Goal: Task Accomplishment & Management: Use online tool/utility

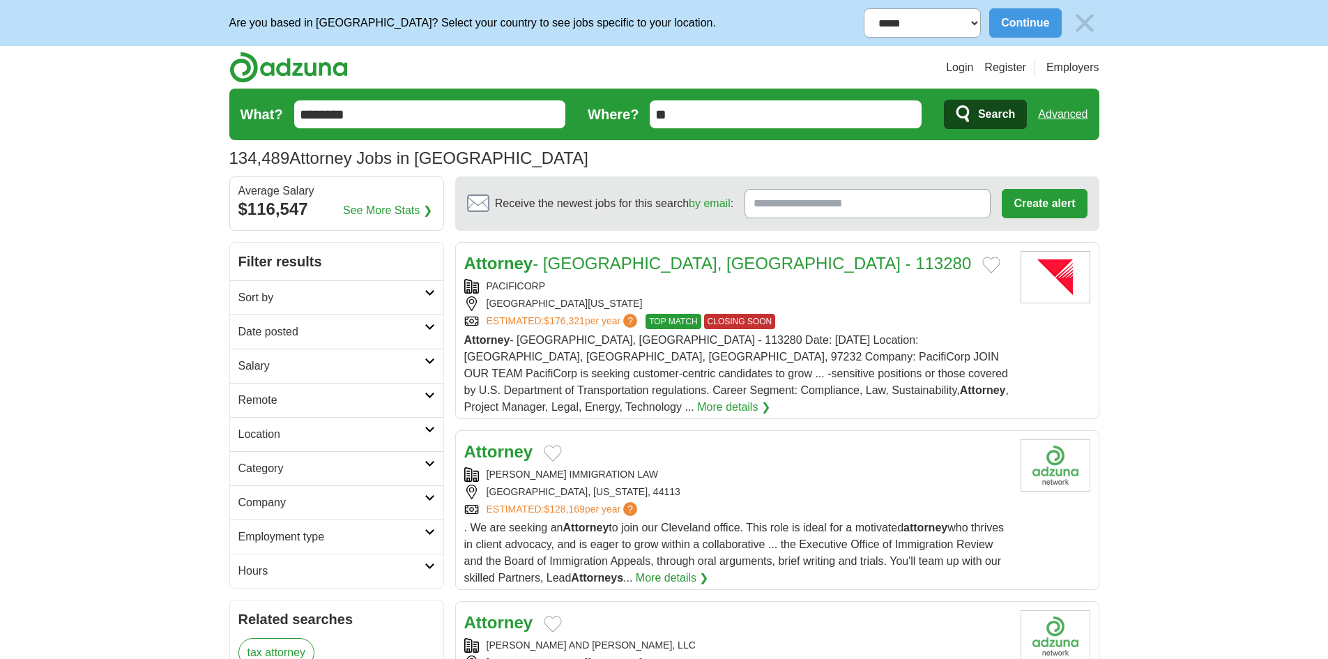
click at [428, 292] on icon at bounding box center [429, 292] width 10 height 7
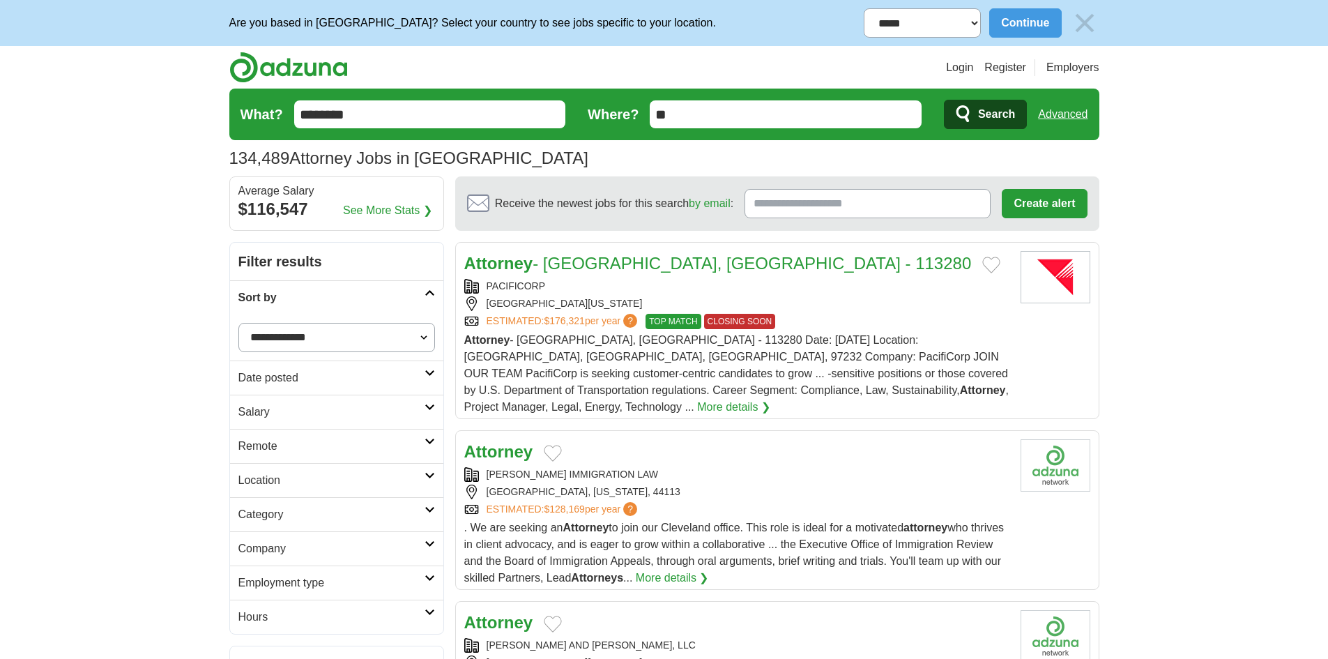
click at [422, 332] on select "**********" at bounding box center [336, 337] width 197 height 29
select select "**********"
click at [238, 323] on select "**********" at bounding box center [336, 337] width 197 height 29
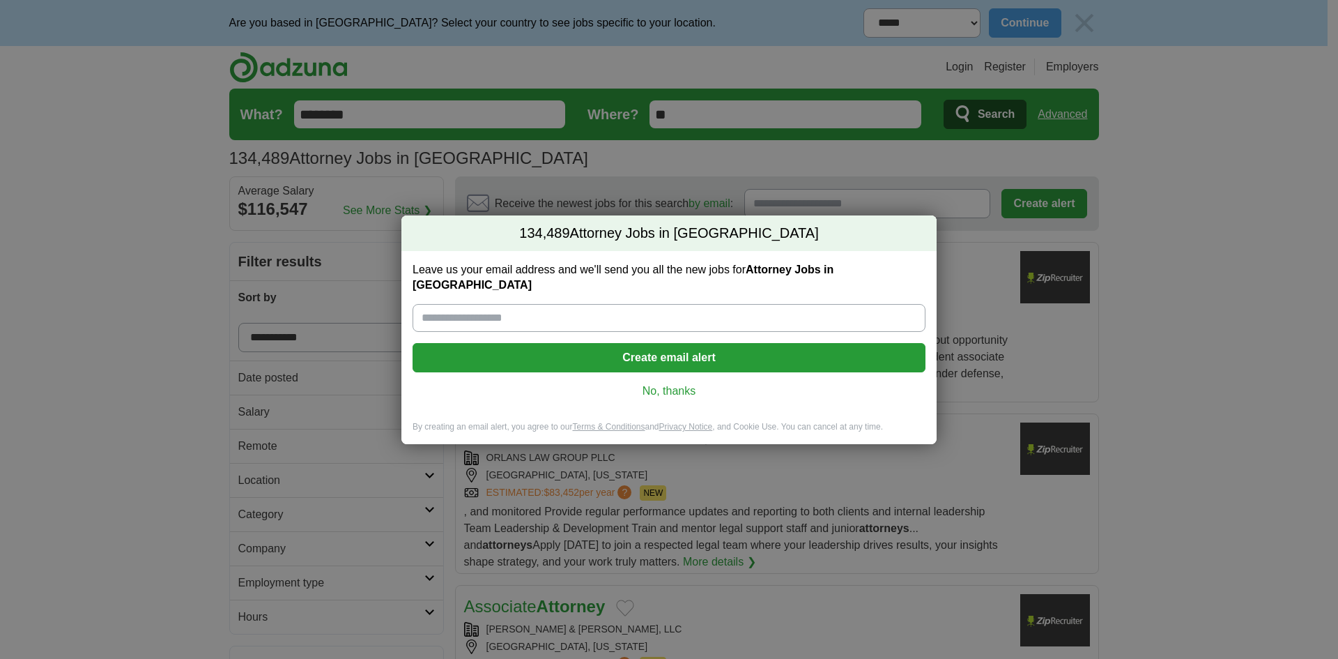
click at [229, 418] on div "134,489 Attorney Jobs in US Leave us your email address and we'll send you all …" at bounding box center [669, 329] width 1338 height 659
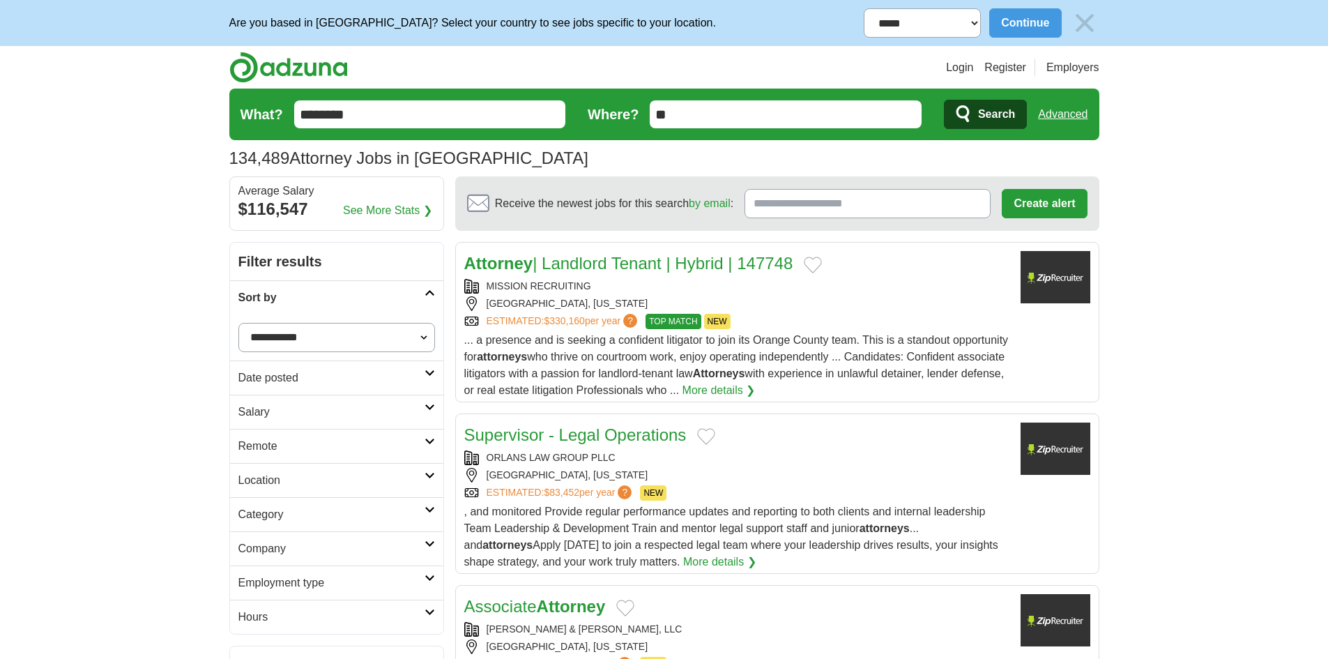
click at [424, 373] on icon at bounding box center [429, 372] width 10 height 7
click at [289, 418] on link "Last 24 hours" at bounding box center [336, 411] width 197 height 17
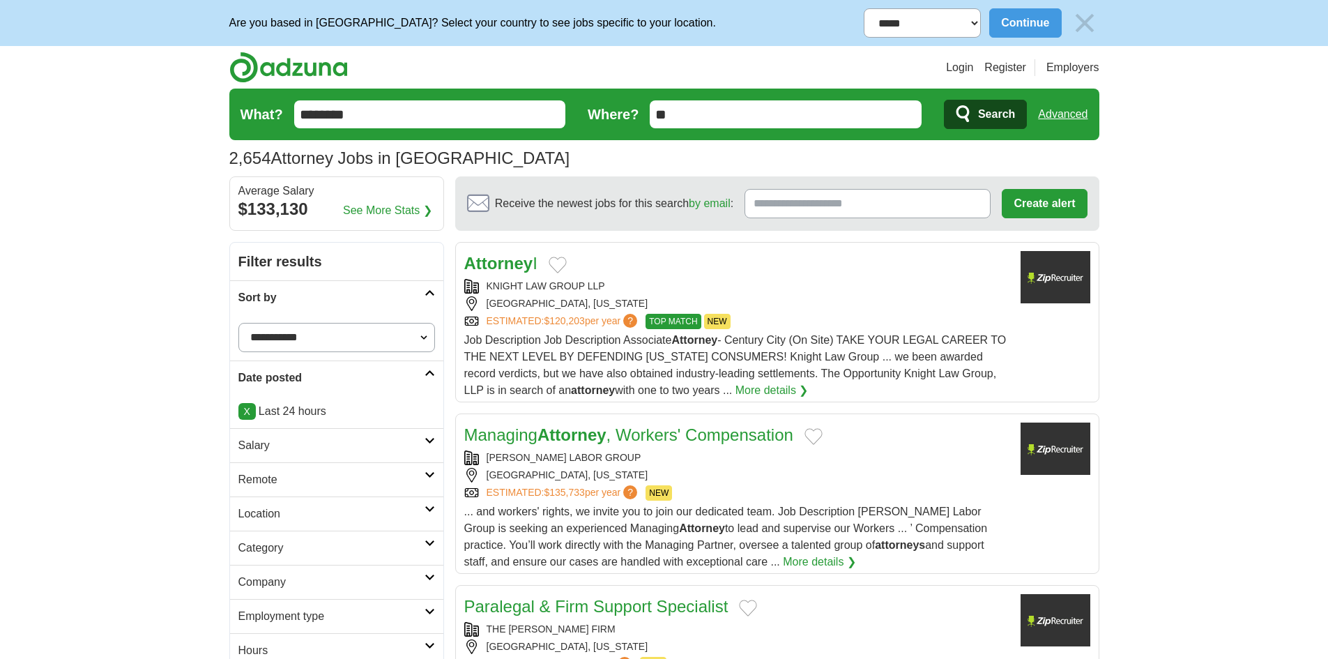
click at [613, 282] on div "KNIGHT LAW GROUP LLP" at bounding box center [736, 286] width 545 height 15
copy div "KNIGHT LAW GROUP LLP"
drag, startPoint x: 616, startPoint y: 283, endPoint x: 480, endPoint y: 286, distance: 136.6
click at [480, 286] on div "KNIGHT LAW GROUP LLP" at bounding box center [736, 286] width 545 height 15
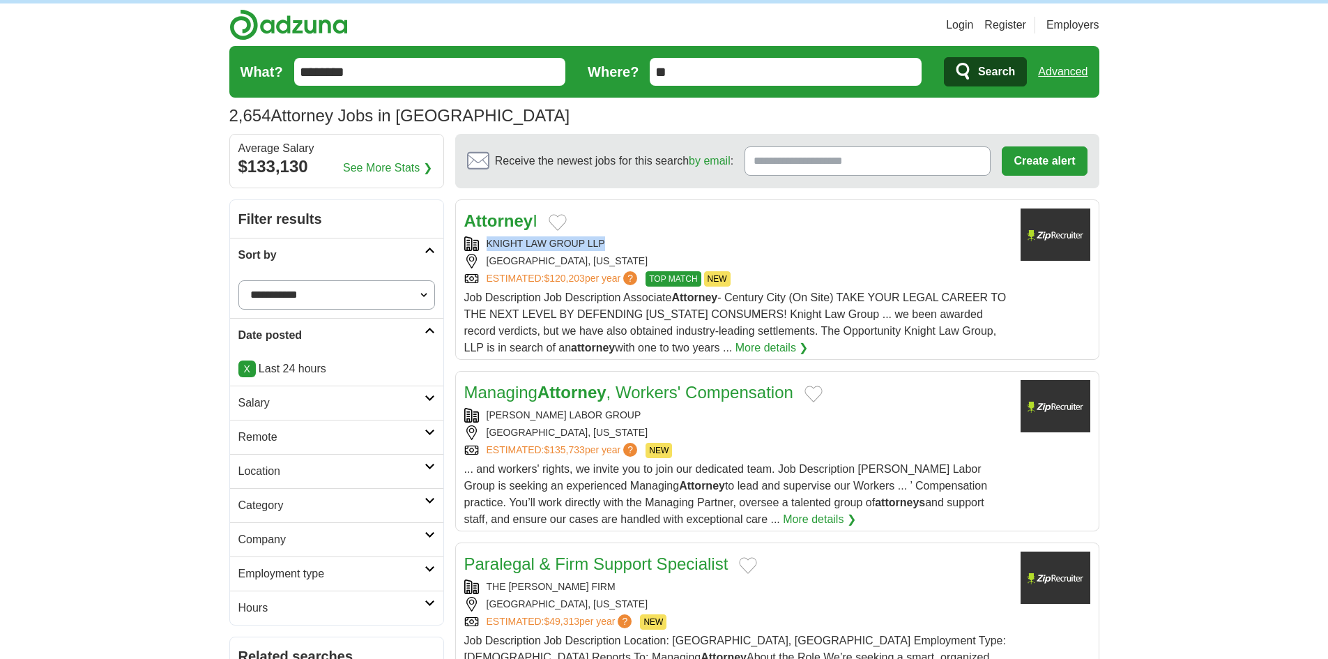
scroll to position [139, 0]
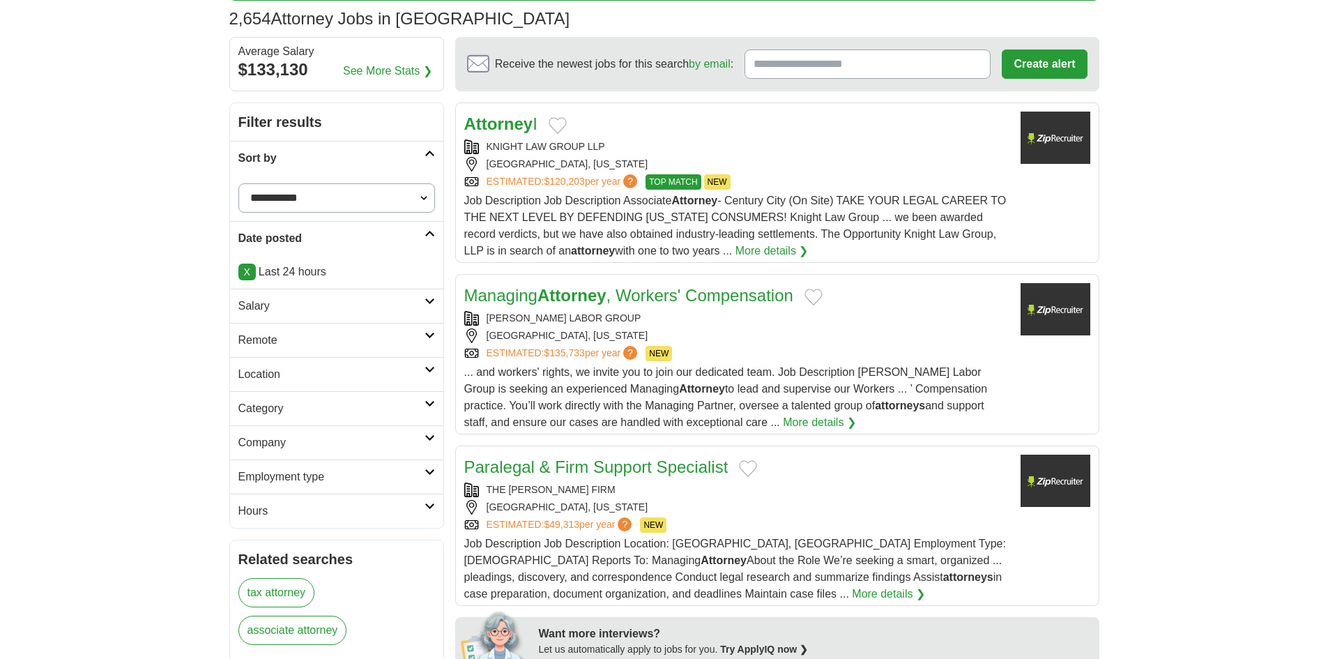
click at [802, 330] on div "BURBANK, CALIFORNIA" at bounding box center [736, 335] width 545 height 15
copy div "ABRAMSON LABOR GROUP"
drag, startPoint x: 620, startPoint y: 313, endPoint x: 486, endPoint y: 313, distance: 133.8
click at [486, 313] on div "ABRAMSON LABOR GROUP" at bounding box center [736, 318] width 545 height 15
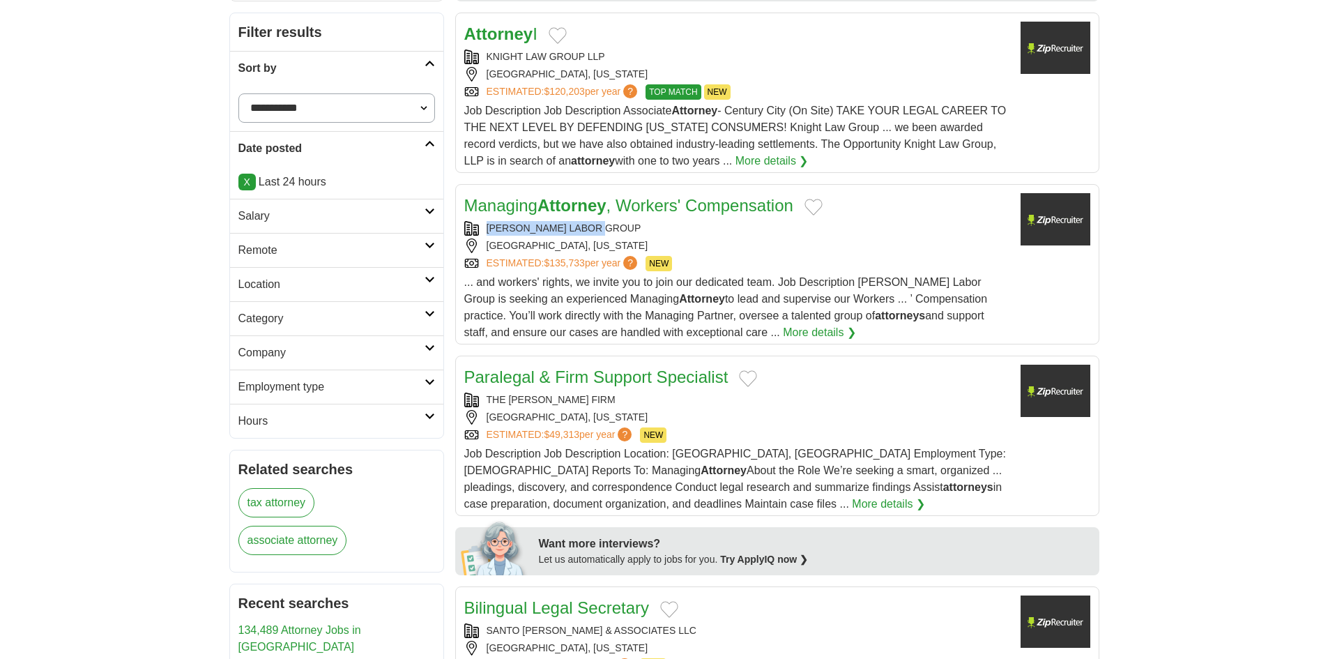
scroll to position [418, 0]
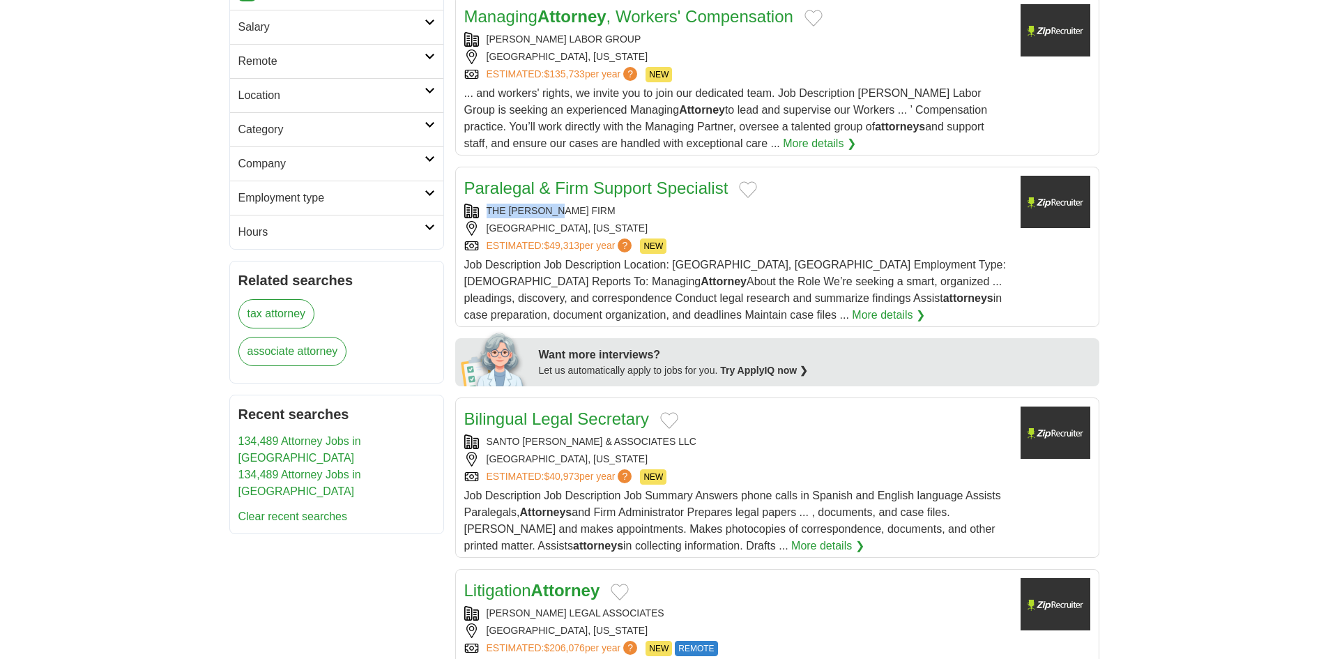
copy div "THE BAIG FIRM"
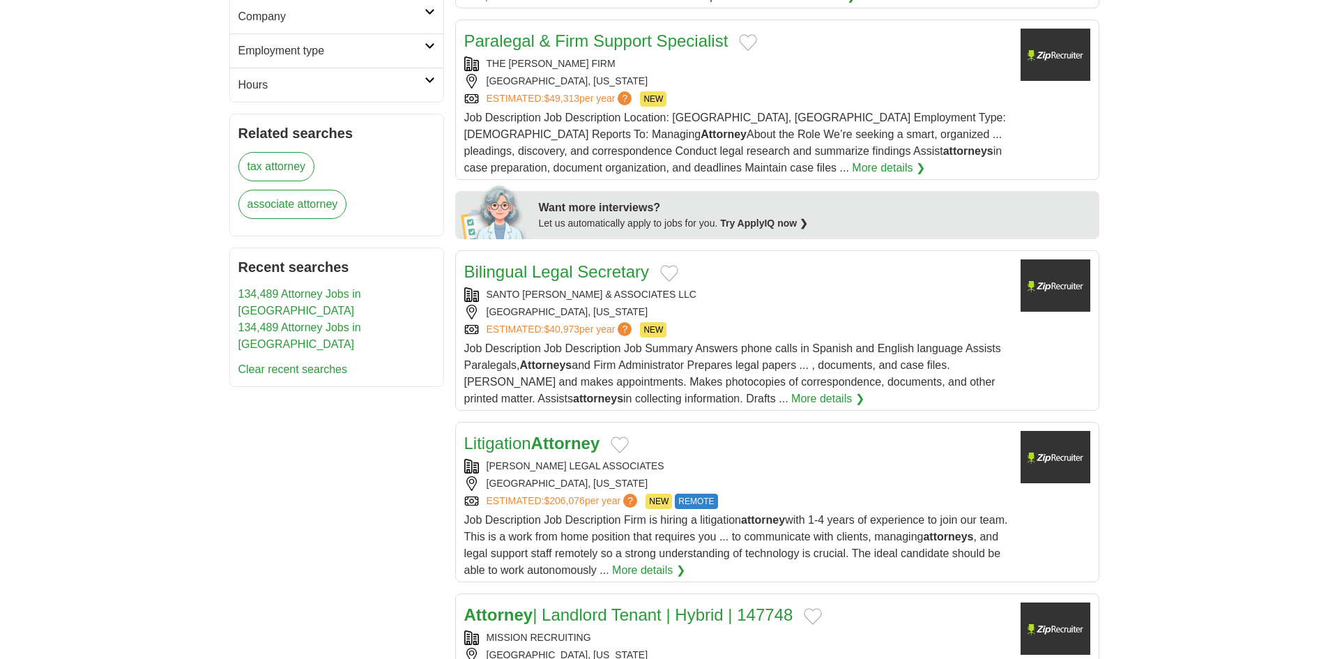
scroll to position [697, 0]
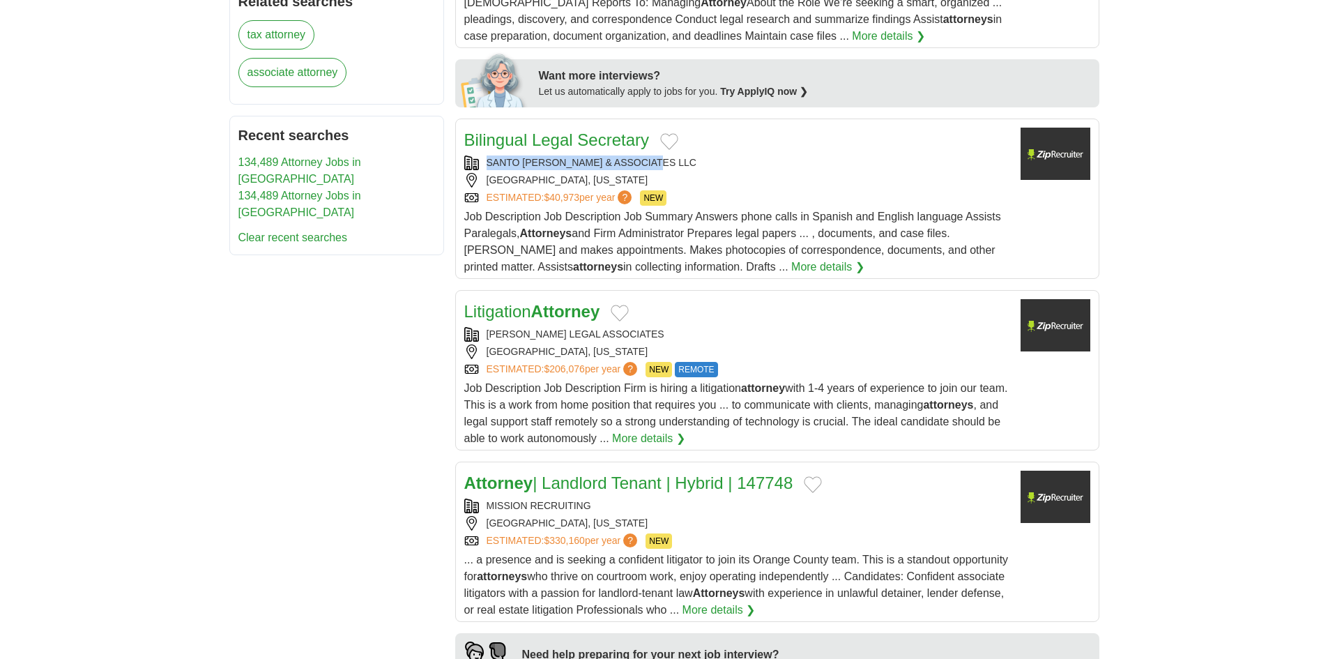
copy div "SANTO DOMINGO & ASSOCIATES LLC"
drag, startPoint x: 668, startPoint y: 158, endPoint x: 487, endPoint y: 160, distance: 181.2
click at [487, 160] on div "SANTO DOMINGO & ASSOCIATES LLC" at bounding box center [736, 162] width 545 height 15
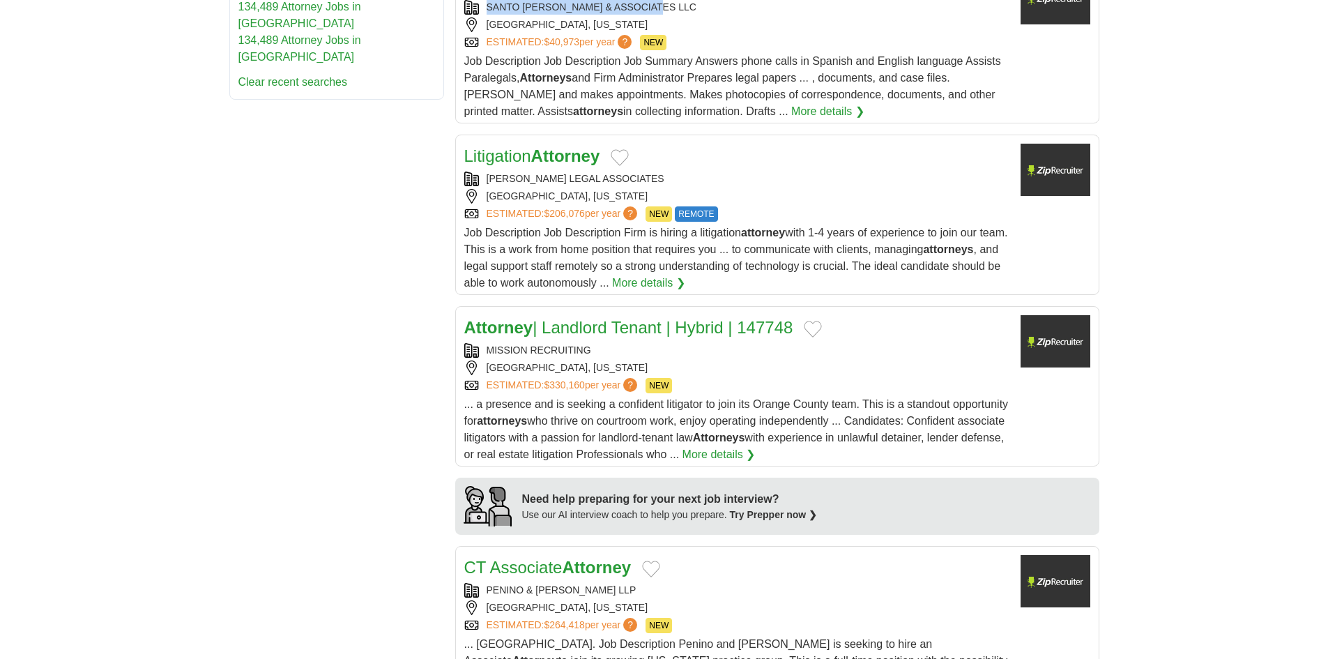
scroll to position [906, 0]
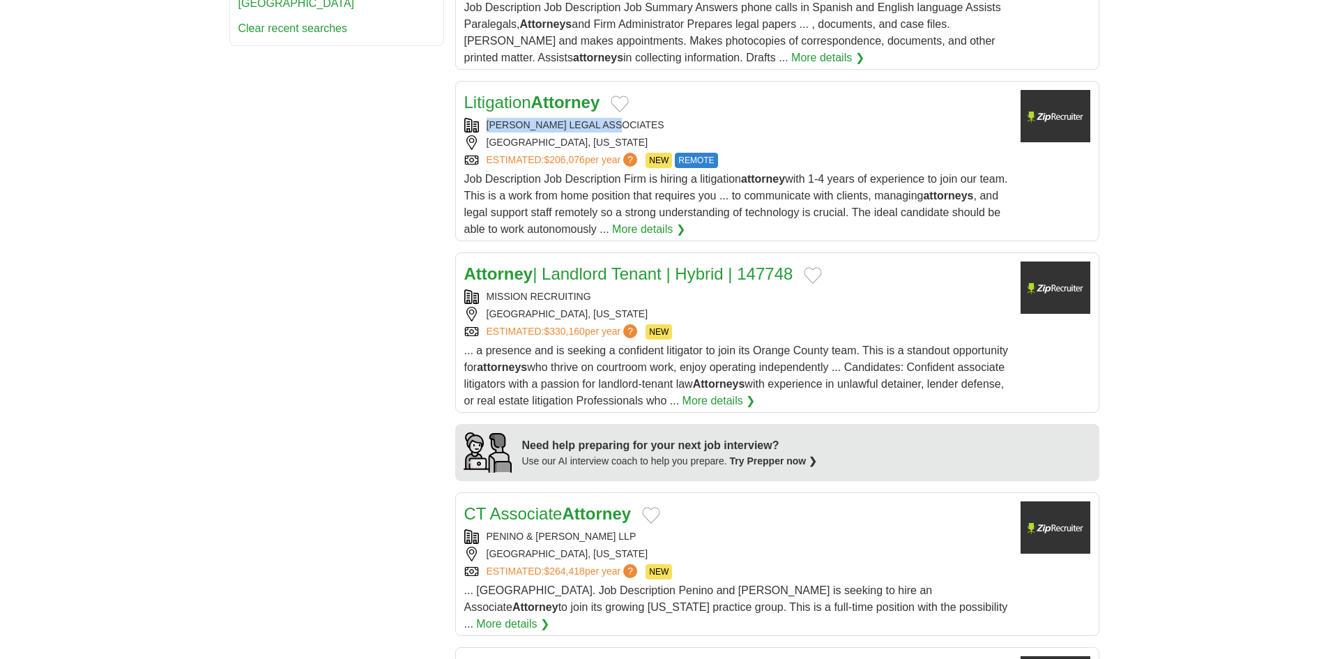
copy div "SIBERT LEGAL ASSOCIATES"
drag, startPoint x: 627, startPoint y: 116, endPoint x: 474, endPoint y: 123, distance: 153.5
click at [474, 123] on div "Litigation Attorney SIBERT LEGAL ASSOCIATES NEWARK, NEW JERSEY ESTIMATED: $206,…" at bounding box center [736, 164] width 545 height 148
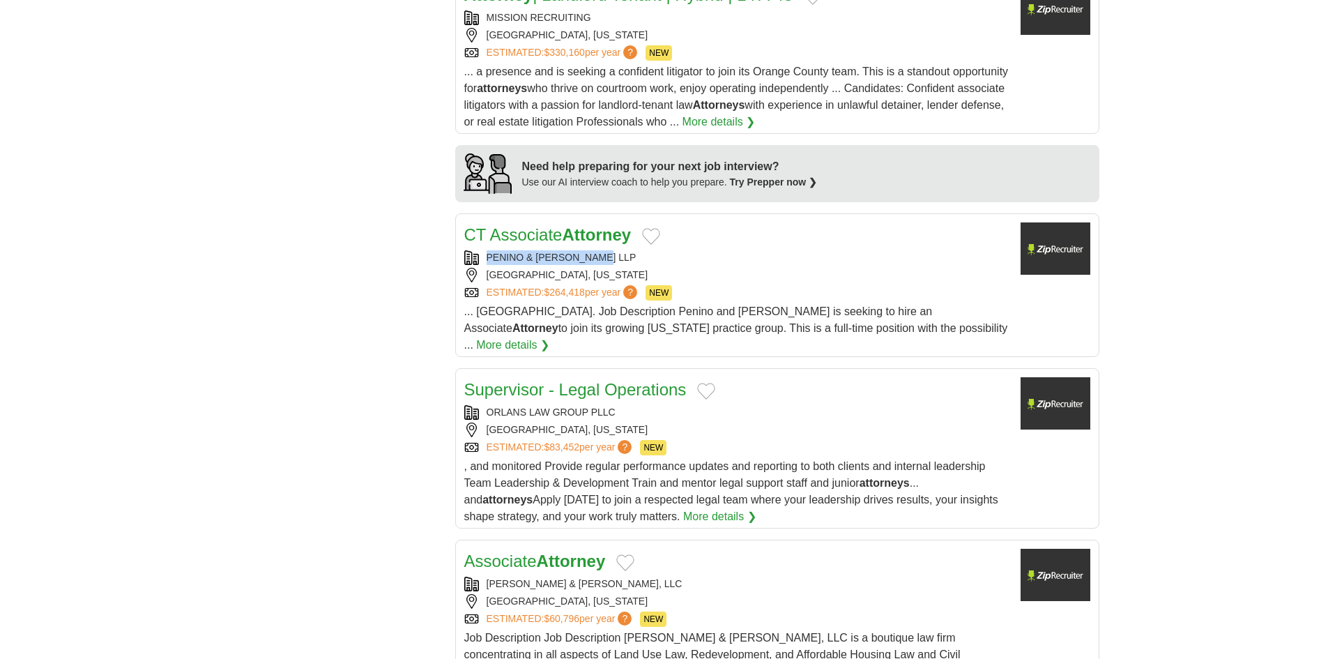
copy div "PENINO & MOYNIHAN LLP"
drag, startPoint x: 628, startPoint y: 253, endPoint x: 481, endPoint y: 261, distance: 147.3
click at [481, 261] on div "PENINO & MOYNIHAN LLP" at bounding box center [736, 257] width 545 height 15
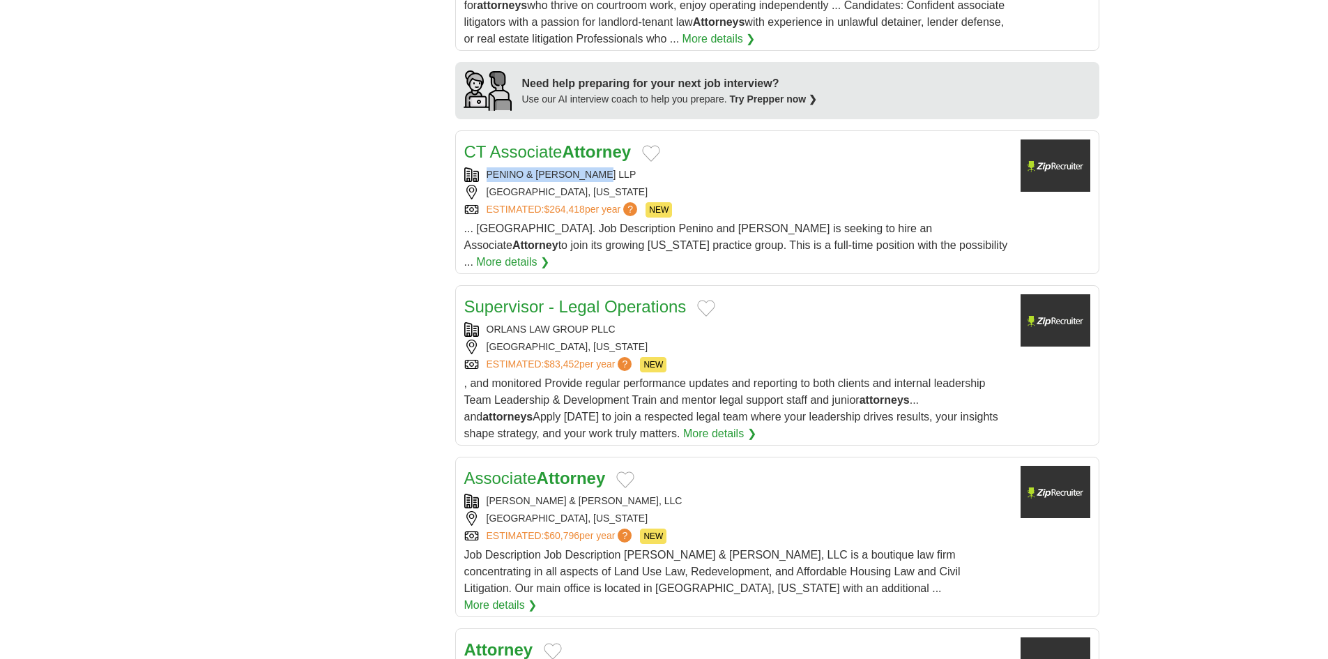
scroll to position [1394, 0]
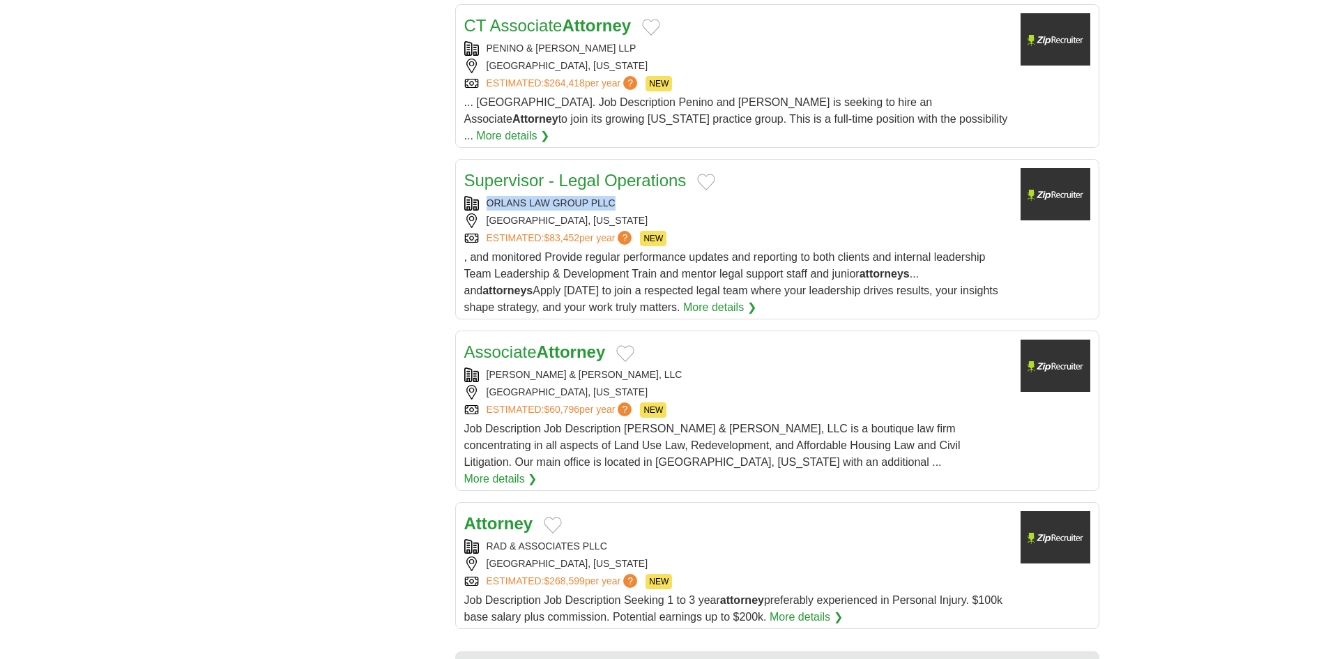
copy div "ORLANS LAW GROUP PLLC"
drag, startPoint x: 634, startPoint y: 186, endPoint x: 488, endPoint y: 192, distance: 145.8
click at [488, 196] on div "ORLANS LAW GROUP PLLC" at bounding box center [736, 203] width 545 height 15
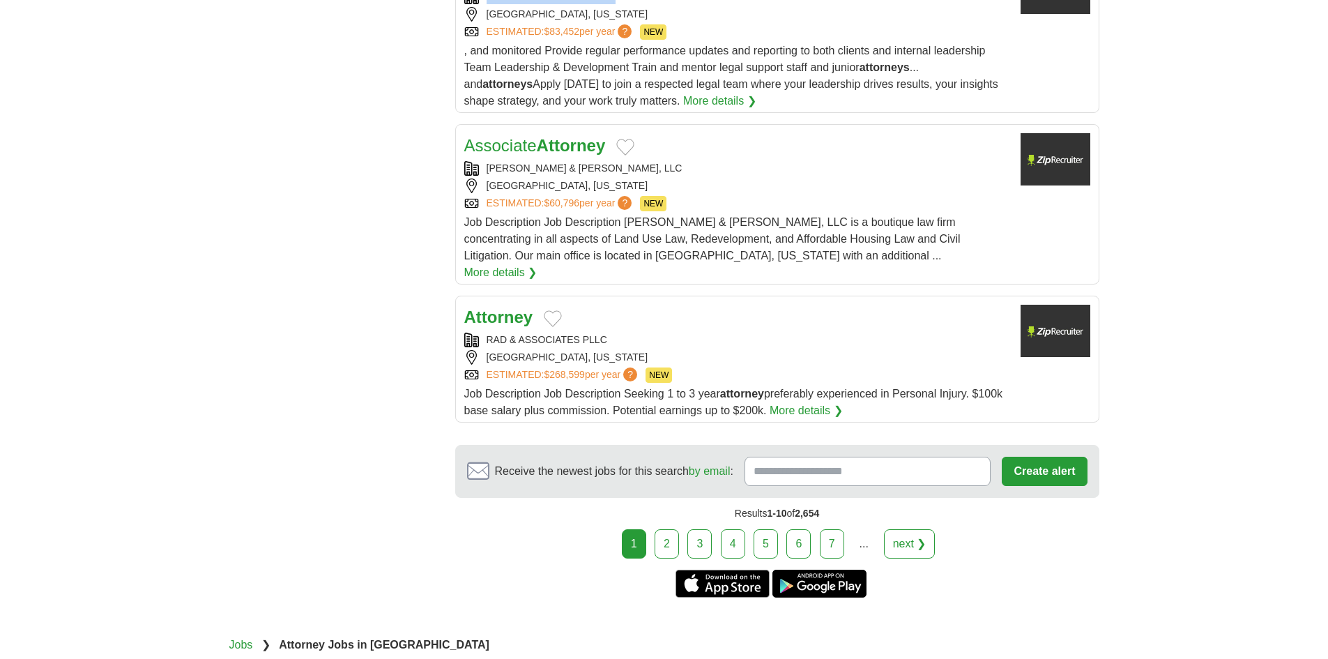
scroll to position [1603, 0]
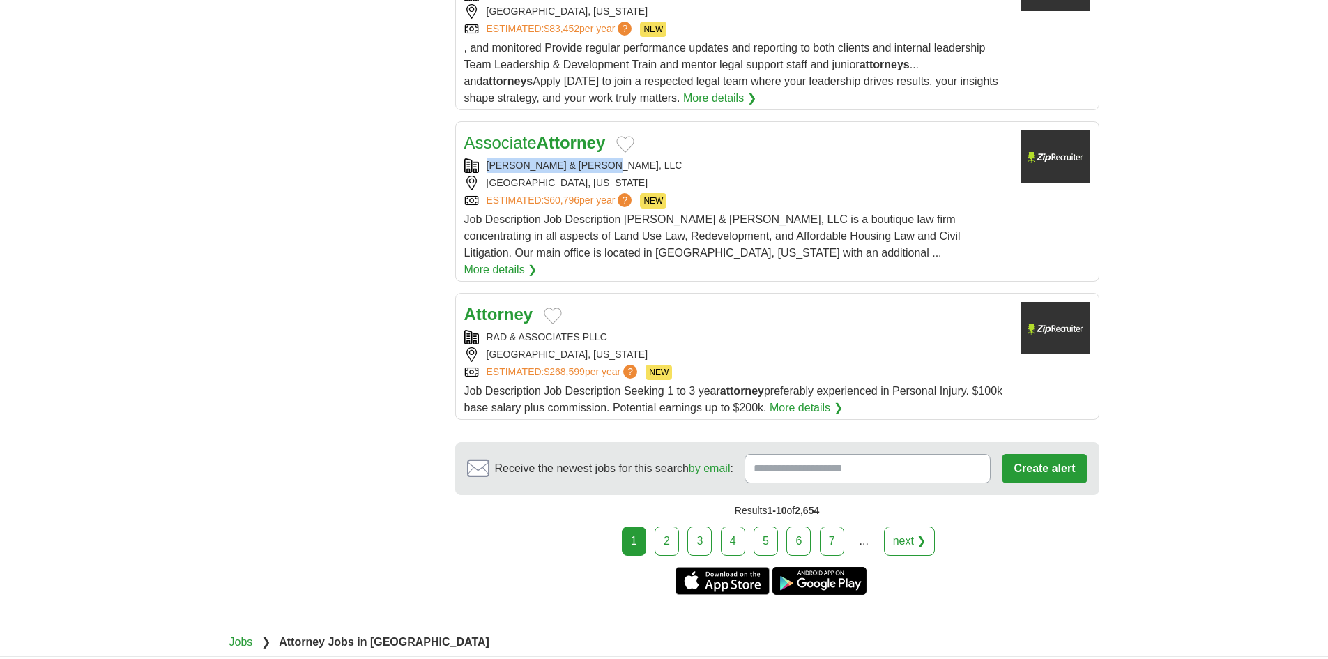
copy div "SEMERARO & FAHRNEY, LLC"
drag, startPoint x: 632, startPoint y: 144, endPoint x: 489, endPoint y: 156, distance: 144.1
click at [489, 158] on div "SEMERARO & FAHRNEY, LLC WAYNE, NEW JERSEY ESTIMATED: $60,796 per year ? NEW" at bounding box center [736, 183] width 545 height 50
copy div "RAD & ASSOCIATES PLLC"
drag, startPoint x: 618, startPoint y: 301, endPoint x: 489, endPoint y: 304, distance: 129.7
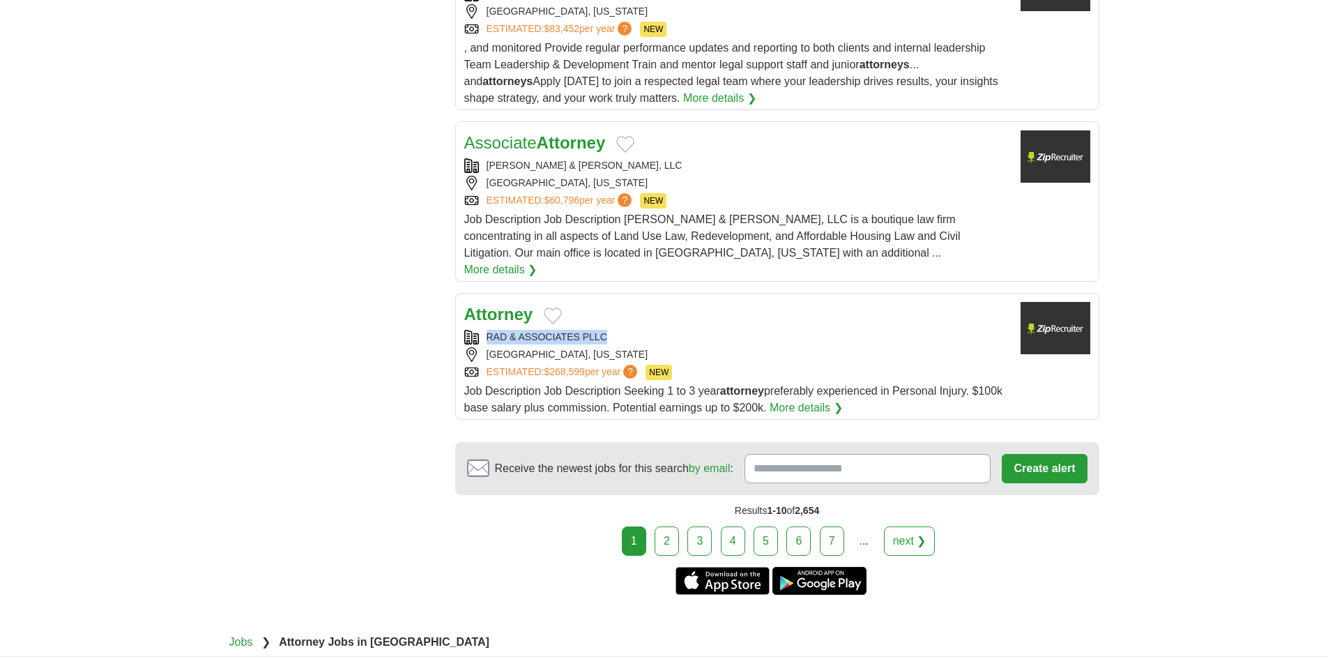
click at [489, 330] on div "RAD & ASSOCIATES PLLC" at bounding box center [736, 337] width 545 height 15
click at [642, 347] on div "DALLAS, TEXAS" at bounding box center [736, 354] width 545 height 15
click at [910, 526] on link "next ❯" at bounding box center [910, 540] width 52 height 29
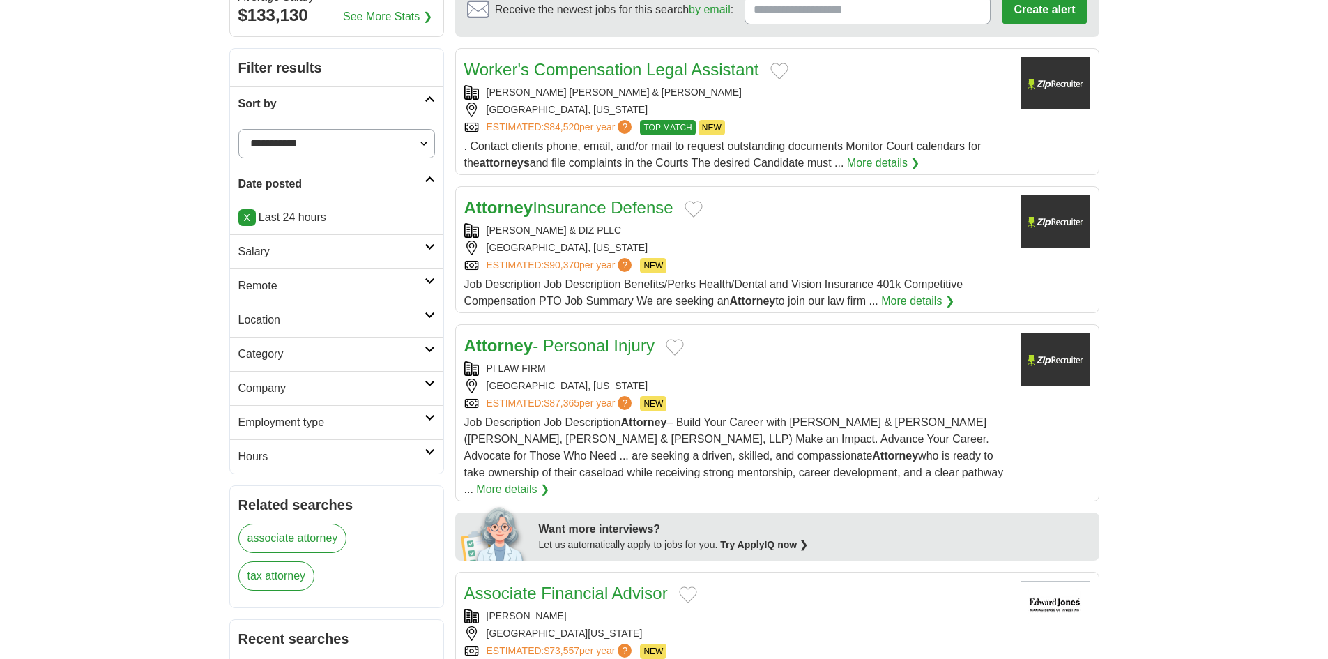
scroll to position [209, 0]
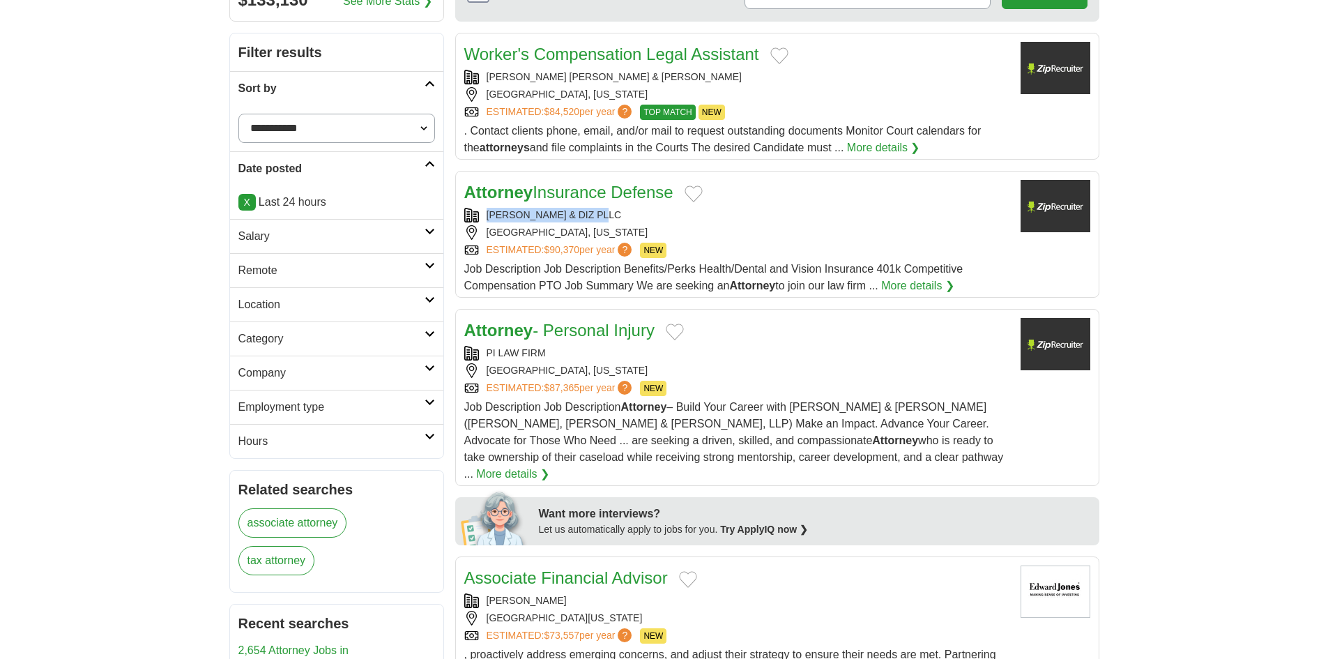
copy div "PENA GARCIA & DIZ PLLC"
drag, startPoint x: 615, startPoint y: 215, endPoint x: 484, endPoint y: 217, distance: 131.1
click at [484, 217] on div "PENA GARCIA & DIZ PLLC" at bounding box center [736, 215] width 545 height 15
copy div "PI LAW FIRM"
drag, startPoint x: 556, startPoint y: 349, endPoint x: 482, endPoint y: 354, distance: 74.8
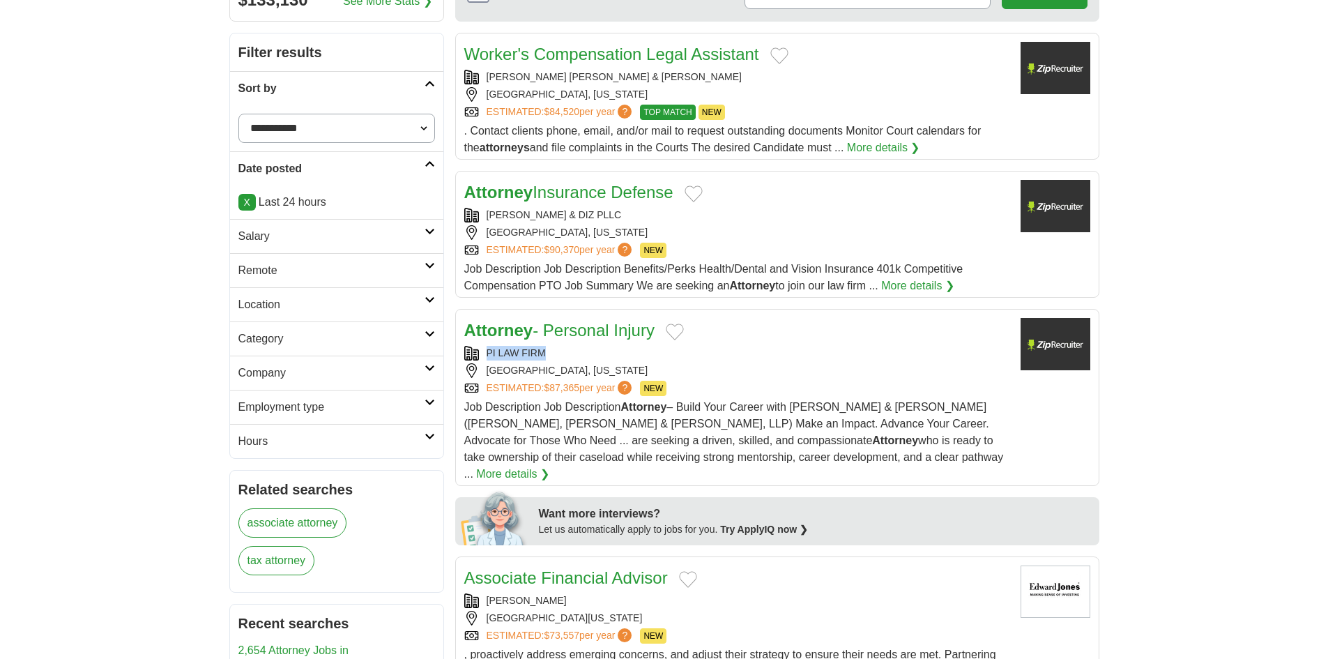
click at [483, 357] on div "PI LAW FIRM" at bounding box center [736, 353] width 545 height 15
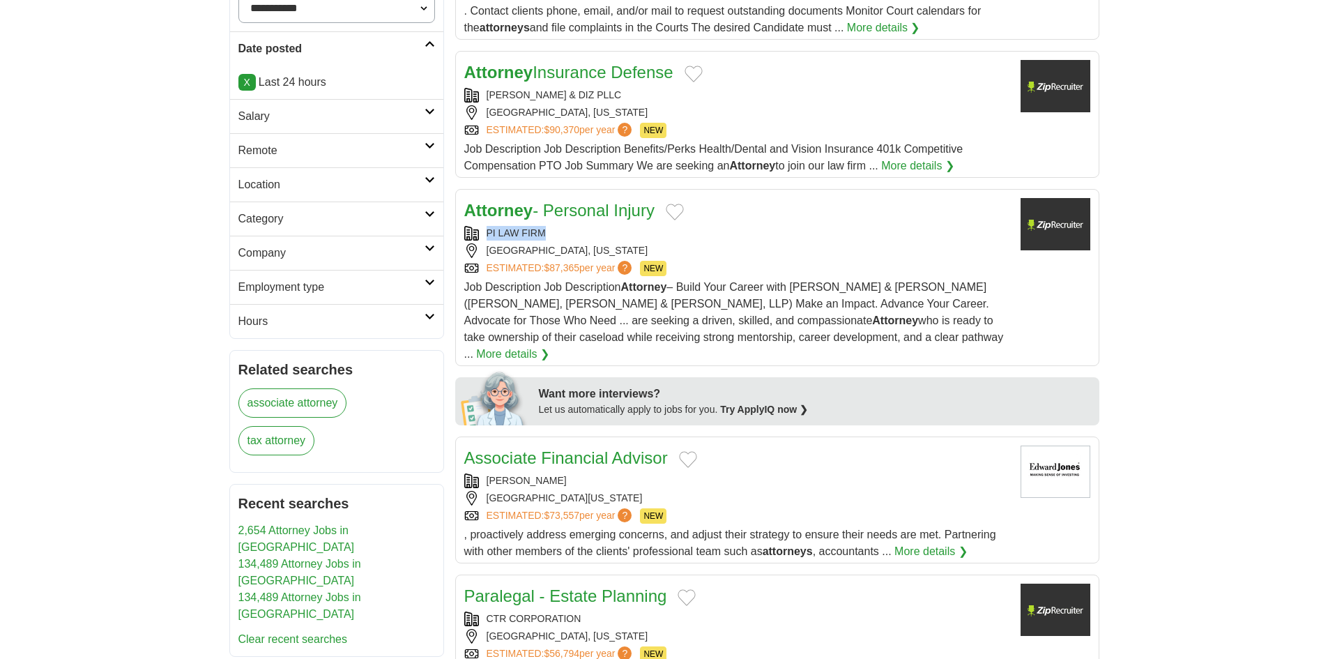
scroll to position [488, 0]
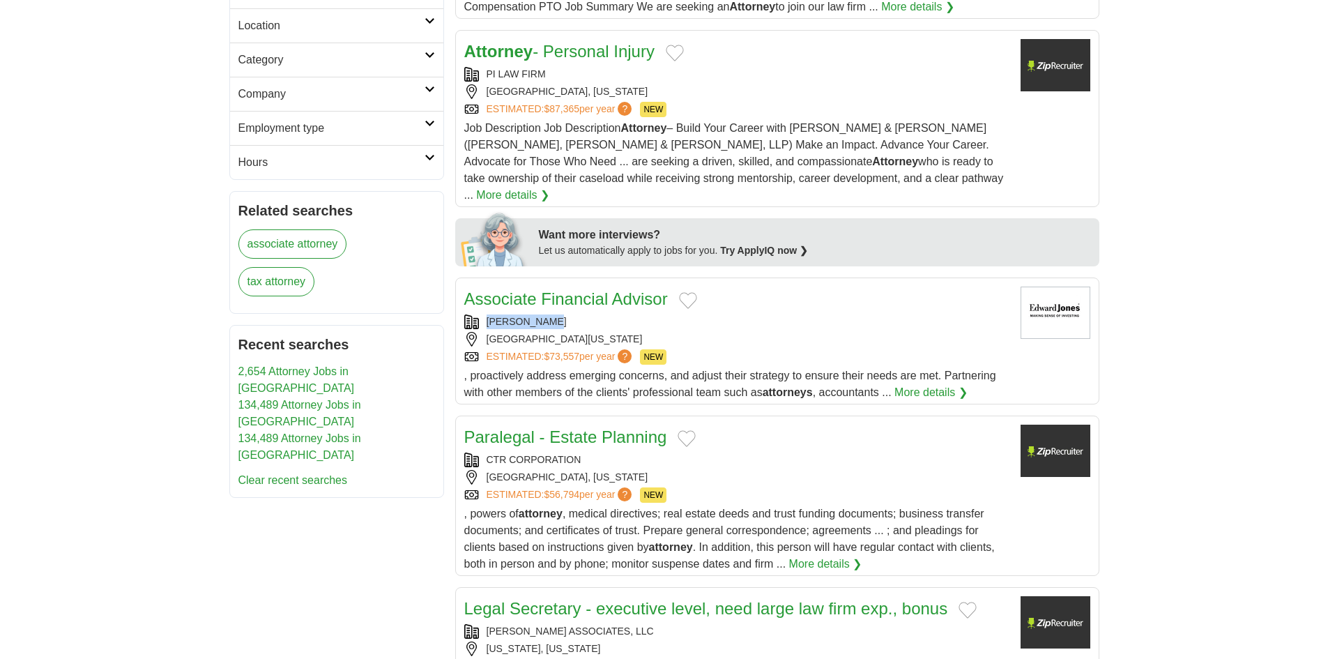
drag, startPoint x: 571, startPoint y: 302, endPoint x: 482, endPoint y: 305, distance: 89.3
click at [482, 314] on div "EDWARD JONES" at bounding box center [736, 321] width 545 height 15
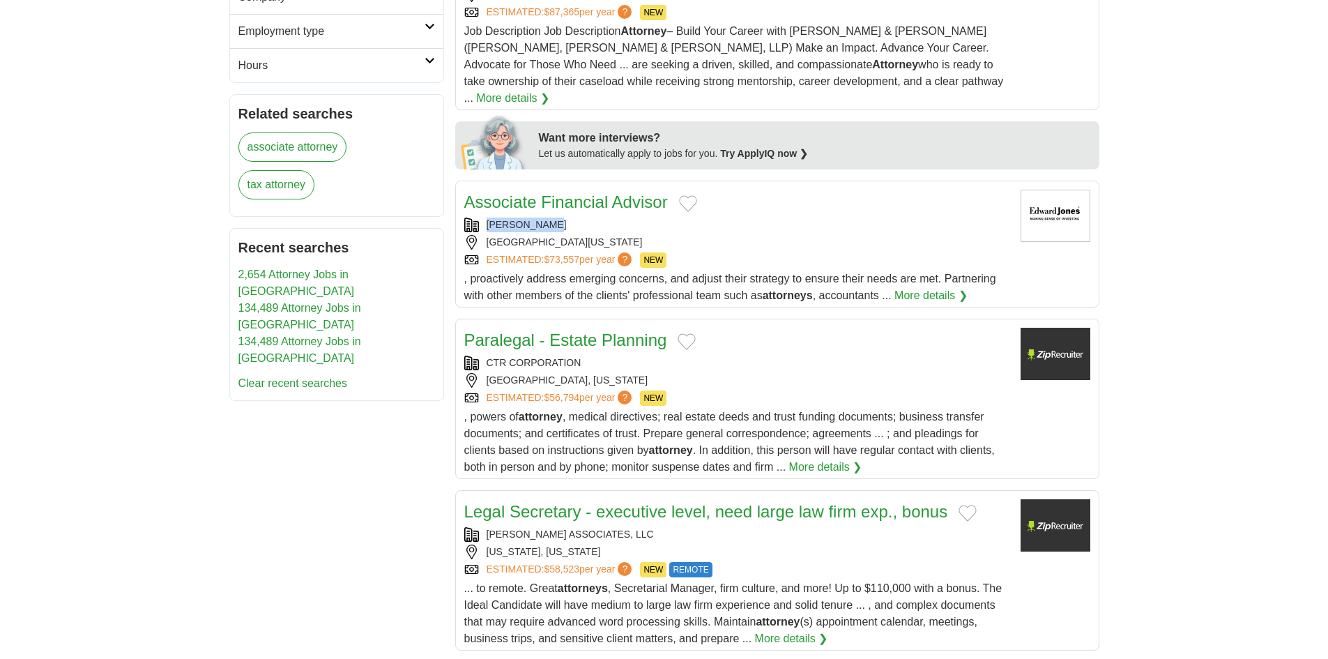
scroll to position [697, 0]
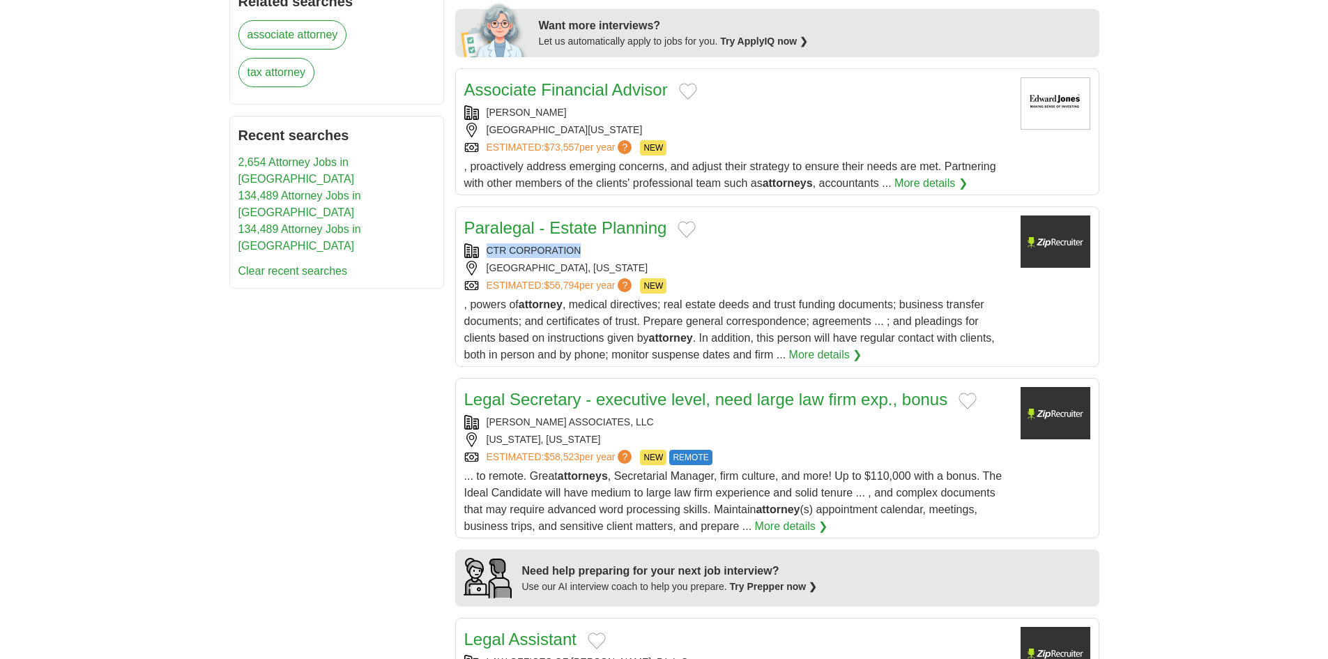
copy div "CTR CORPORATION"
drag, startPoint x: 591, startPoint y: 229, endPoint x: 479, endPoint y: 236, distance: 112.4
click at [479, 243] on div "CTR CORPORATION" at bounding box center [736, 250] width 545 height 15
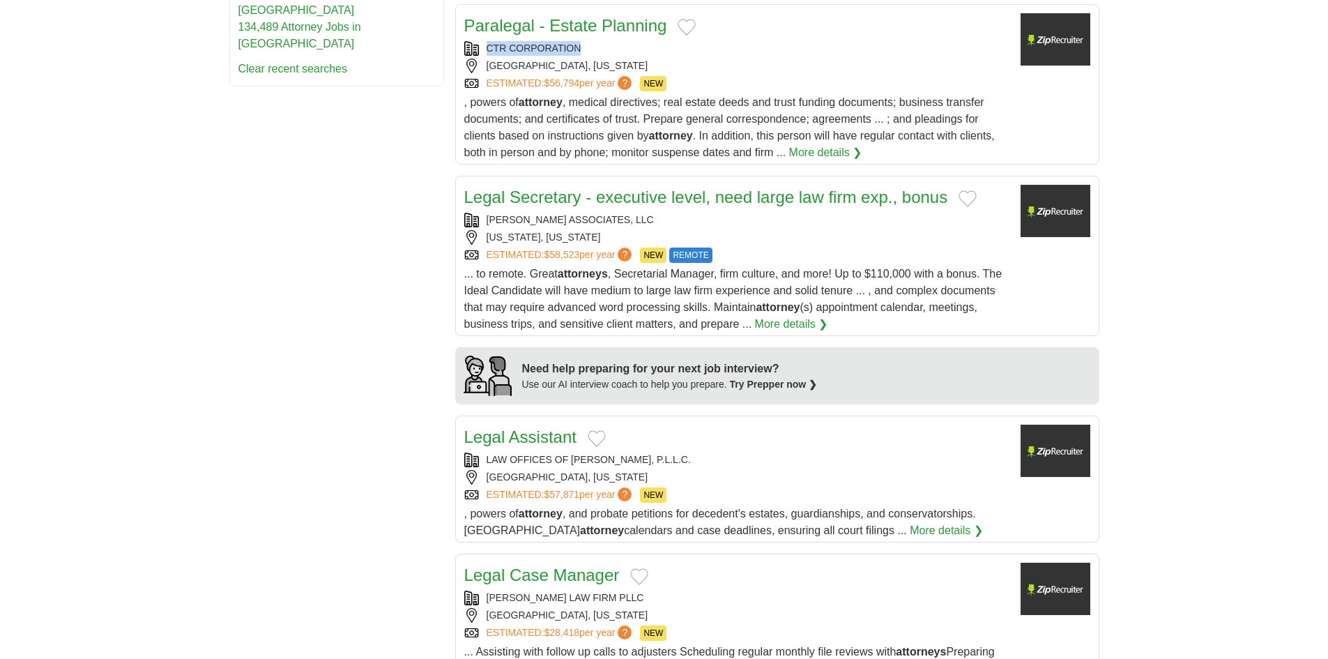
scroll to position [906, 0]
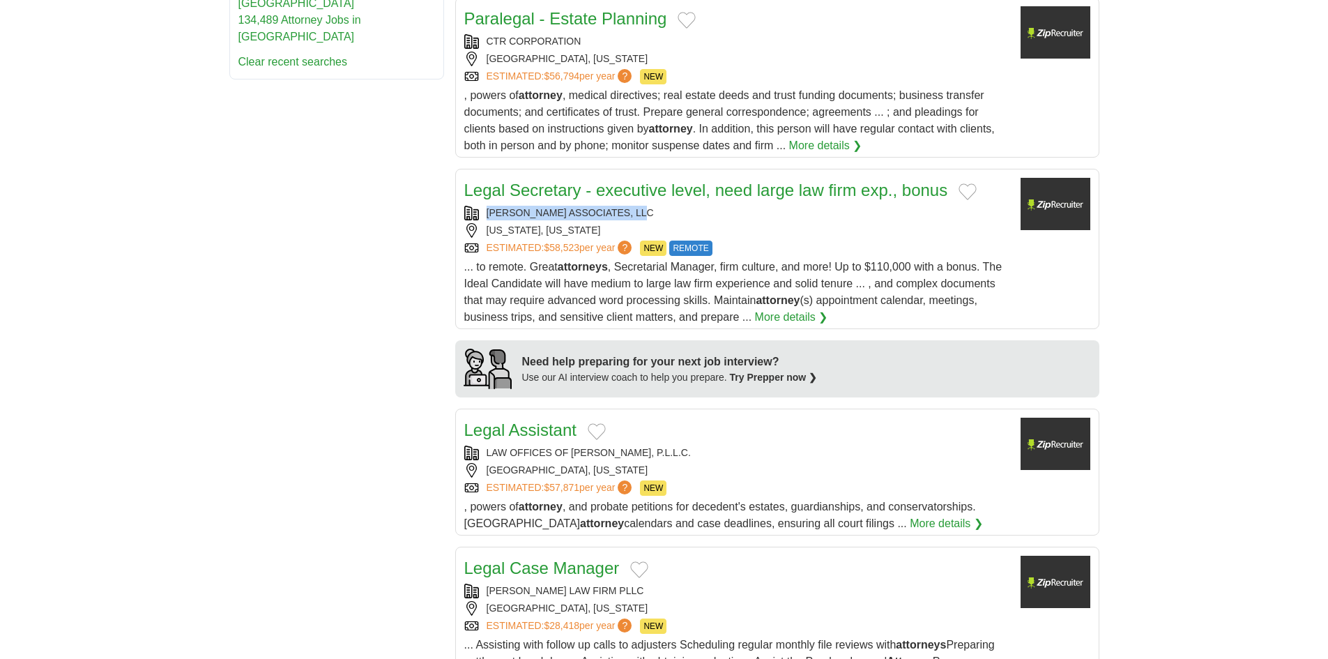
copy div "BONNIE JONES ASSOCIATES, LLC"
click at [544, 206] on div "BONNIE JONES ASSOCIATES, LLC" at bounding box center [736, 213] width 545 height 15
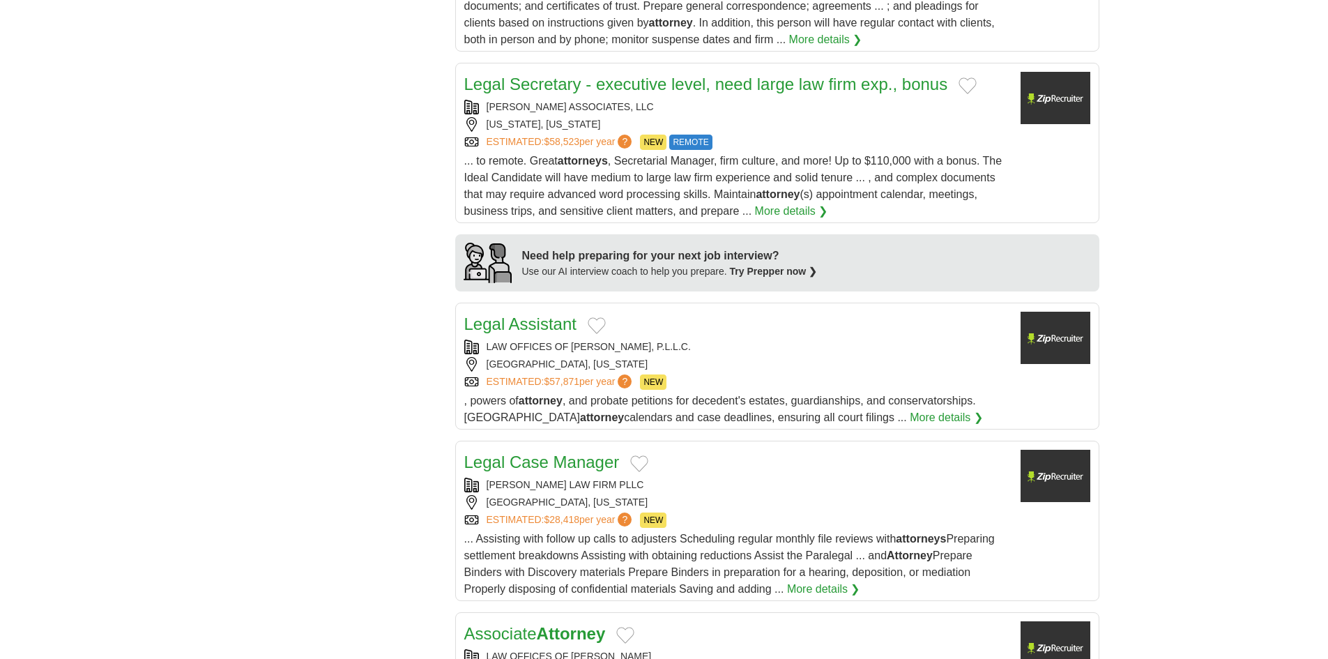
scroll to position [1115, 0]
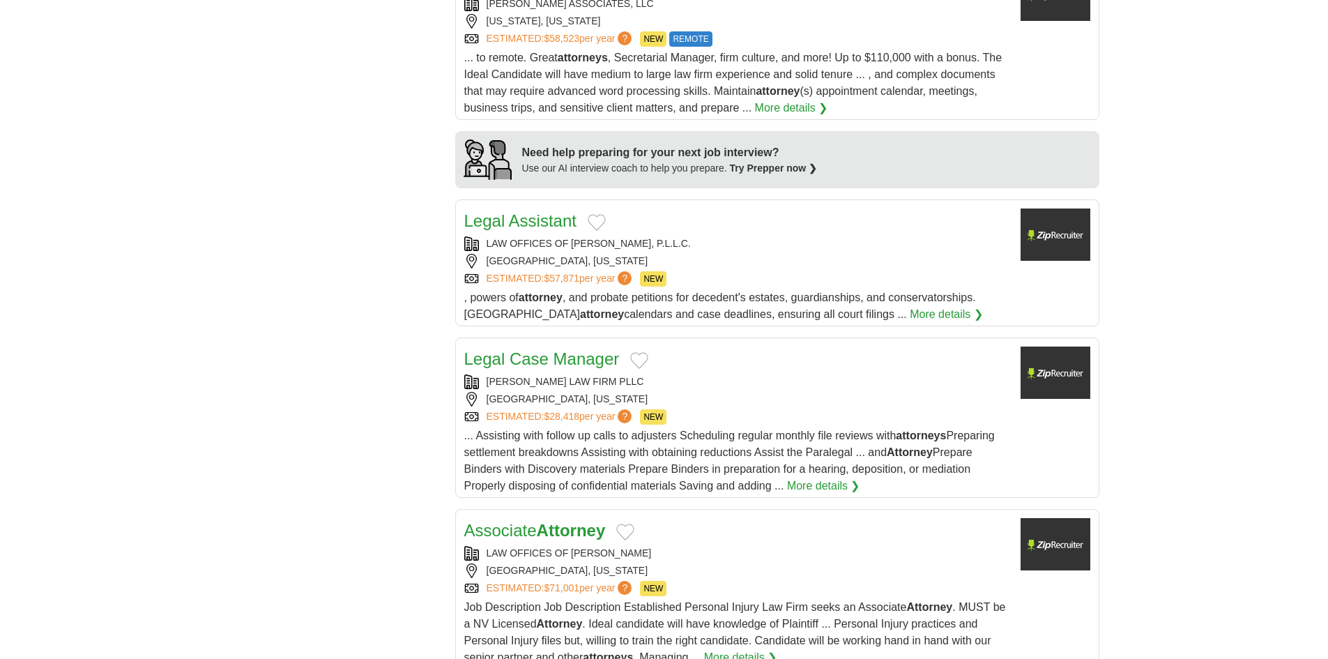
copy div "LAW OFFICES OF RICHARD S. MROCZKA, P.L.L.C."
drag, startPoint x: 729, startPoint y: 224, endPoint x: 487, endPoint y: 233, distance: 242.7
click at [487, 236] on div "LAW OFFICES OF RICHARD S. MROCZKA, P.L.L.C." at bounding box center [736, 243] width 545 height 15
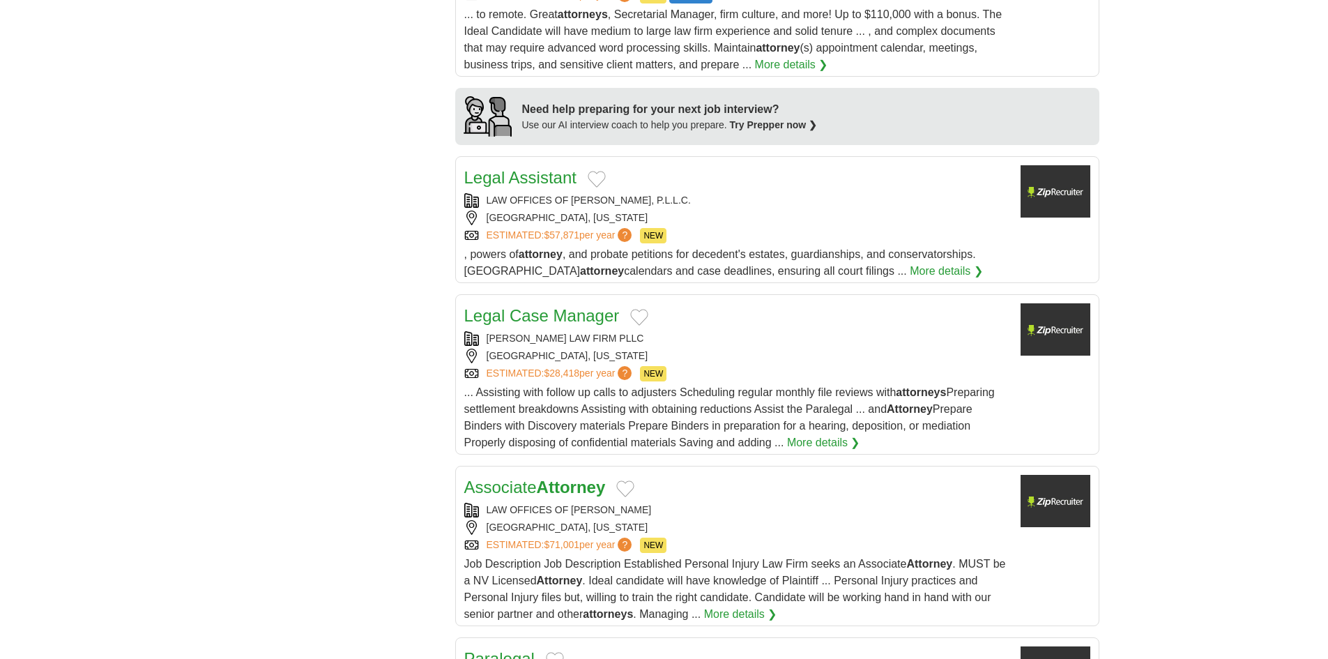
scroll to position [1324, 0]
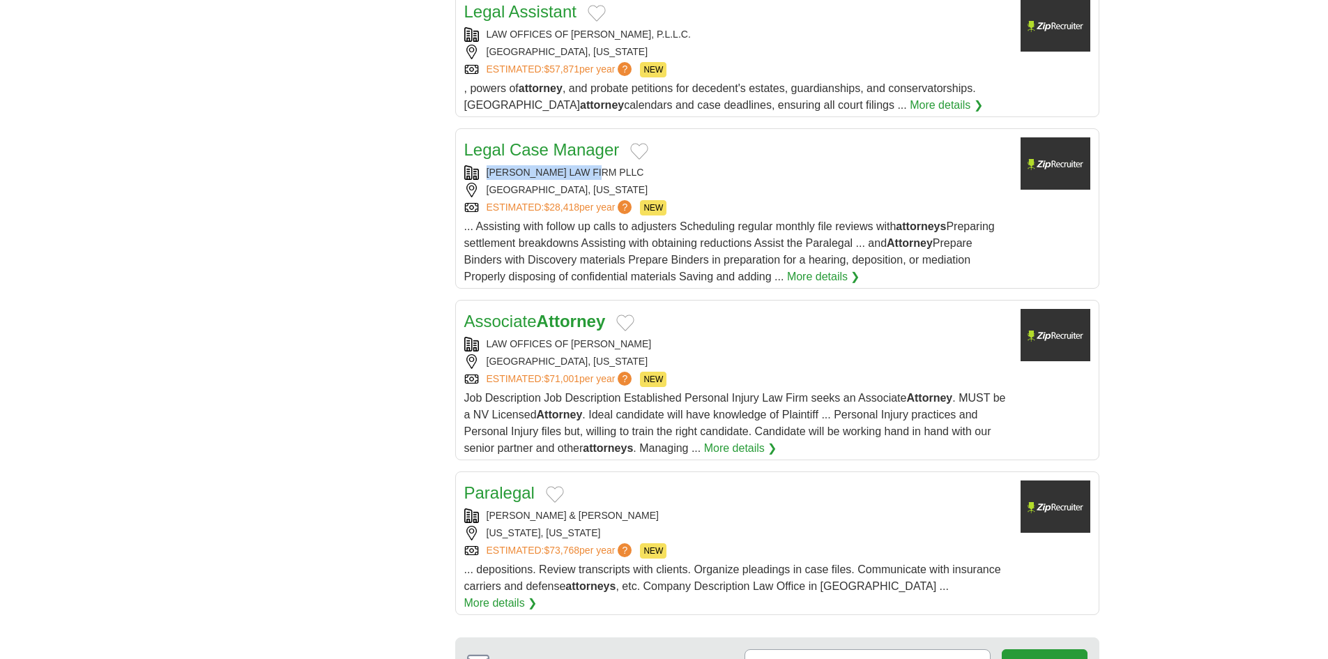
copy div "MALTOS LAW FIRM PLLC"
drag, startPoint x: 620, startPoint y: 151, endPoint x: 477, endPoint y: 162, distance: 143.4
click at [477, 165] on div "MALTOS LAW FIRM PLLC" at bounding box center [736, 172] width 545 height 15
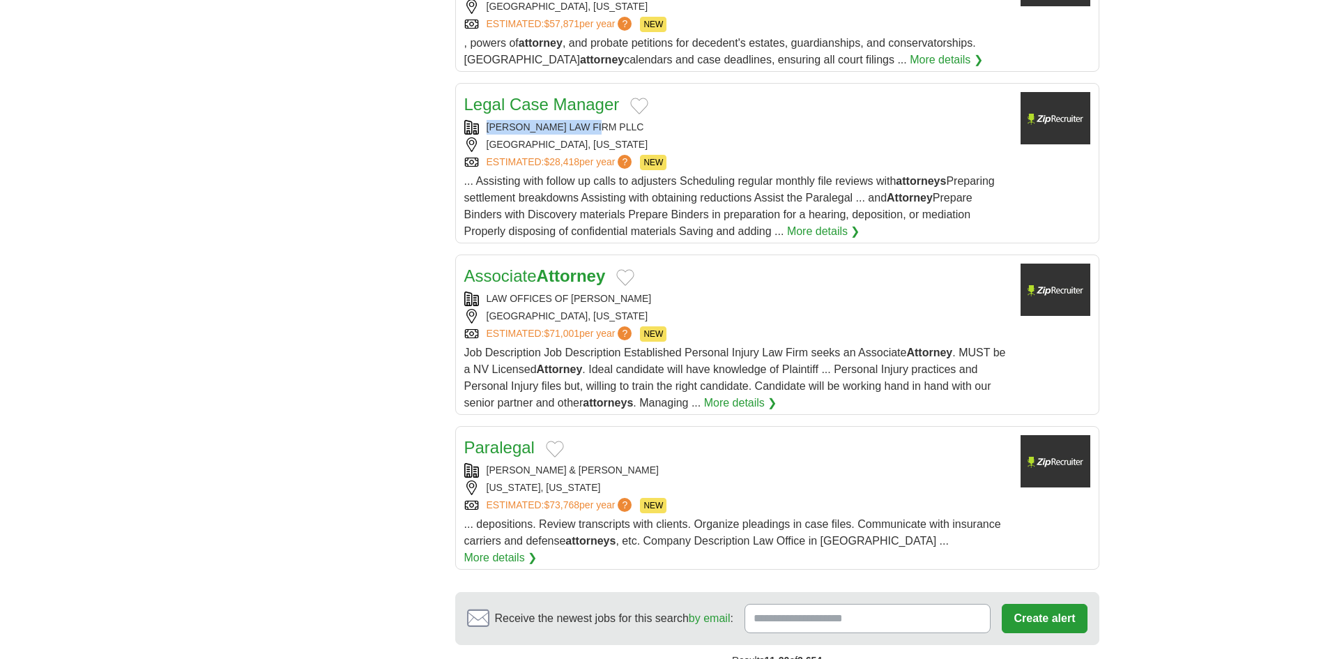
scroll to position [1394, 0]
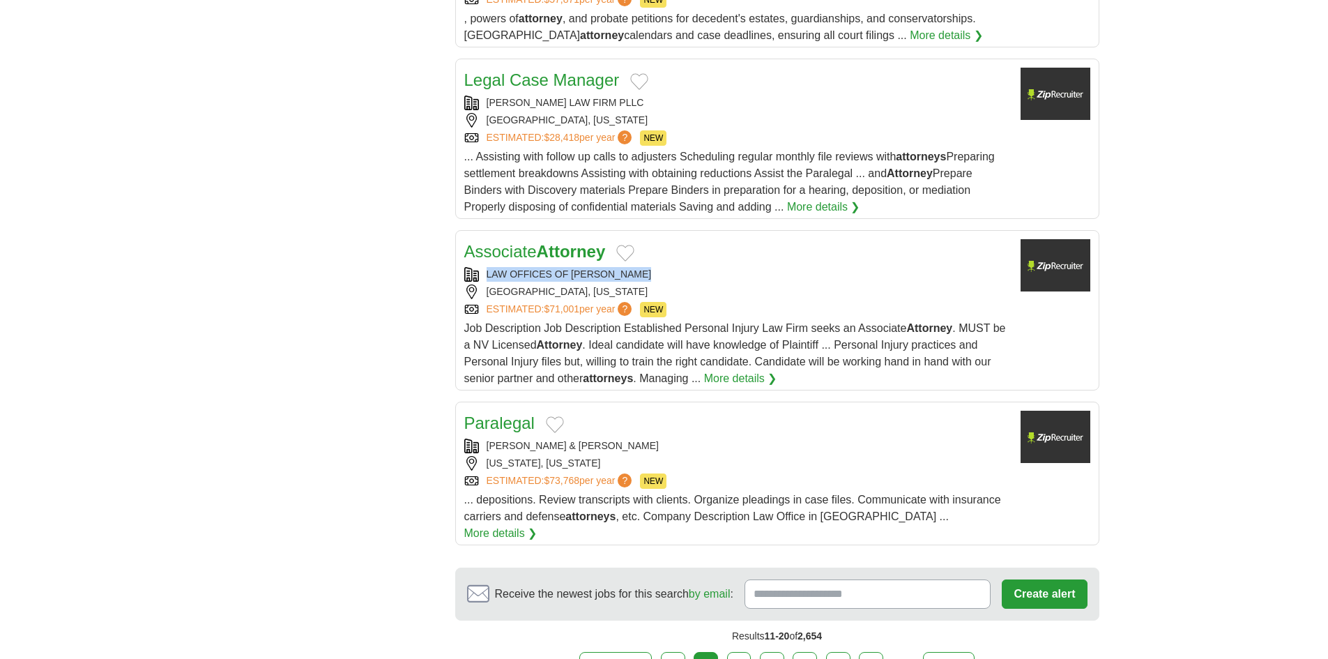
copy div "LAW OFFICES OF ADAM S KUTNER"
drag, startPoint x: 657, startPoint y: 248, endPoint x: 479, endPoint y: 252, distance: 178.5
click at [479, 252] on div "Associate Attorney LAW OFFICES OF ADAM S KUTNER LAS VEGAS, NEVADA ESTIMATED: $7…" at bounding box center [736, 313] width 545 height 148
copy div "GUERRERO & ROSENGARTEN"
drag, startPoint x: 640, startPoint y: 424, endPoint x: 482, endPoint y: 429, distance: 157.6
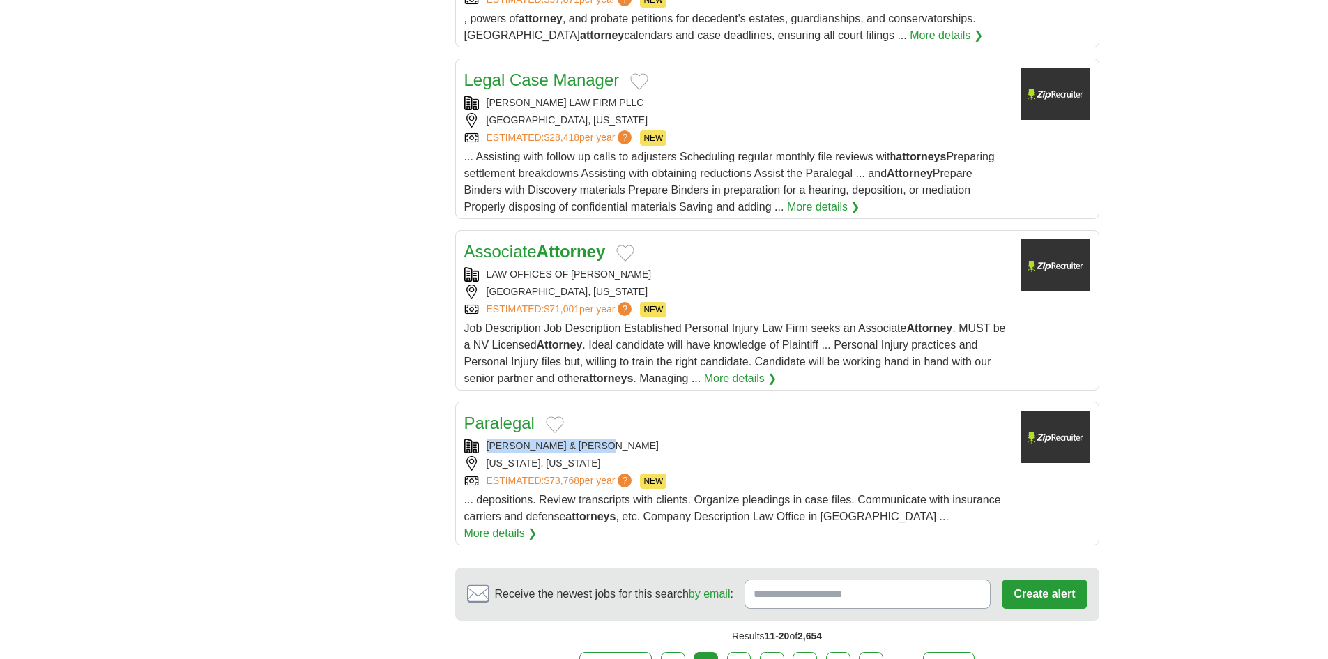
click at [482, 438] on div "GUERRERO & ROSENGARTEN" at bounding box center [736, 445] width 545 height 15
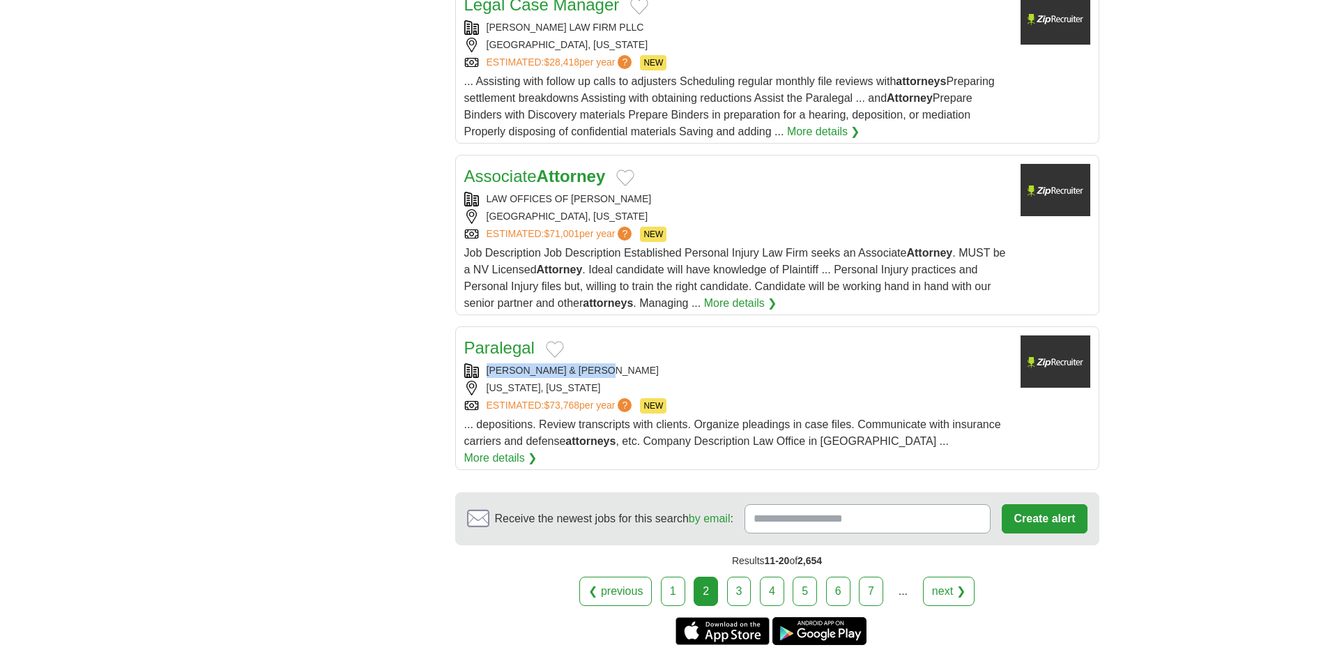
scroll to position [1603, 0]
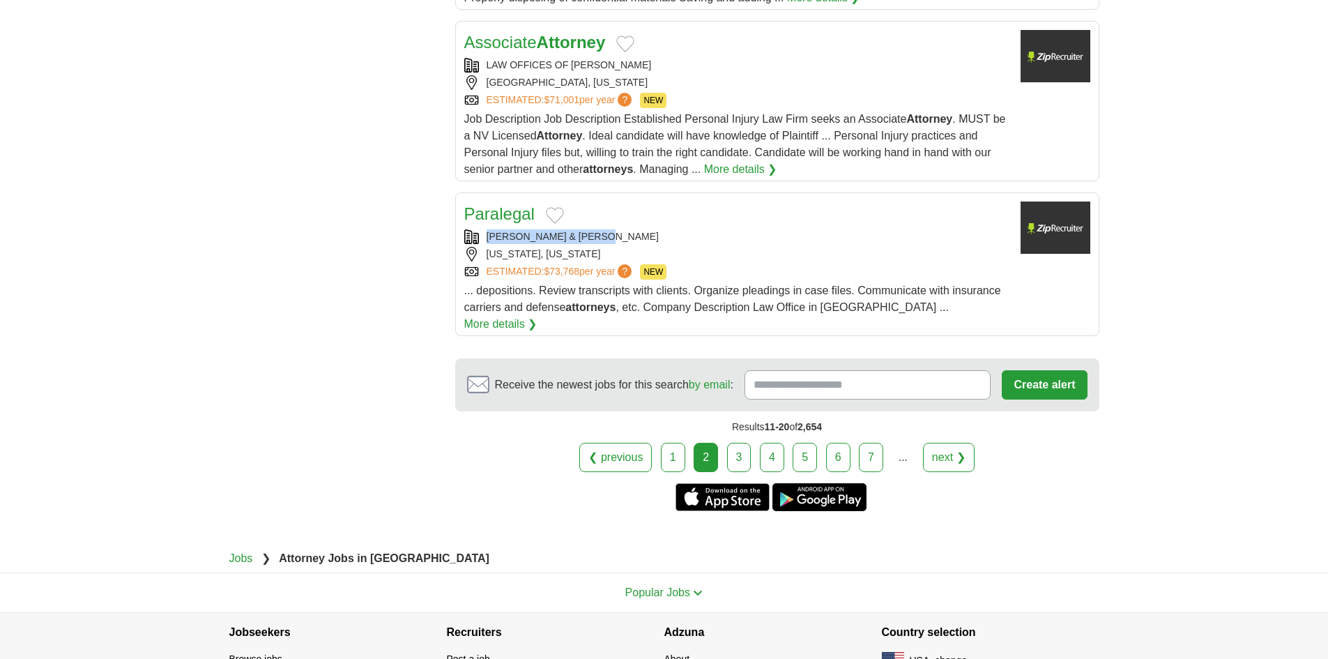
click at [956, 443] on link "next ❯" at bounding box center [949, 457] width 52 height 29
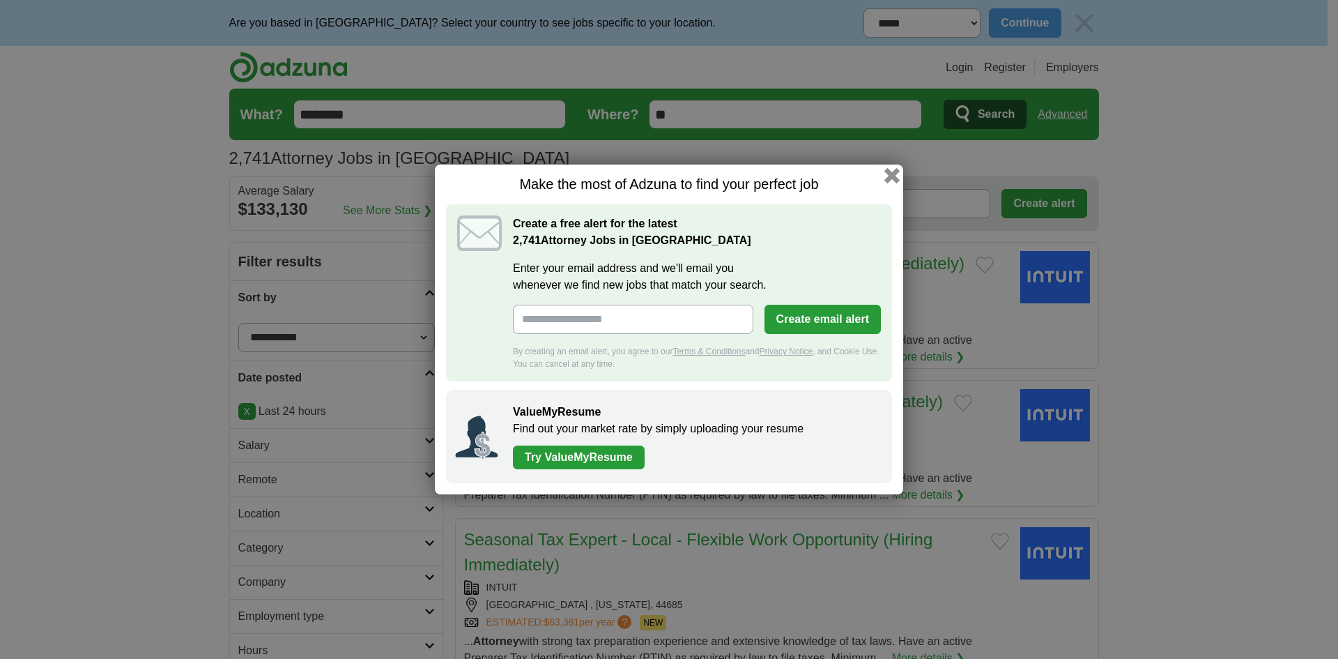
click at [894, 175] on button "button" at bounding box center [892, 175] width 15 height 15
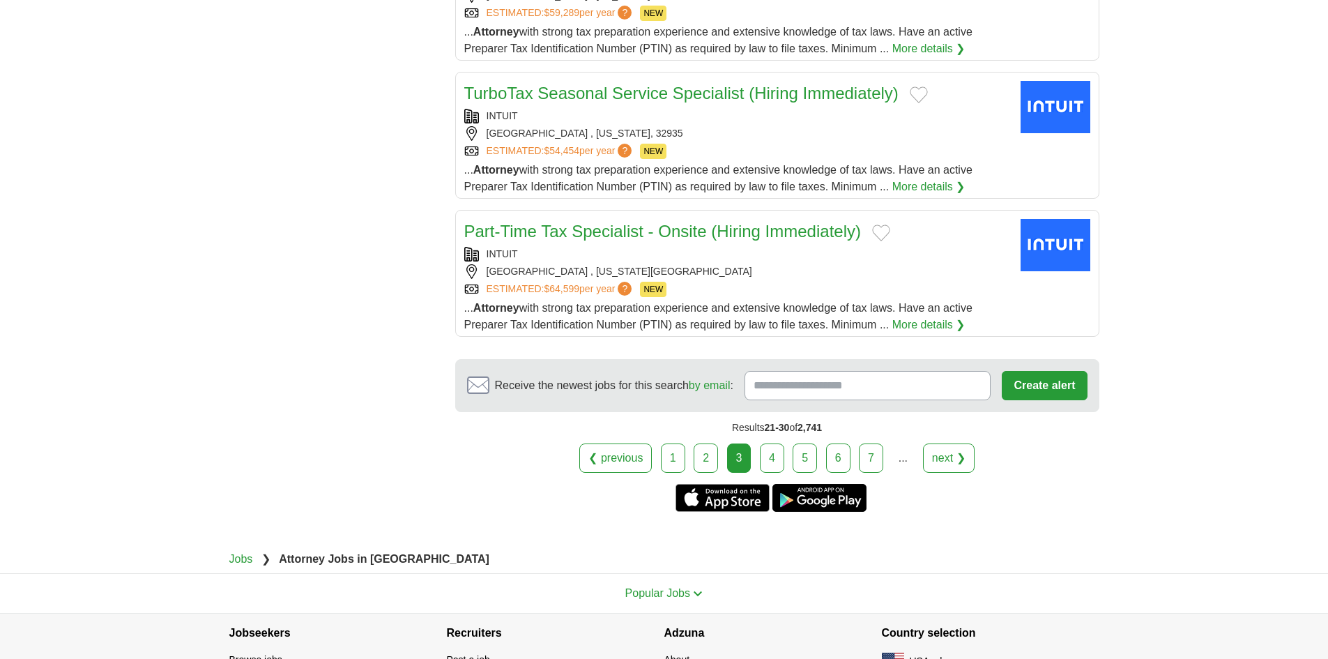
scroll to position [1572, 0]
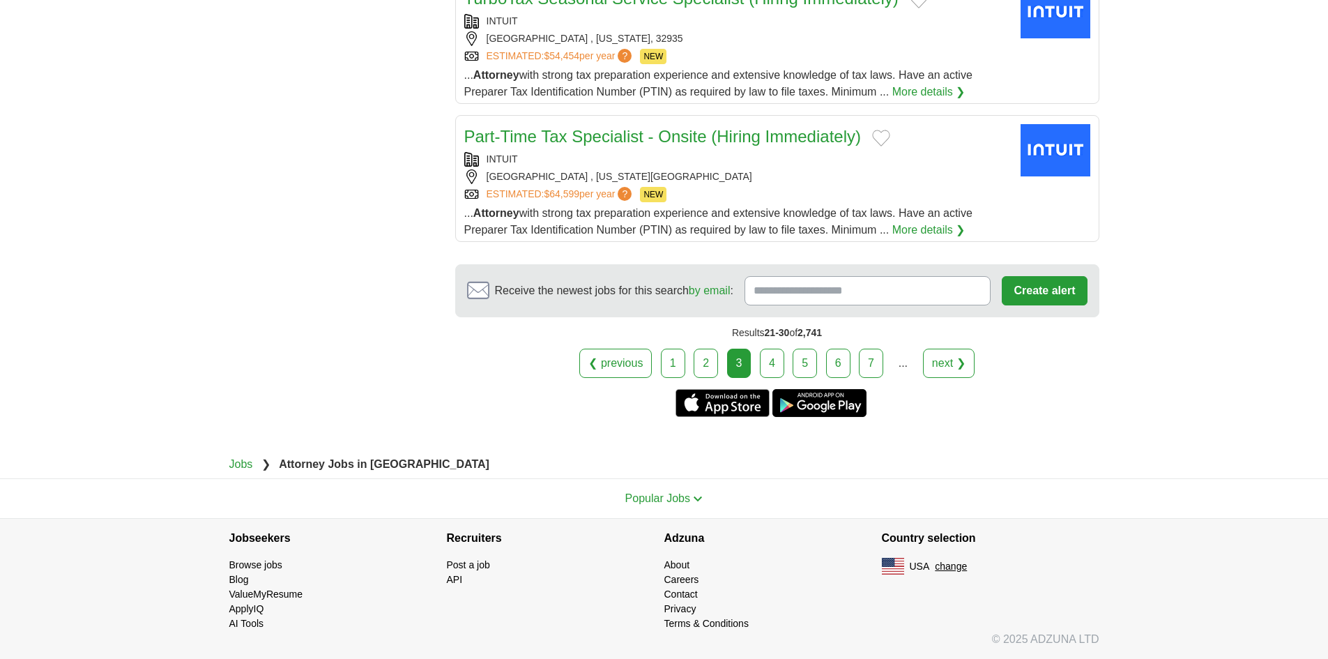
click at [942, 358] on link "next ❯" at bounding box center [949, 363] width 52 height 29
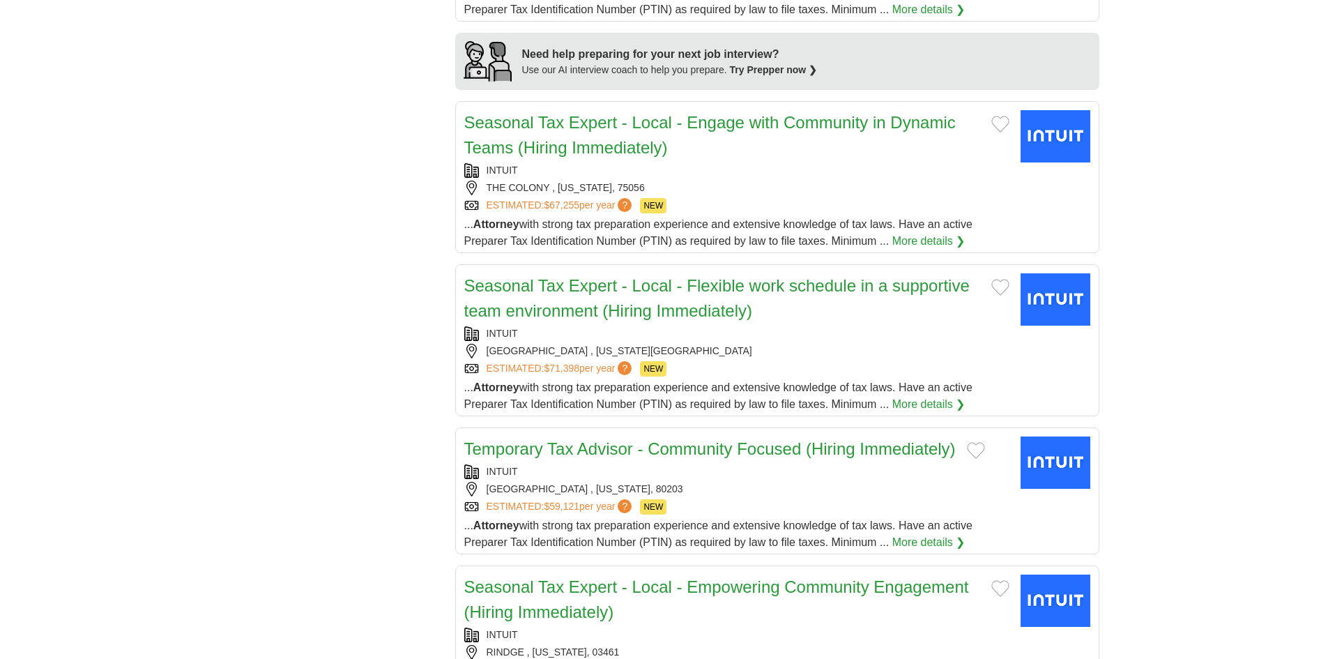
scroll to position [1464, 0]
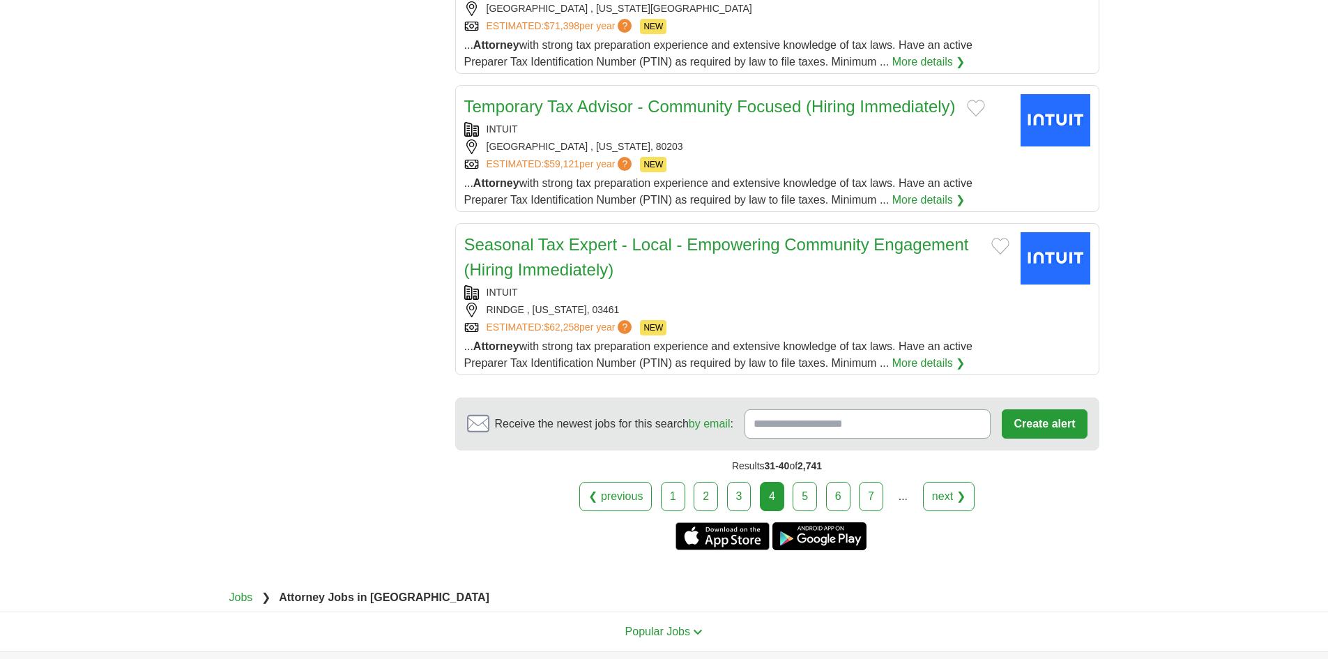
click at [805, 501] on link "5" at bounding box center [805, 496] width 24 height 29
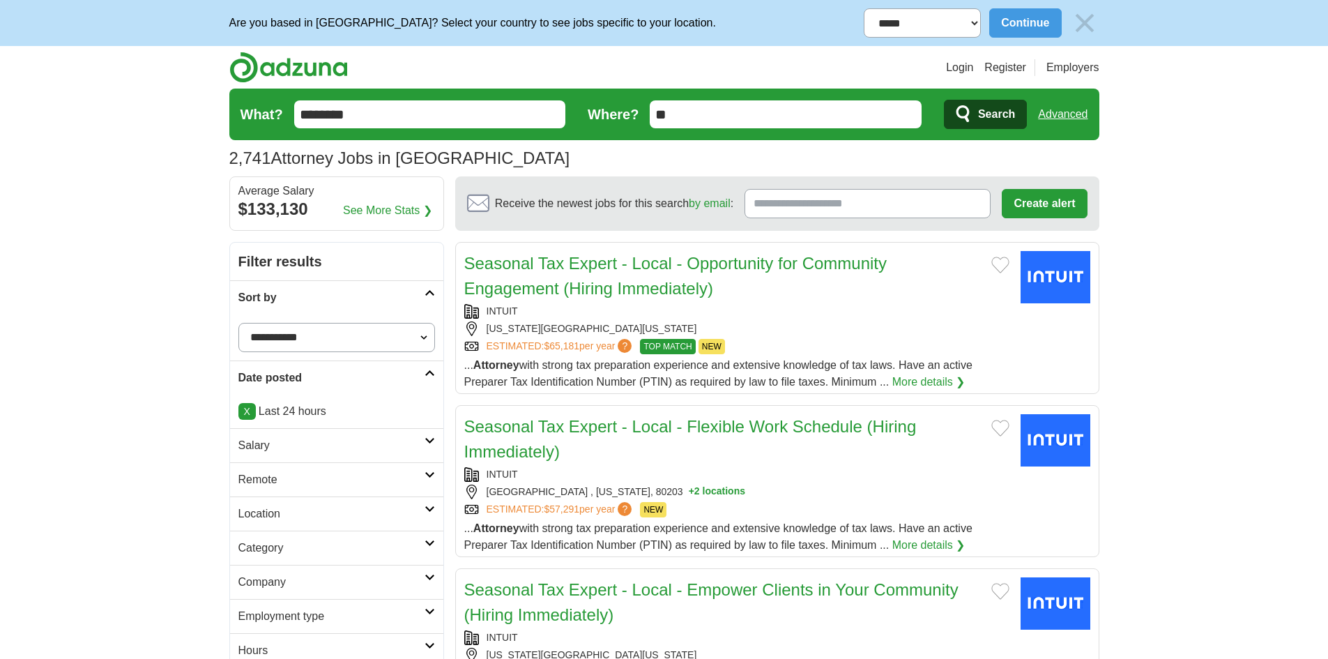
click at [415, 335] on select "**********" at bounding box center [336, 337] width 197 height 29
select select "**********"
click at [238, 323] on select "**********" at bounding box center [336, 337] width 197 height 29
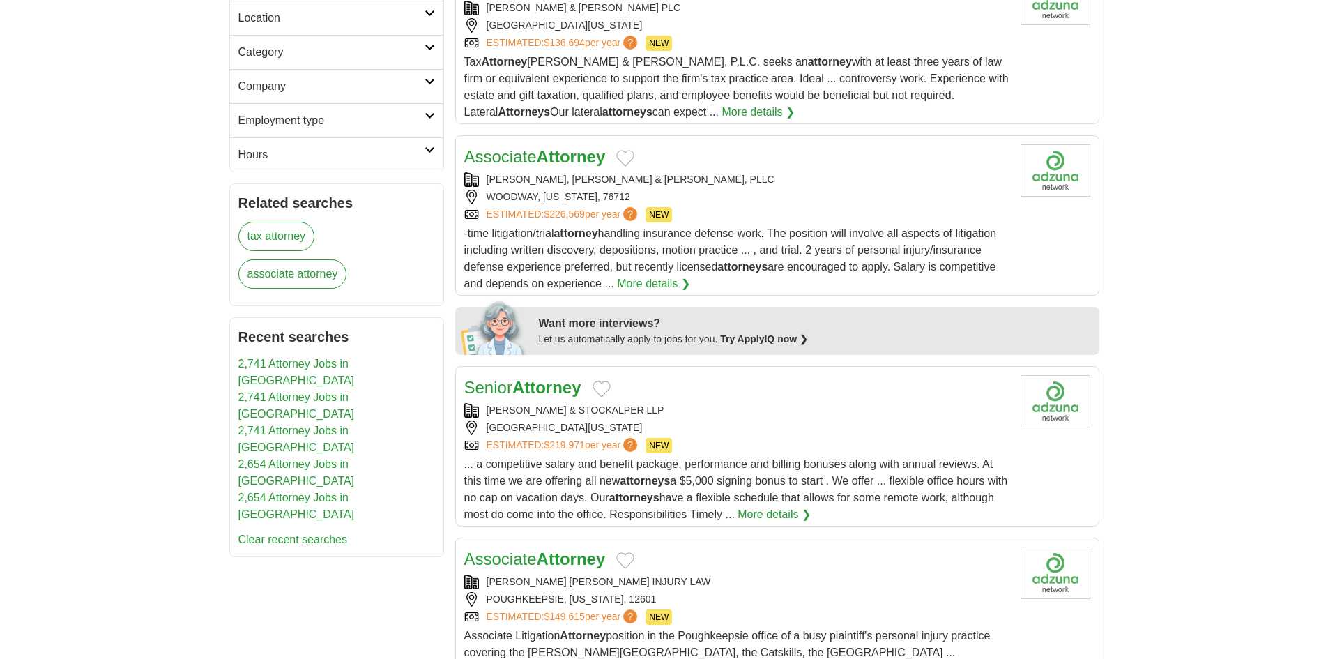
scroll to position [445, 0]
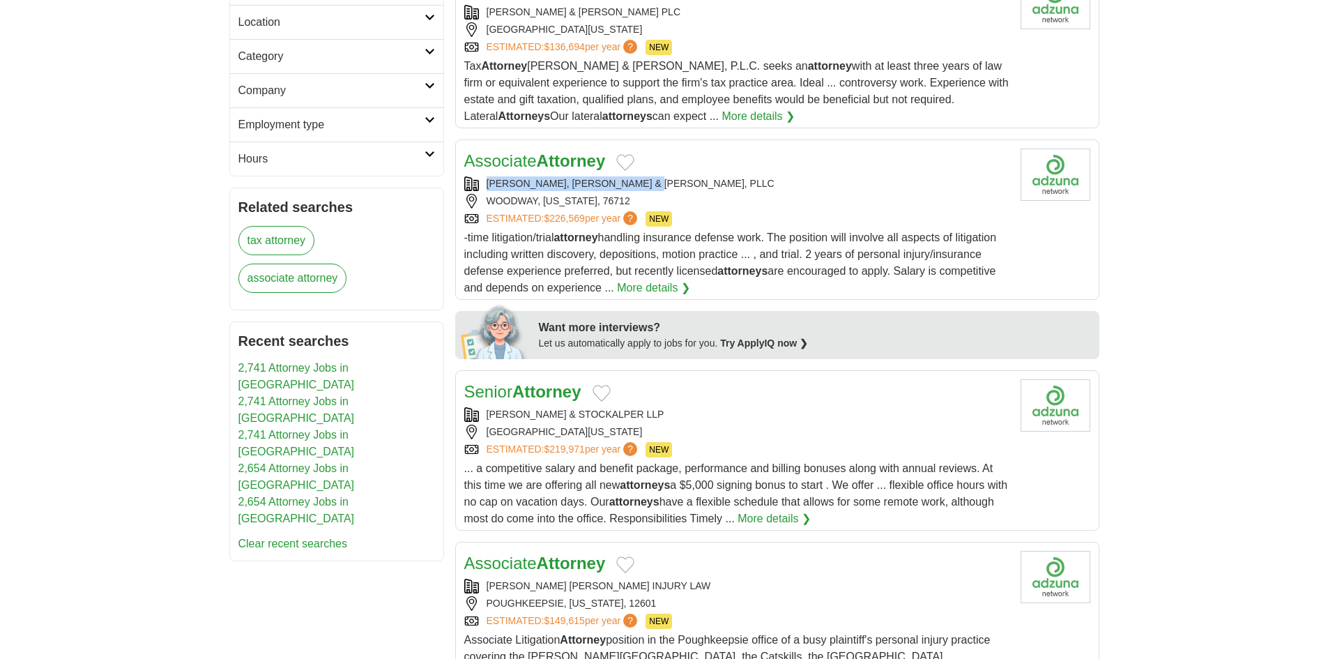
copy div "WITT, MCGREGOR & BOURLAND, PLLC"
drag, startPoint x: 681, startPoint y: 176, endPoint x: 484, endPoint y: 192, distance: 197.9
click at [484, 192] on div "Associate Attorney WITT, MCGREGOR & BOURLAND, PLLC WOODWAY, TEXAS, 76712 ESTIMA…" at bounding box center [736, 222] width 545 height 148
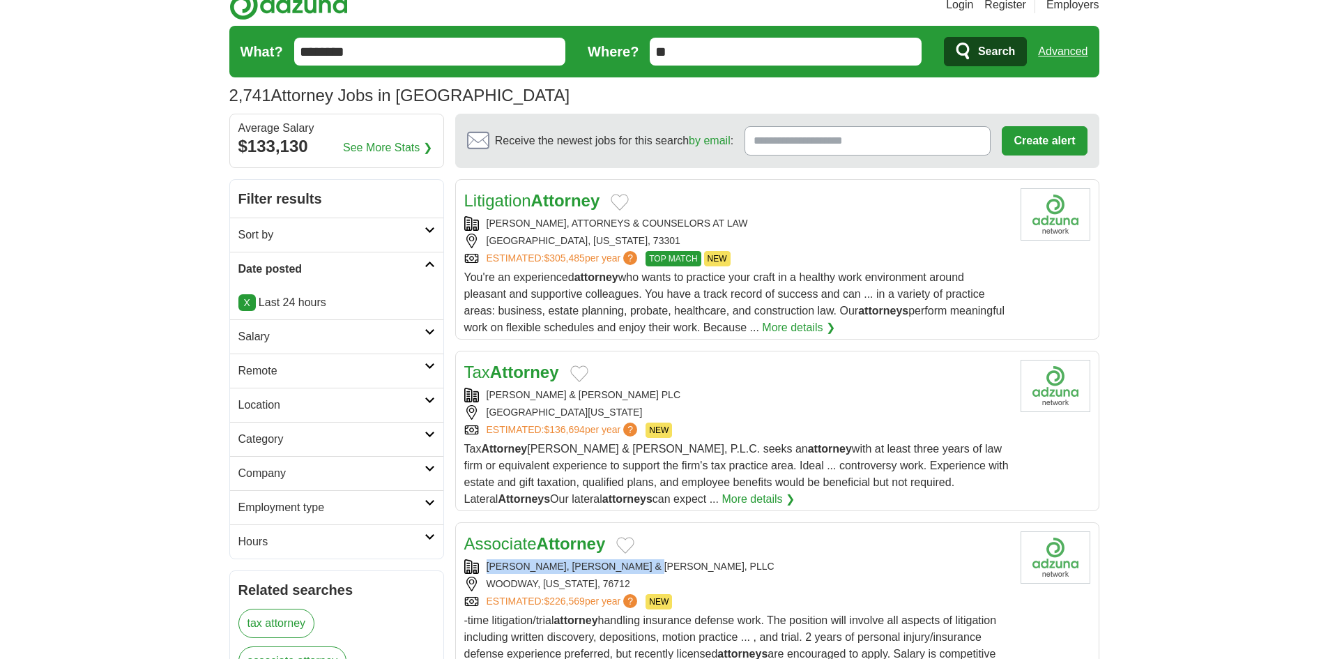
scroll to position [27, 0]
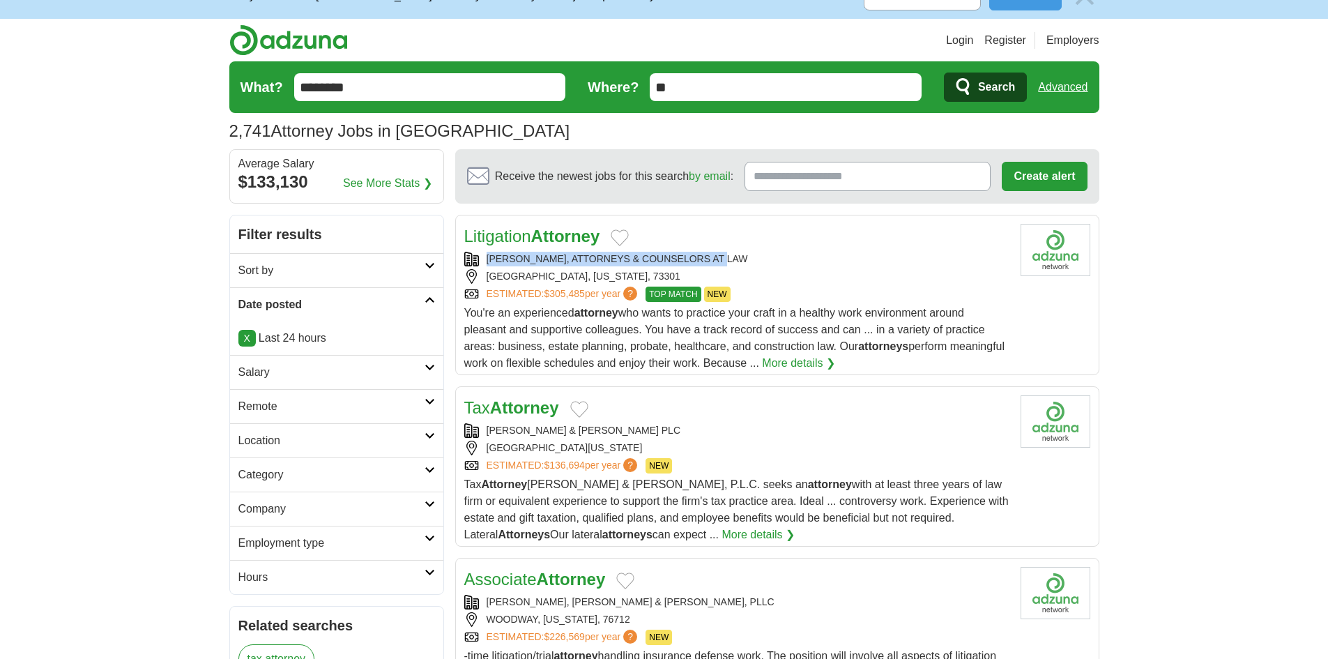
copy div "MASSINGILL, ATTORNEYS & COUNSELORS AT LAW"
drag, startPoint x: 741, startPoint y: 257, endPoint x: 489, endPoint y: 261, distance: 252.4
click at [489, 261] on div "MASSINGILL, ATTORNEYS & COUNSELORS AT LAW" at bounding box center [736, 259] width 545 height 15
copy div "SHUTTLEWORTH & INGERSOLL PLC"
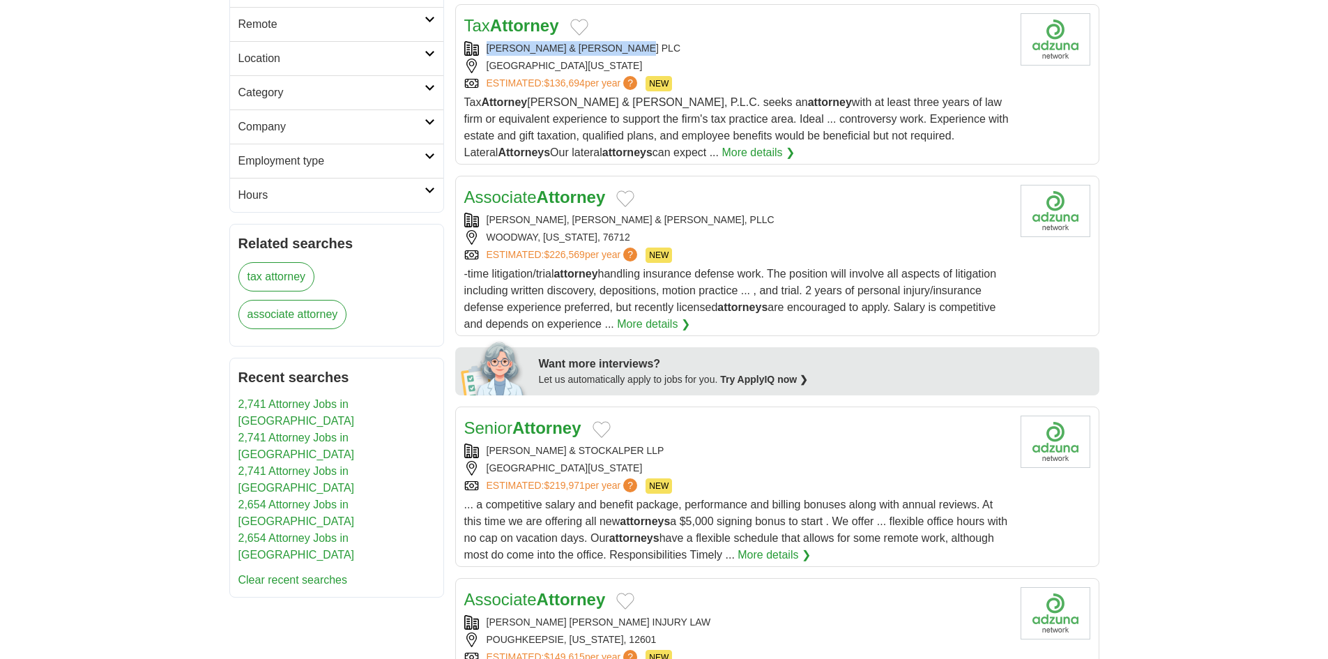
scroll to position [515, 0]
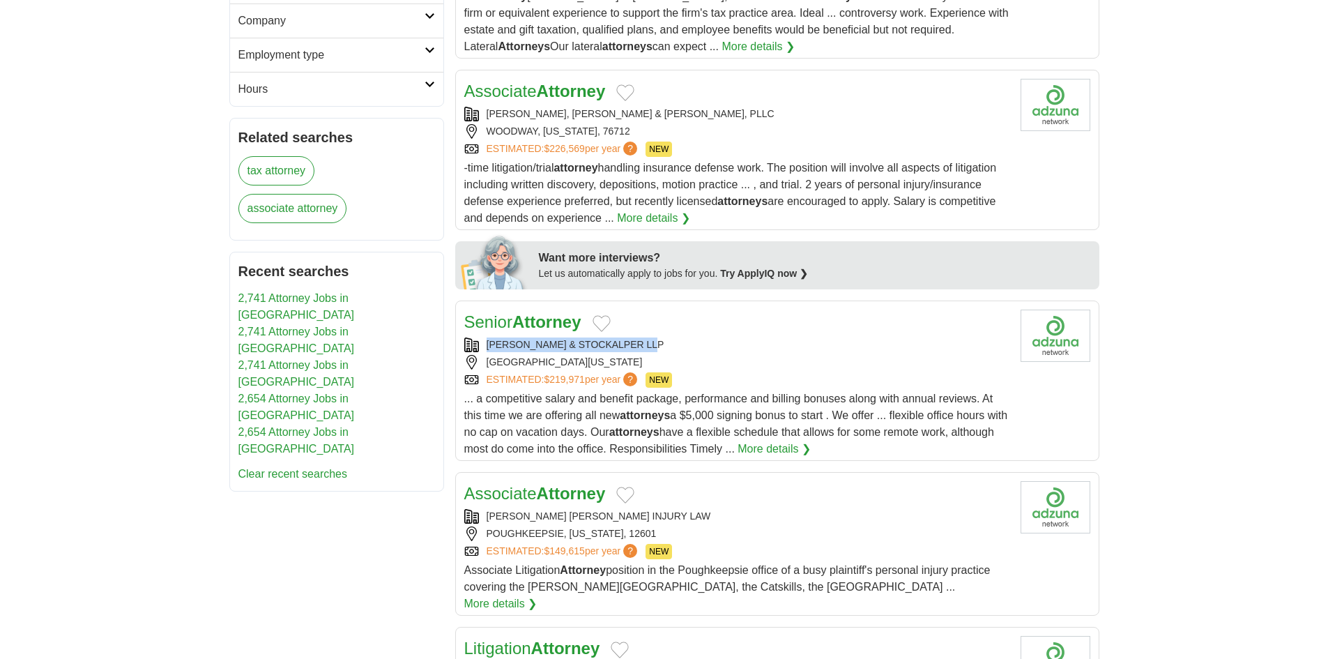
copy div "KJAR MCKENNA & STOCKALPER LLP"
drag, startPoint x: 579, startPoint y: 343, endPoint x: 488, endPoint y: 348, distance: 91.4
click at [488, 348] on div "KJAR MCKENNA & STOCKALPER LLP" at bounding box center [736, 344] width 545 height 15
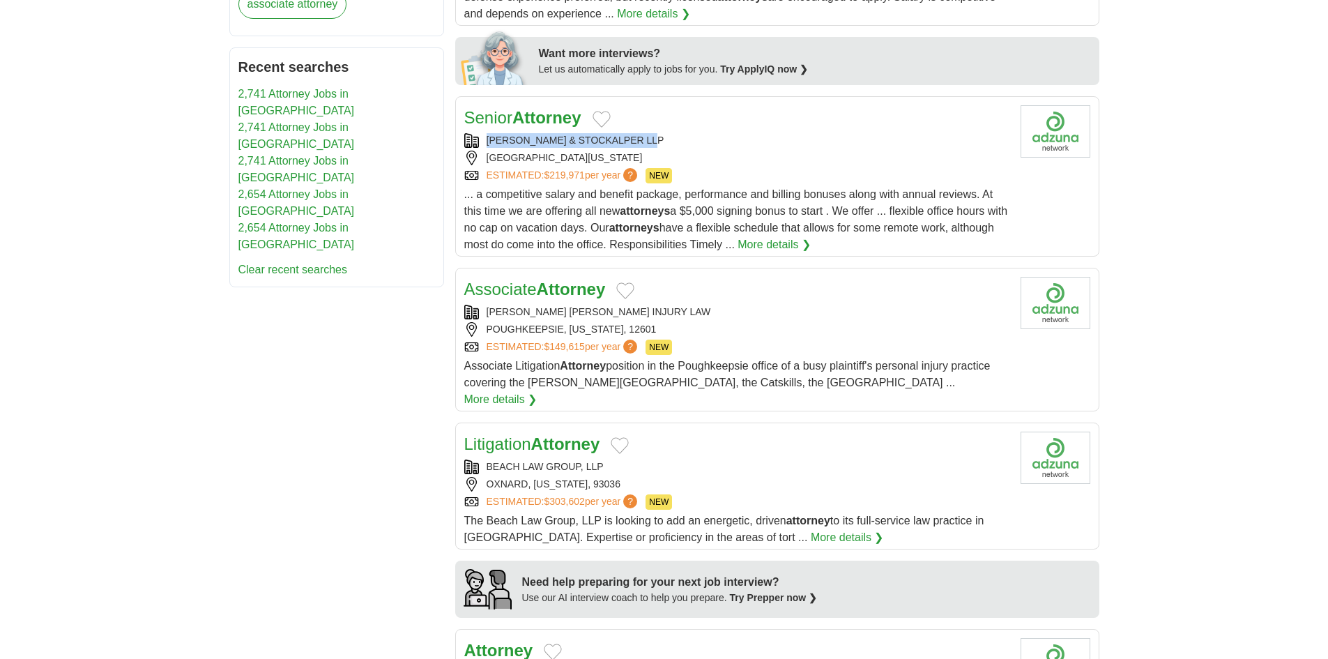
scroll to position [724, 0]
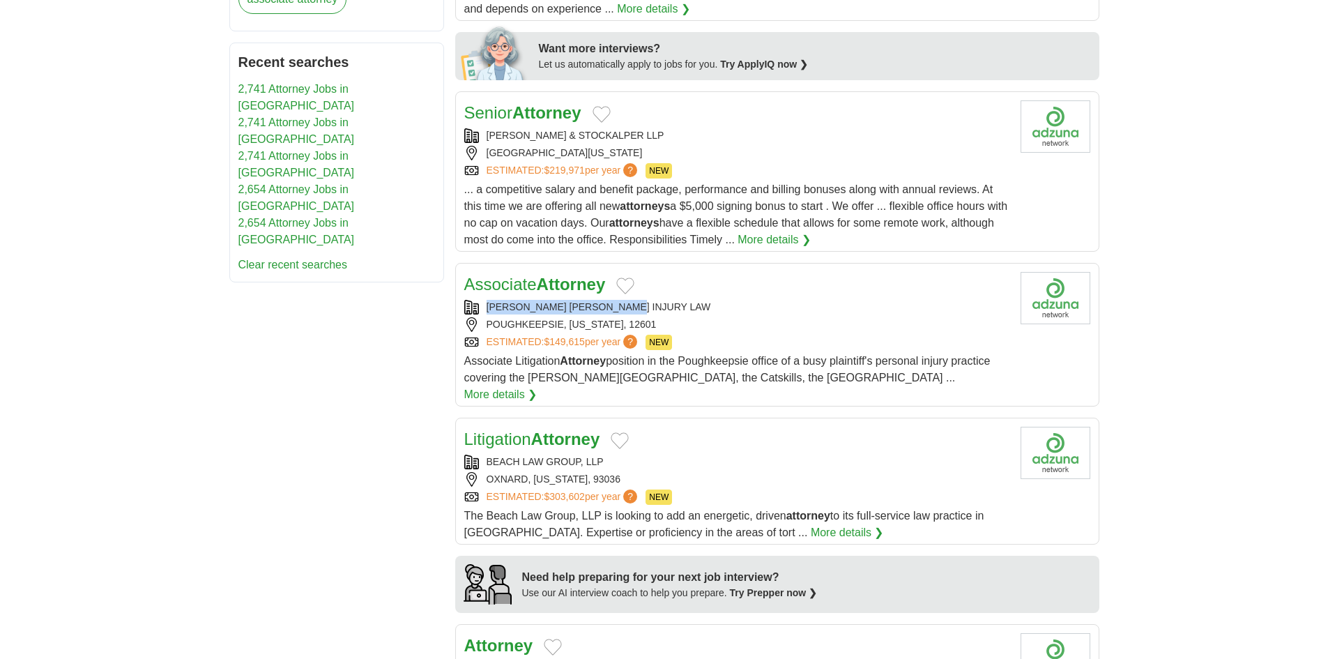
copy div "RUTBERG BRESLOW INJURY LAW"
drag, startPoint x: 657, startPoint y: 308, endPoint x: 489, endPoint y: 309, distance: 168.7
click at [489, 309] on div "RUTBERG BRESLOW INJURY LAW" at bounding box center [736, 307] width 545 height 15
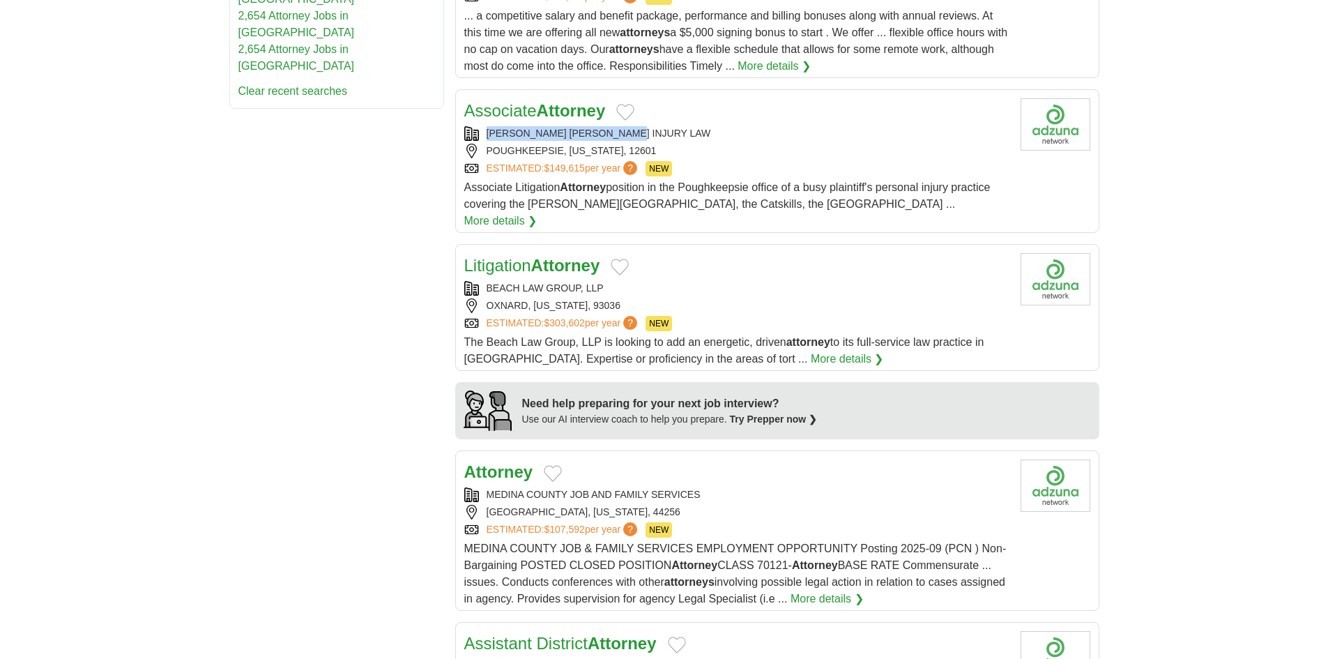
scroll to position [933, 0]
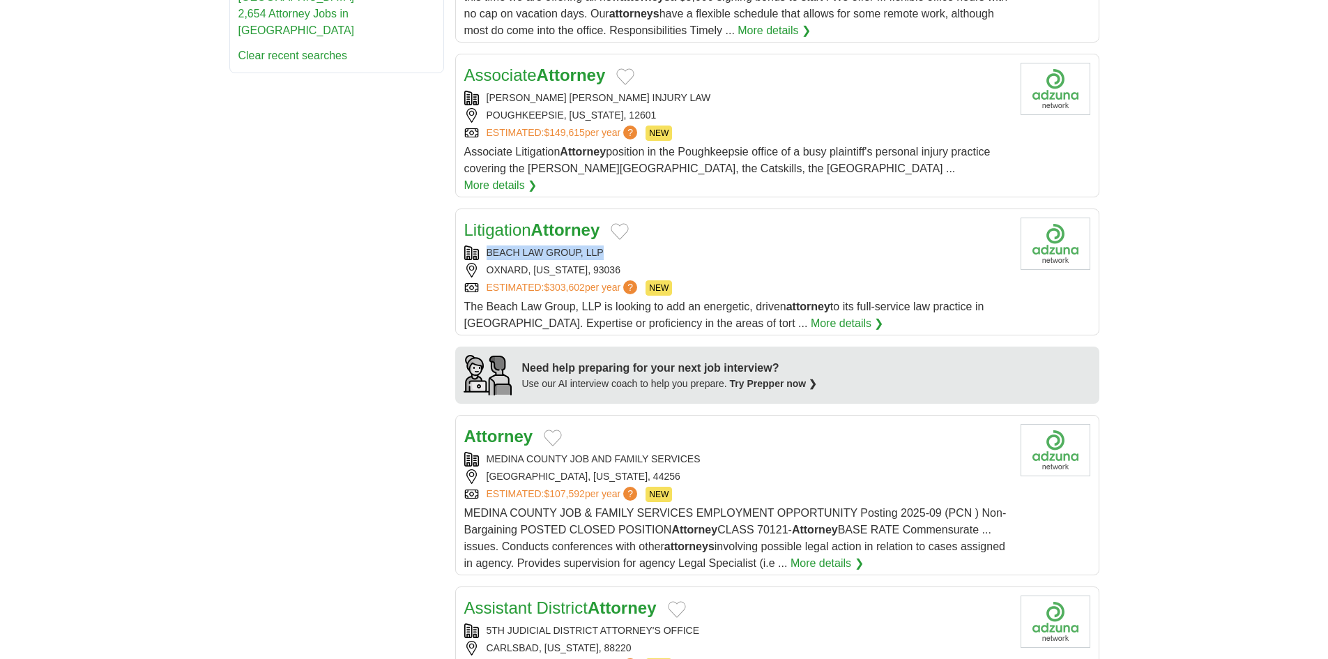
copy div "BEACH LAW GROUP, LLP"
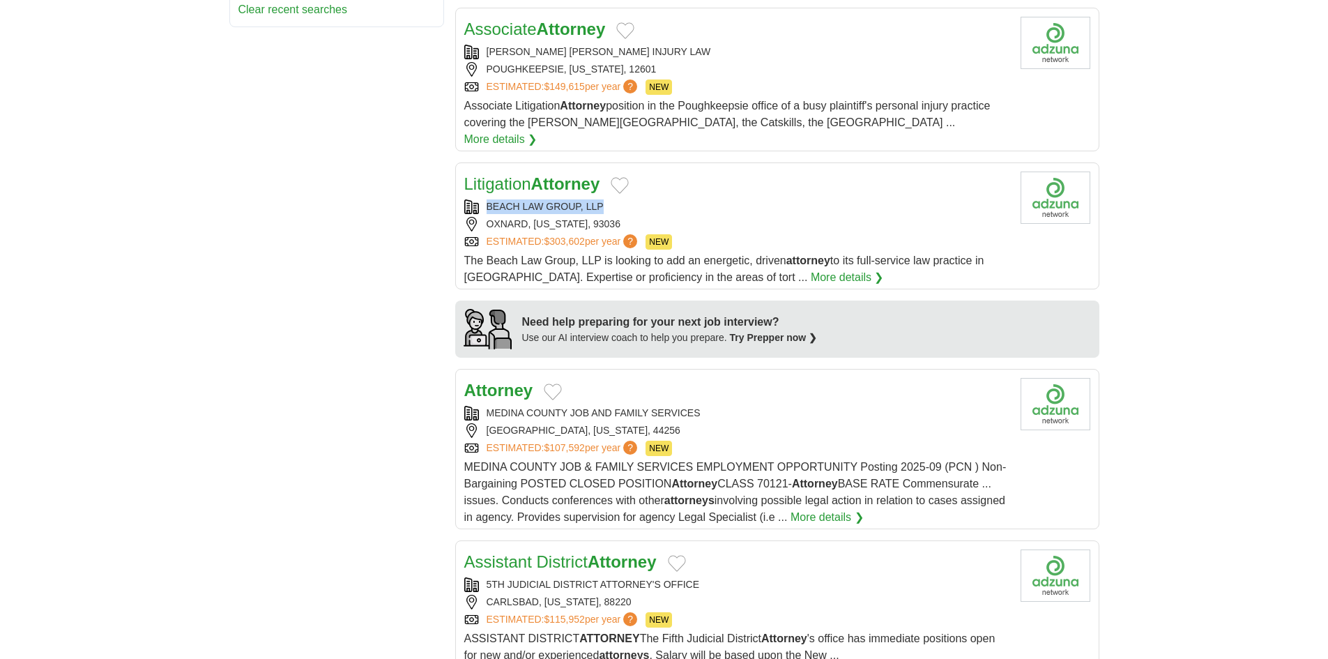
scroll to position [1073, 0]
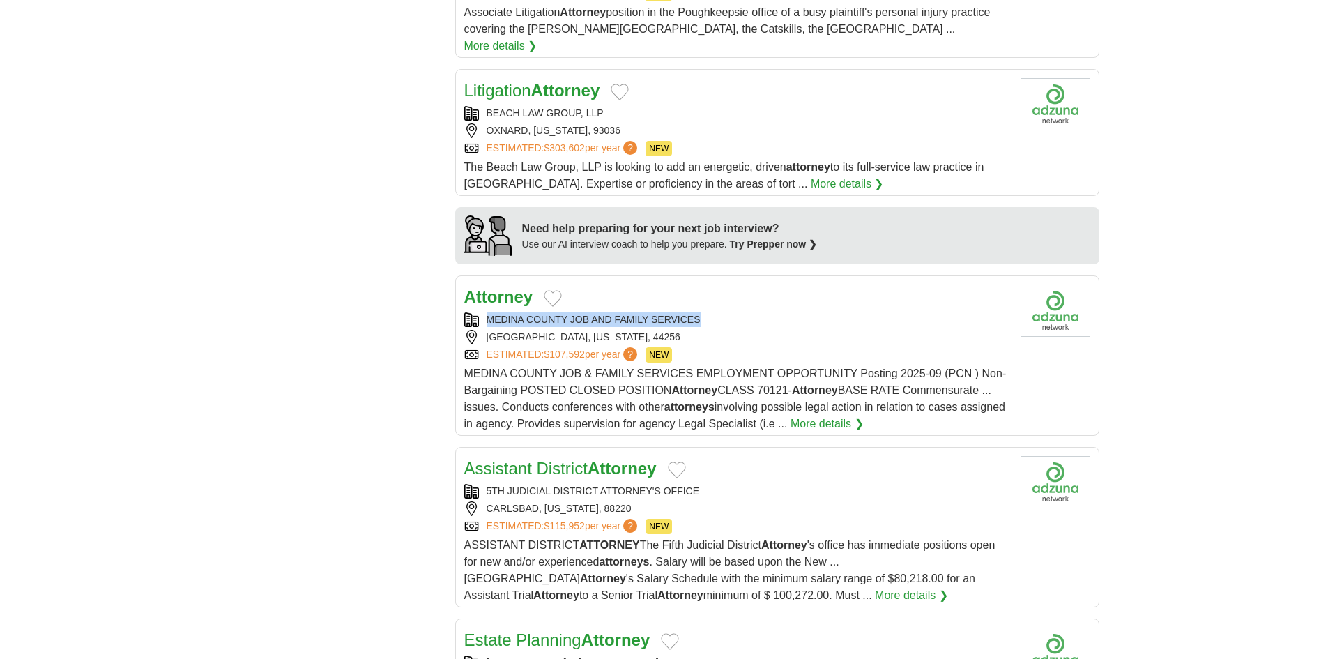
drag, startPoint x: 707, startPoint y: 293, endPoint x: 481, endPoint y: 303, distance: 226.0
click at [481, 303] on div "Attorney MEDINA COUNTY JOB AND FAMILY SERVICES MEDINA, OHIO, 44256 ESTIMATED: $…" at bounding box center [736, 358] width 545 height 148
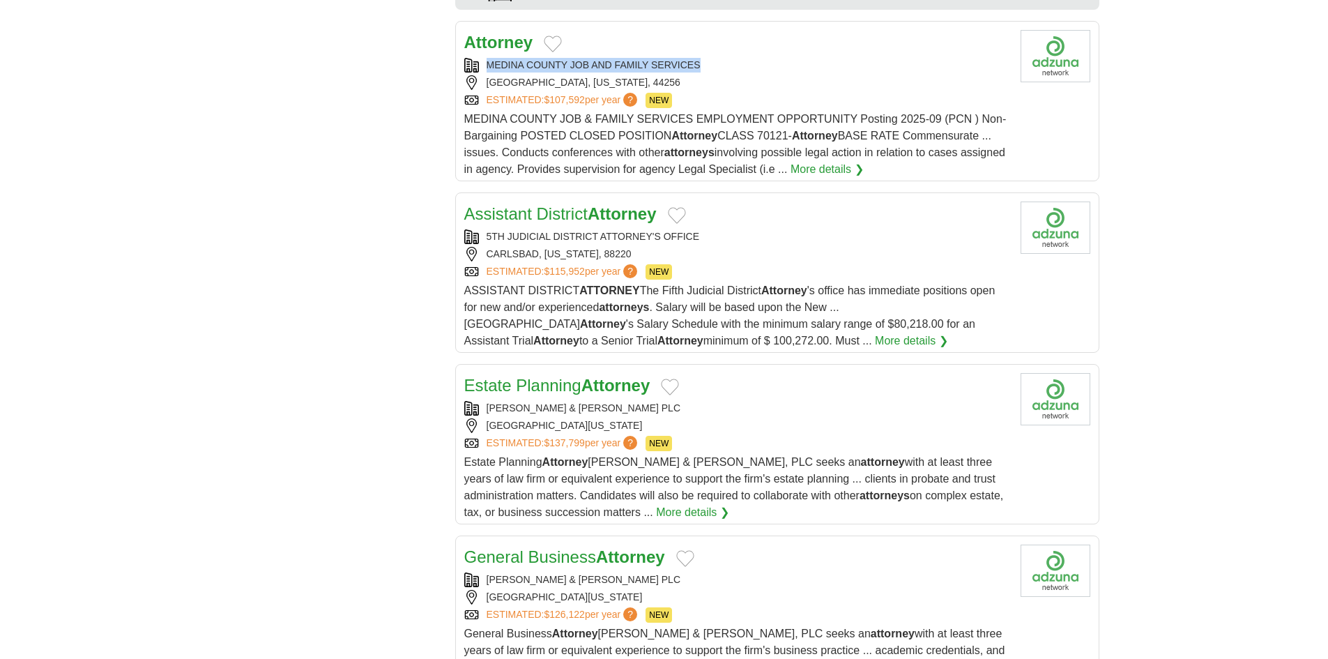
scroll to position [1421, 0]
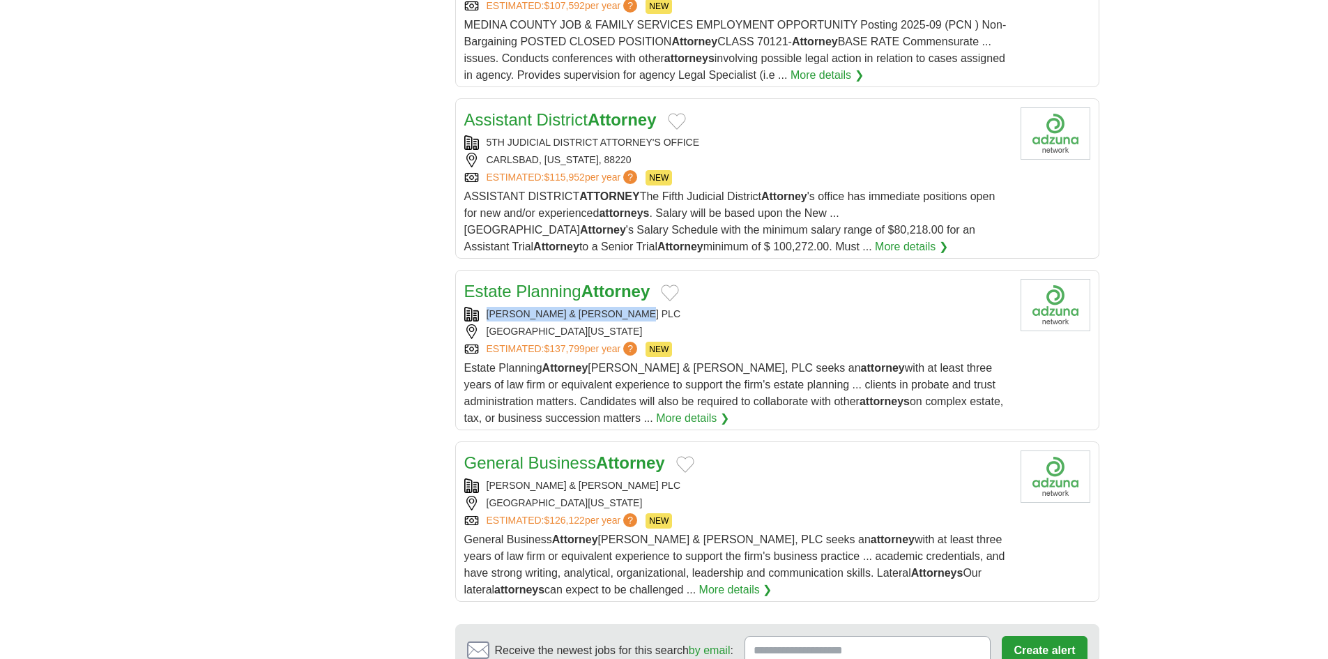
copy div "SHUTTLEWORTH & INGERSOLL PLC"
drag, startPoint x: 661, startPoint y: 293, endPoint x: 477, endPoint y: 304, distance: 184.3
click at [477, 307] on div "SHUTTLEWORTH & INGERSOLL PLC" at bounding box center [736, 314] width 545 height 15
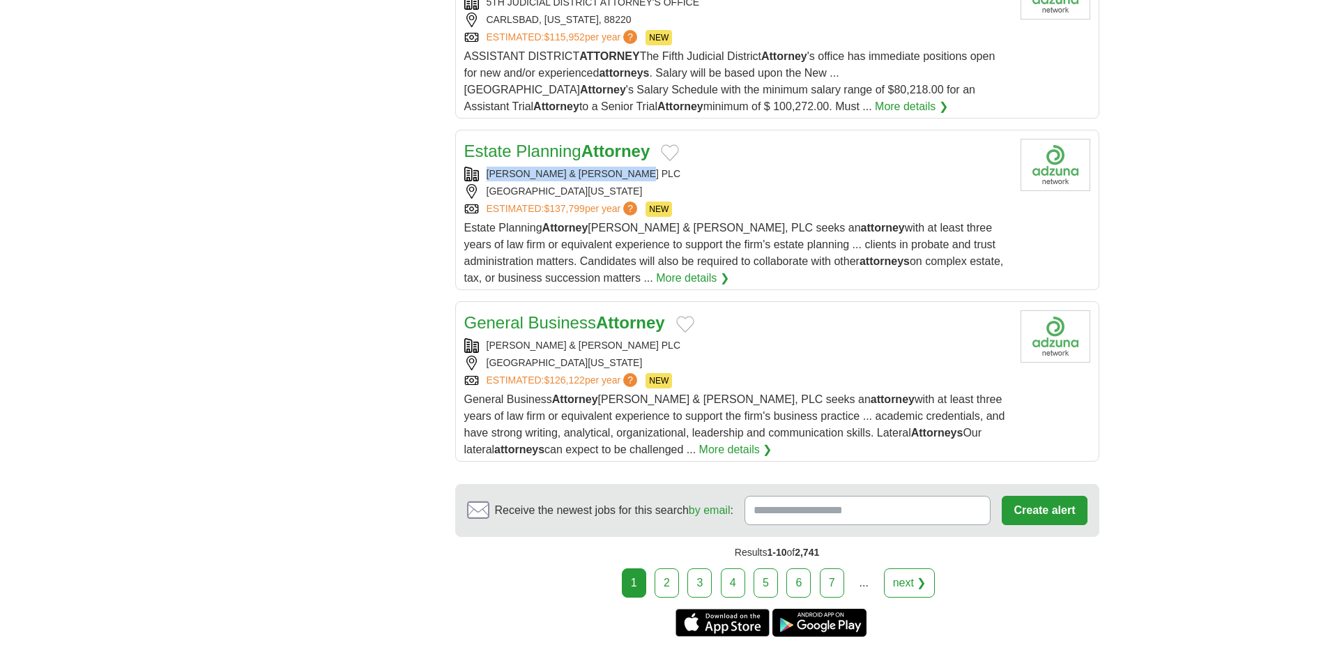
scroll to position [1630, 0]
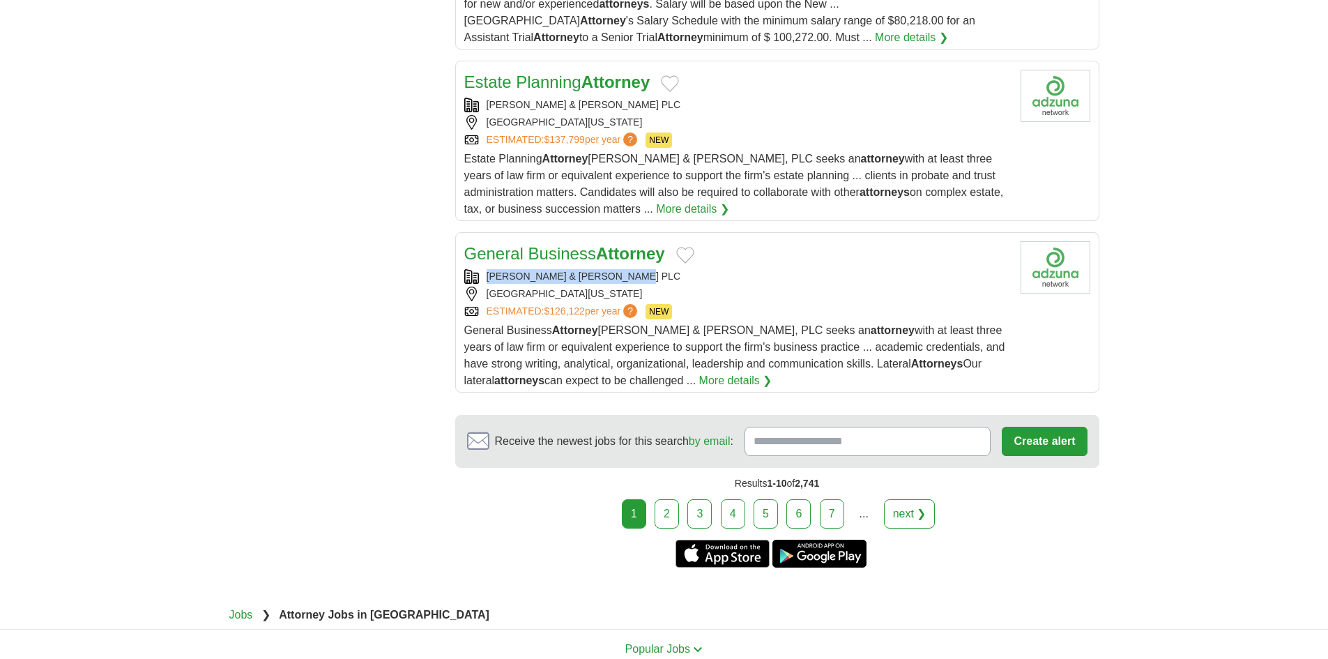
copy div "SHUTTLEWORTH & INGERSOLL PLC"
drag, startPoint x: 678, startPoint y: 256, endPoint x: 485, endPoint y: 263, distance: 193.2
click at [485, 269] on div "SHUTTLEWORTH & INGERSOLL PLC" at bounding box center [736, 276] width 545 height 15
click at [903, 499] on link "next ❯" at bounding box center [910, 513] width 52 height 29
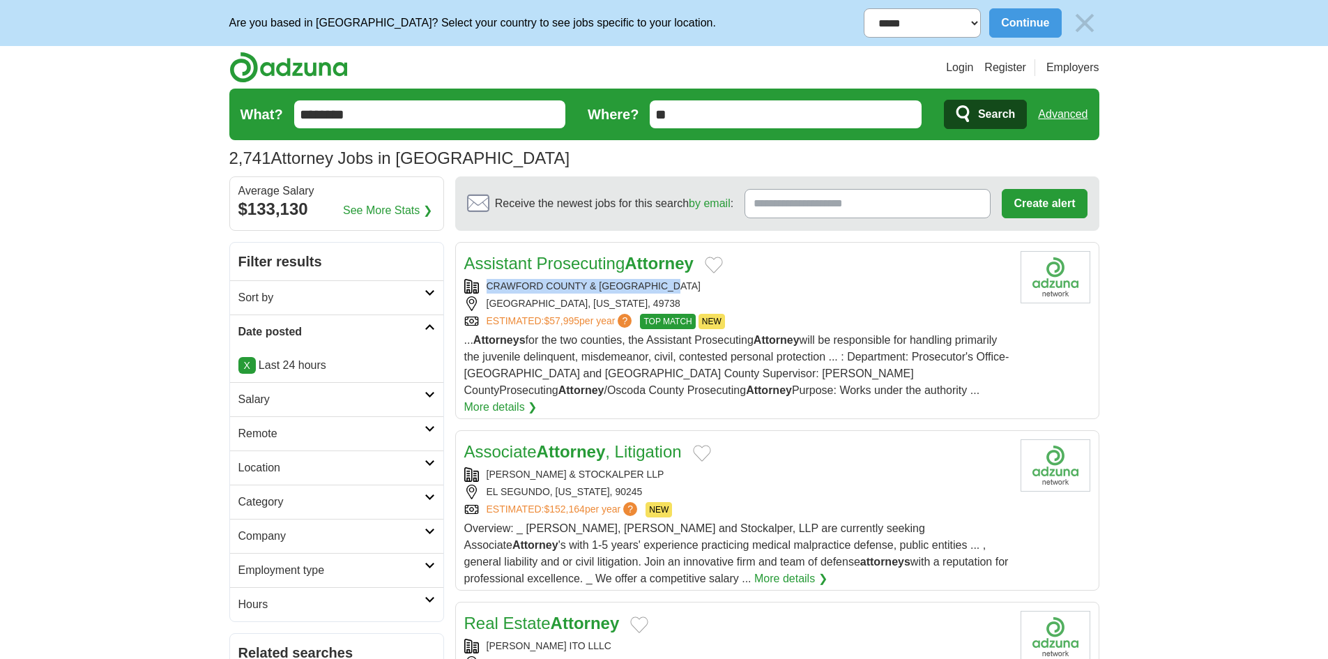
copy div "CRAWFORD COUNTY & OSCODA COUNTY"
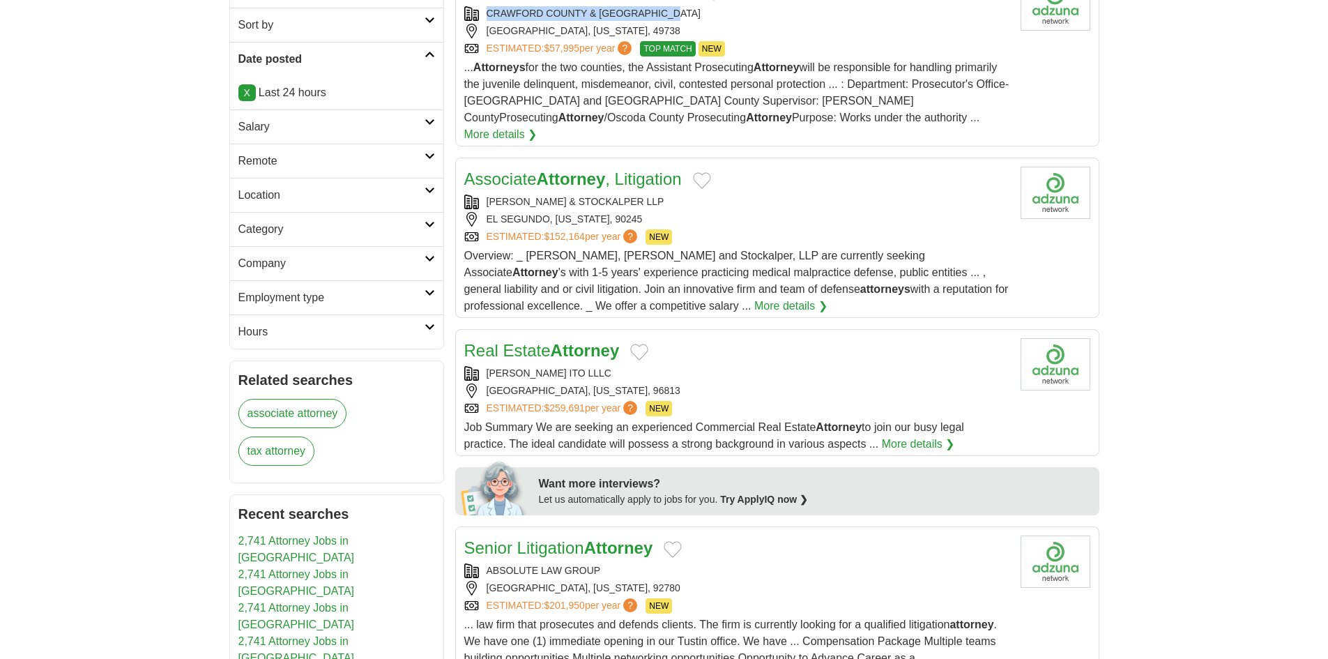
scroll to position [279, 0]
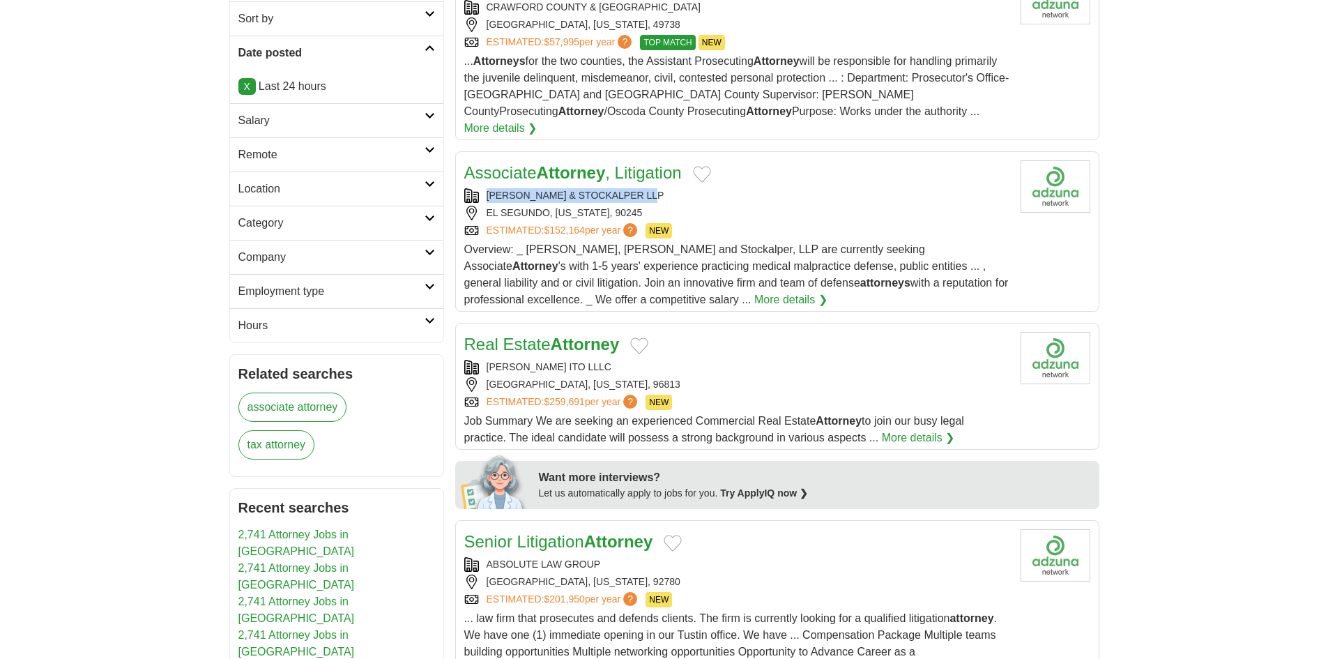
copy div "[PERSON_NAME] & STOCKALPER LLP"
drag, startPoint x: 668, startPoint y: 177, endPoint x: 486, endPoint y: 185, distance: 182.8
click at [486, 188] on div "[PERSON_NAME] & STOCKALPER LLP" at bounding box center [736, 195] width 545 height 15
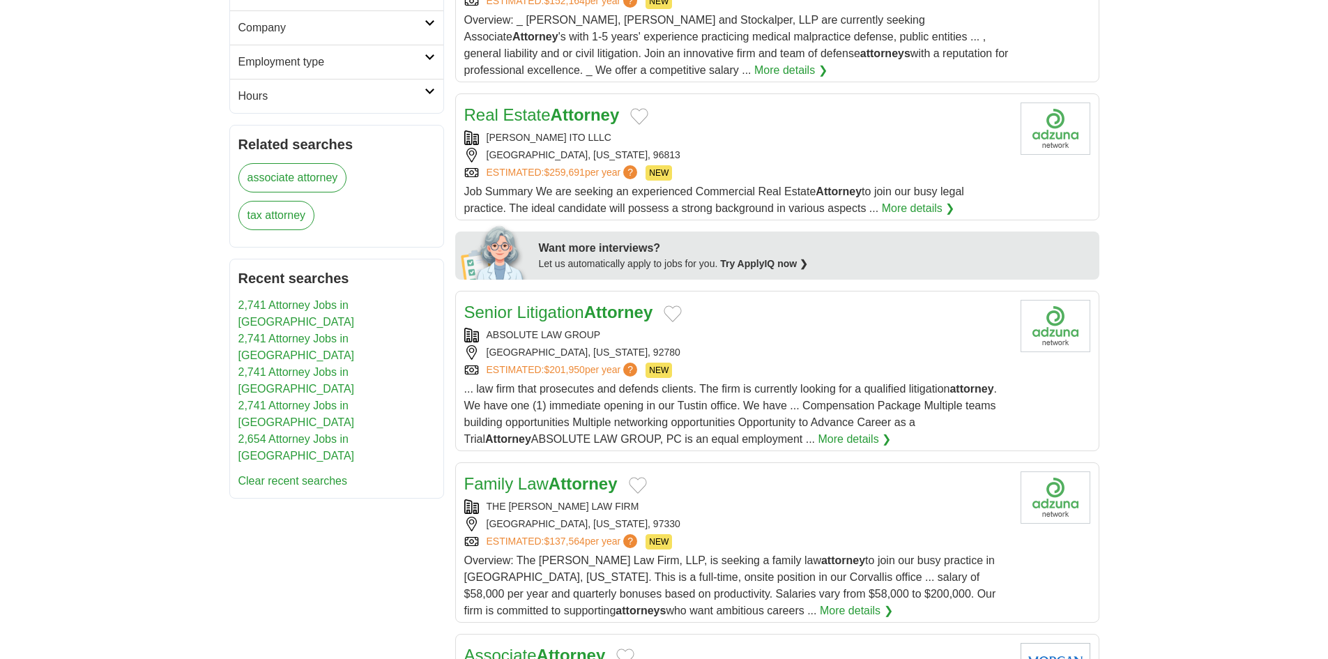
scroll to position [558, 0]
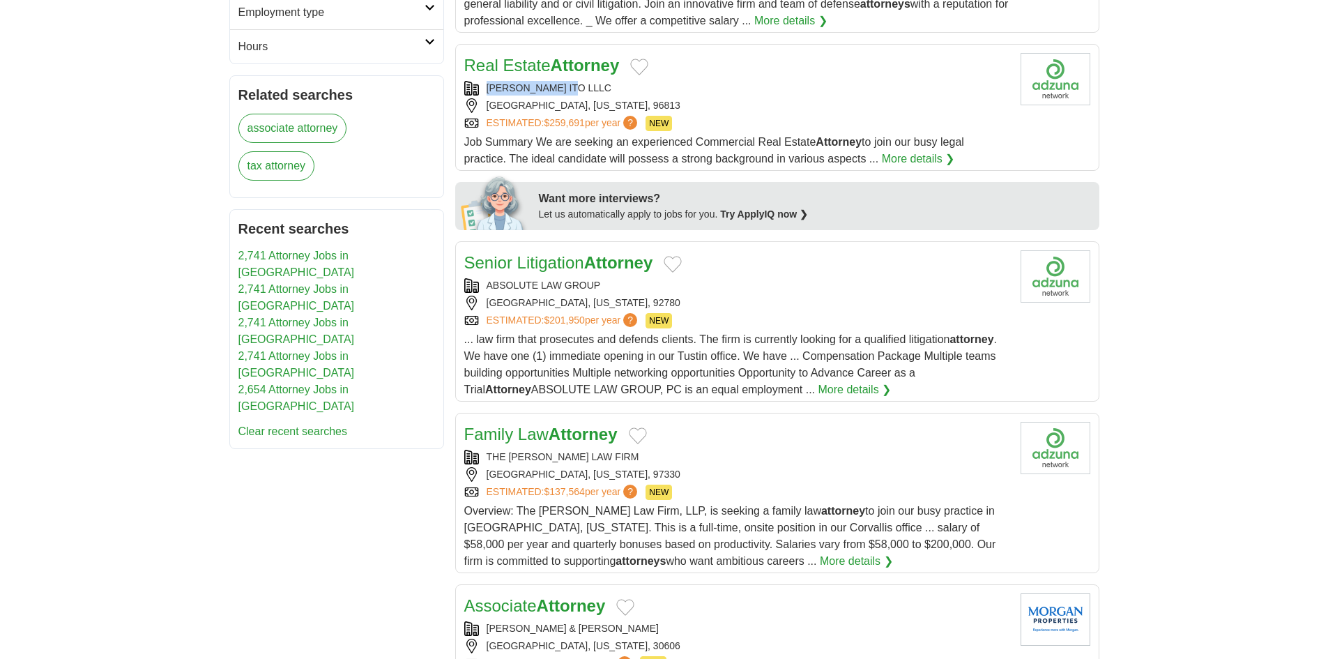
copy div "SCHLACK ITO LLLC"
drag, startPoint x: 597, startPoint y: 63, endPoint x: 479, endPoint y: 67, distance: 118.6
click at [479, 67] on div "Real Estate Attorney SCHLACK ITO LLLC HONOLULU, HAWAII, 96813 ESTIMATED: $259,6…" at bounding box center [736, 110] width 545 height 114
copy div "THE REYNOLDS LAW FIRM"
drag, startPoint x: 601, startPoint y: 438, endPoint x: 478, endPoint y: 434, distance: 122.7
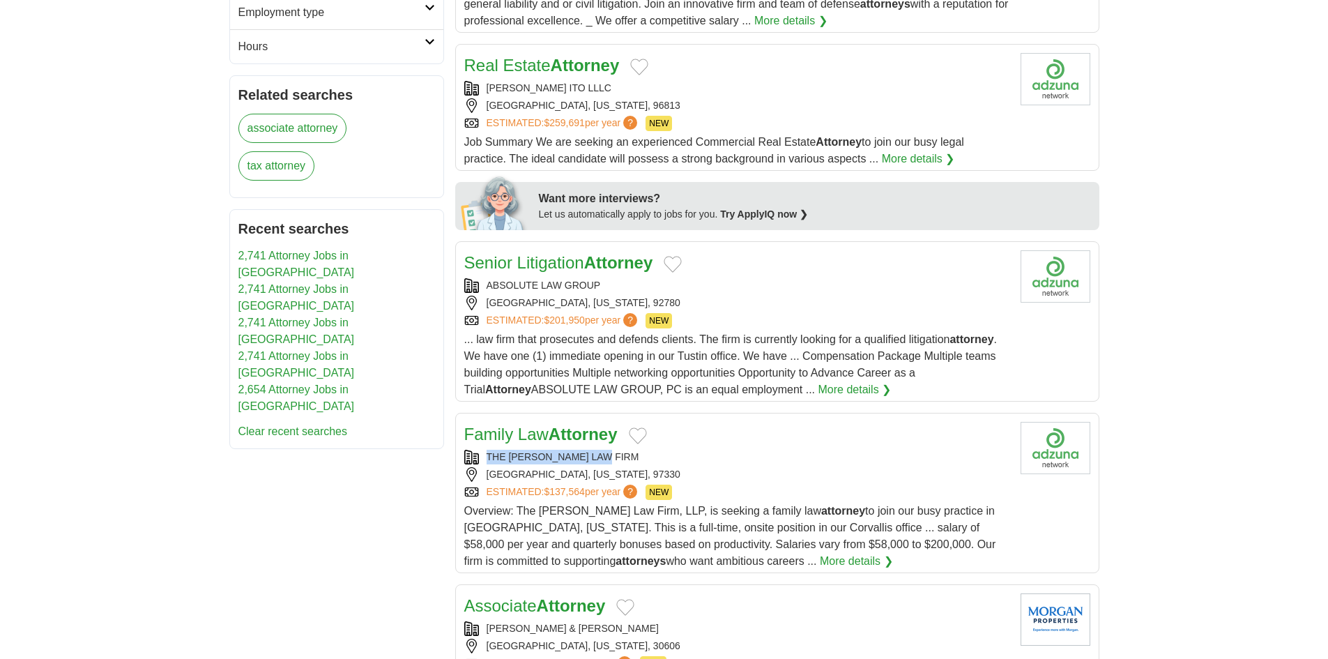
click at [481, 450] on div "THE REYNOLDS LAW FIRM" at bounding box center [736, 457] width 545 height 15
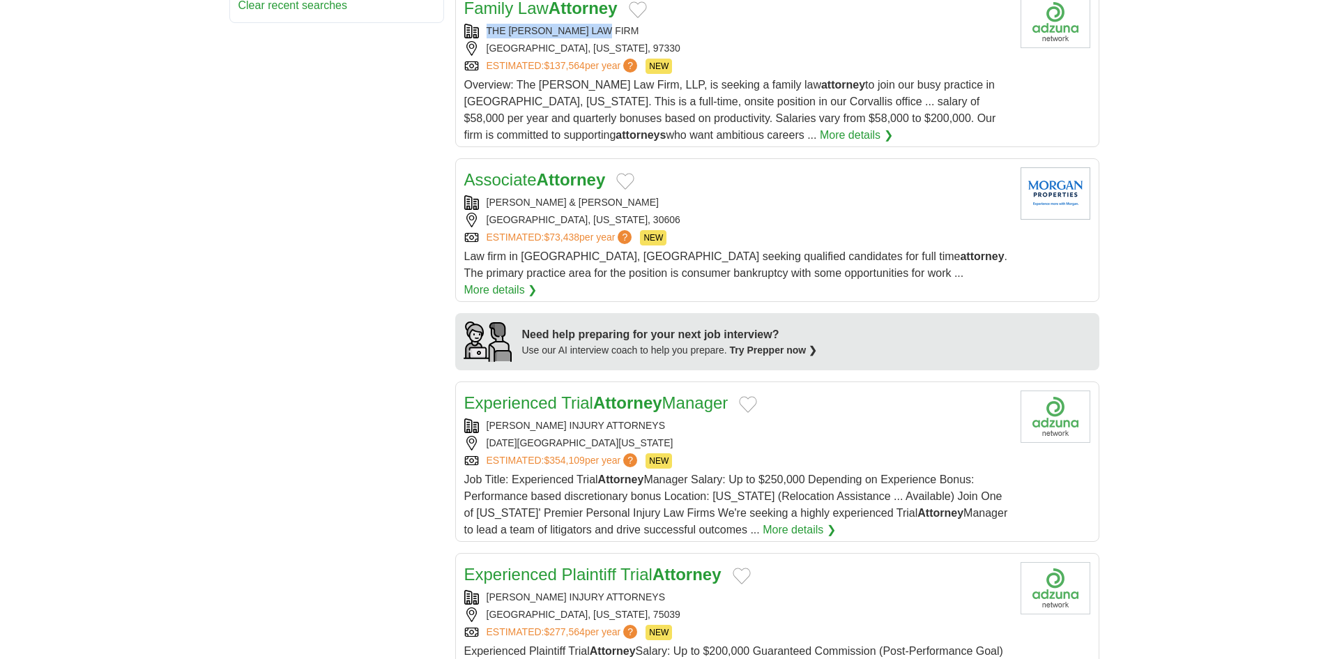
scroll to position [1115, 0]
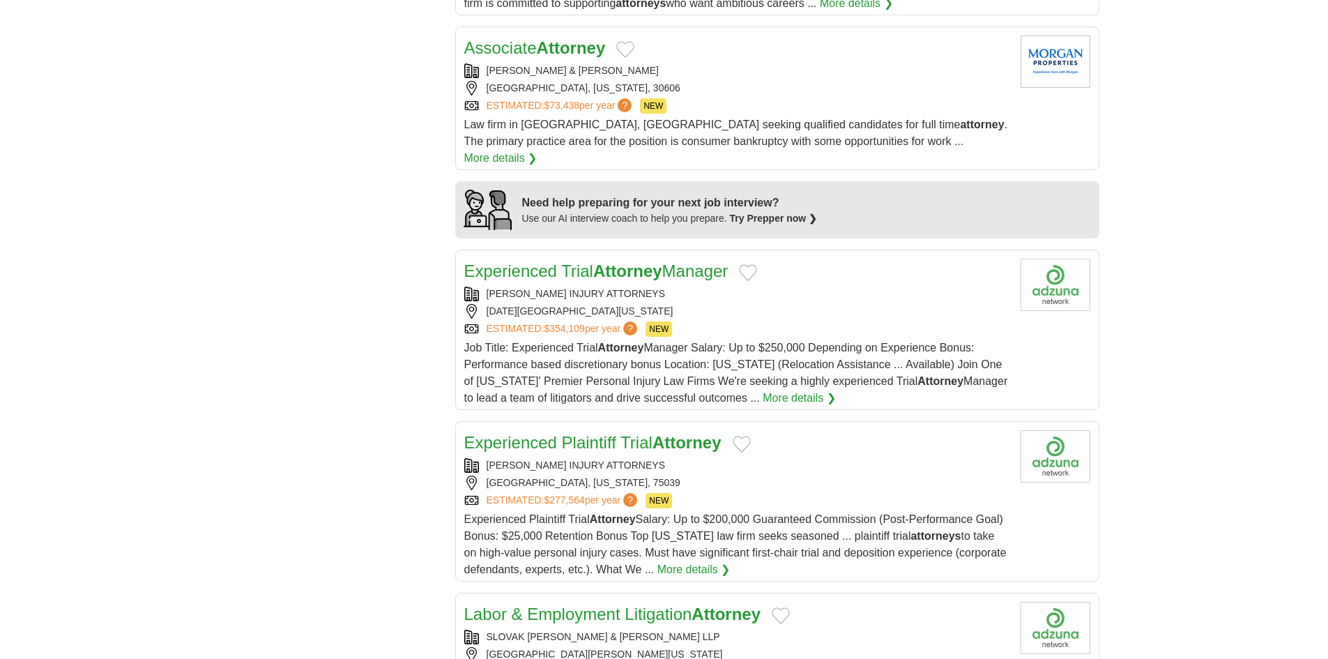
copy div "THOMAS J HENRY INJURY ATTORNEYS"
drag, startPoint x: 673, startPoint y: 256, endPoint x: 487, endPoint y: 263, distance: 185.5
click at [487, 286] on div "THOMAS J HENRY INJURY ATTORNEYS" at bounding box center [736, 293] width 545 height 15
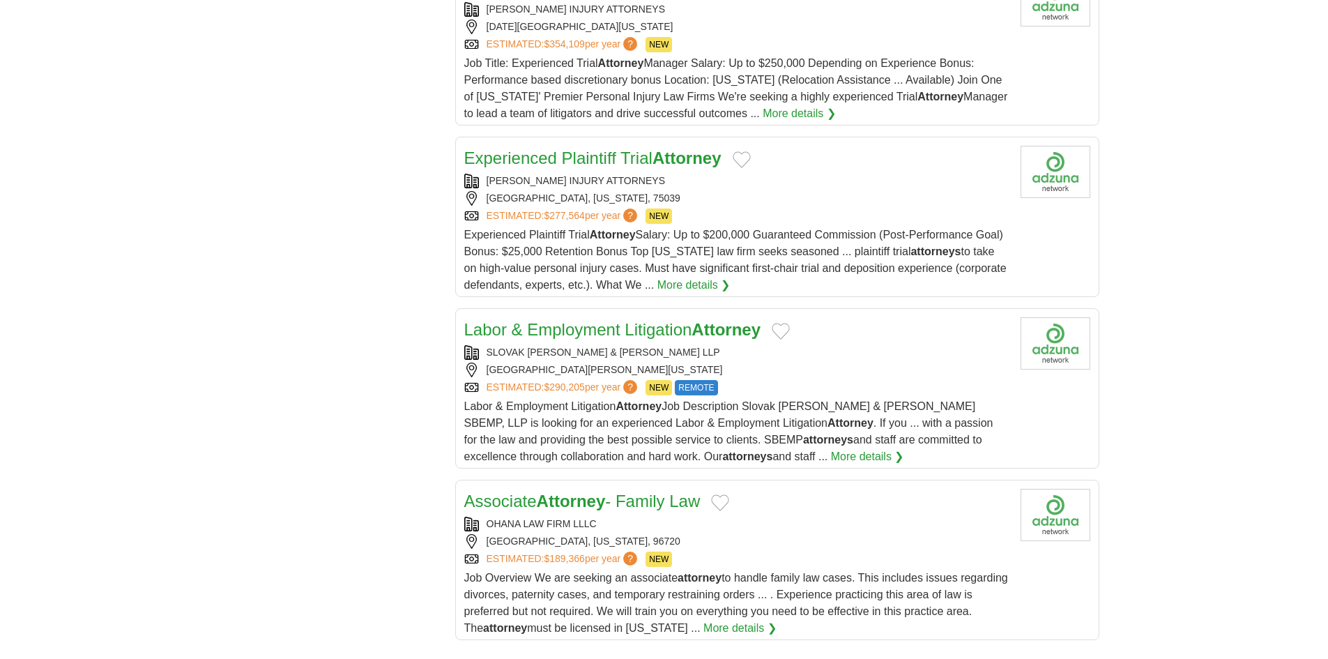
scroll to position [1603, 0]
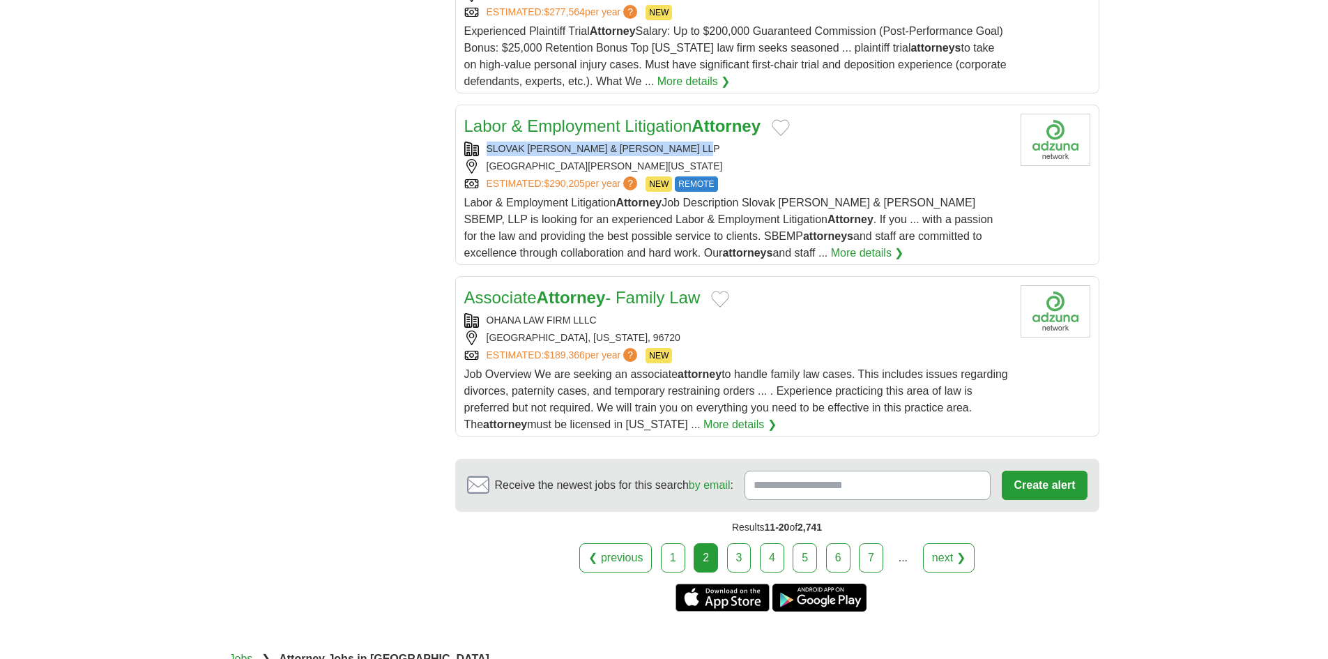
copy div "SLOVAK BARON EMPEY MURPHY & PINKNEY LLP"
drag, startPoint x: 725, startPoint y: 118, endPoint x: 486, endPoint y: 116, distance: 239.1
click at [486, 141] on div "SLOVAK BARON EMPEY MURPHY & PINKNEY LLP" at bounding box center [736, 148] width 545 height 15
copy div "OHANA LAW FIRM LLLC"
drag, startPoint x: 604, startPoint y: 282, endPoint x: 485, endPoint y: 291, distance: 119.5
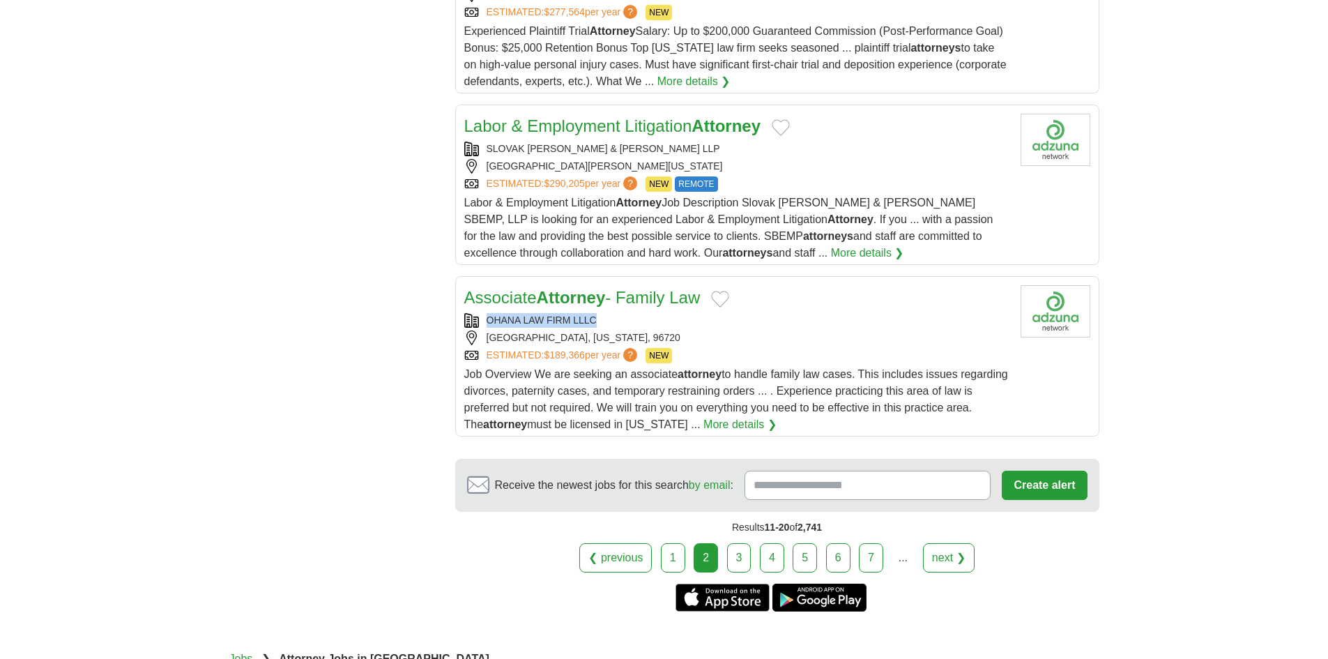
click at [485, 313] on div "OHANA LAW FIRM LLLC" at bounding box center [736, 320] width 545 height 15
click at [949, 543] on link "next ❯" at bounding box center [949, 557] width 52 height 29
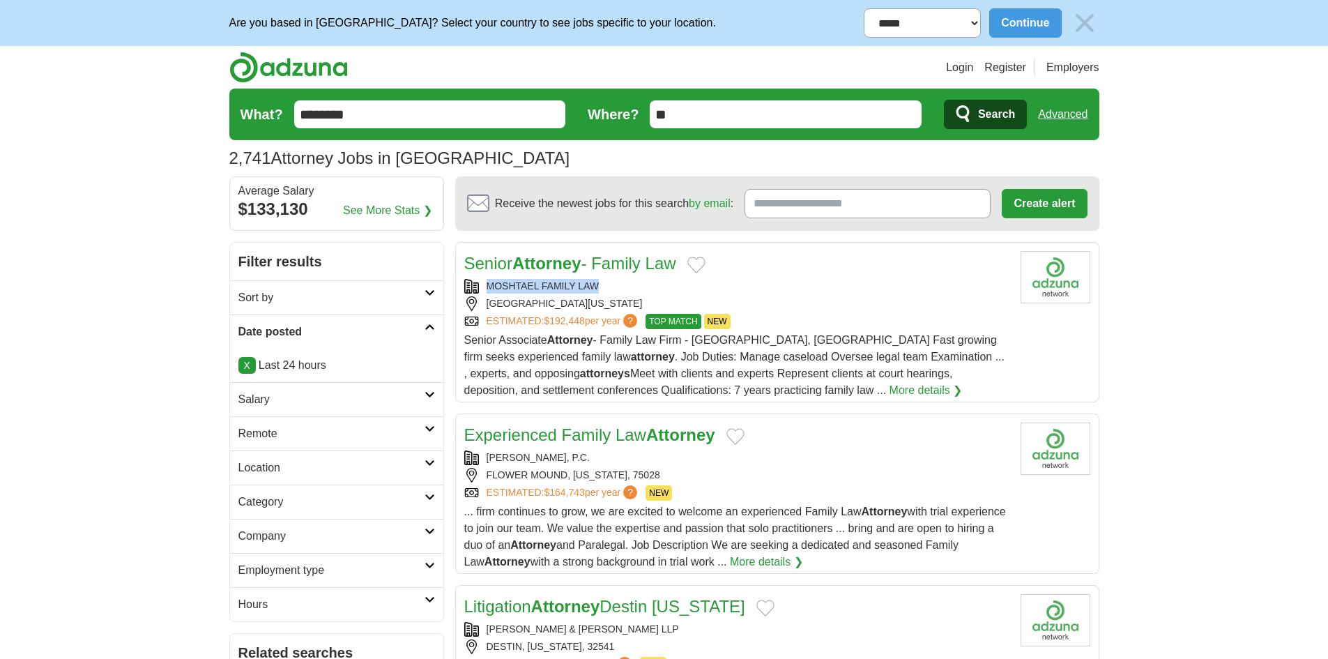
copy div "MOSHTAEL FAMILY LAW"
drag, startPoint x: 603, startPoint y: 285, endPoint x: 485, endPoint y: 292, distance: 118.0
click at [485, 292] on div "MOSHTAEL FAMILY LAW" at bounding box center [736, 286] width 545 height 15
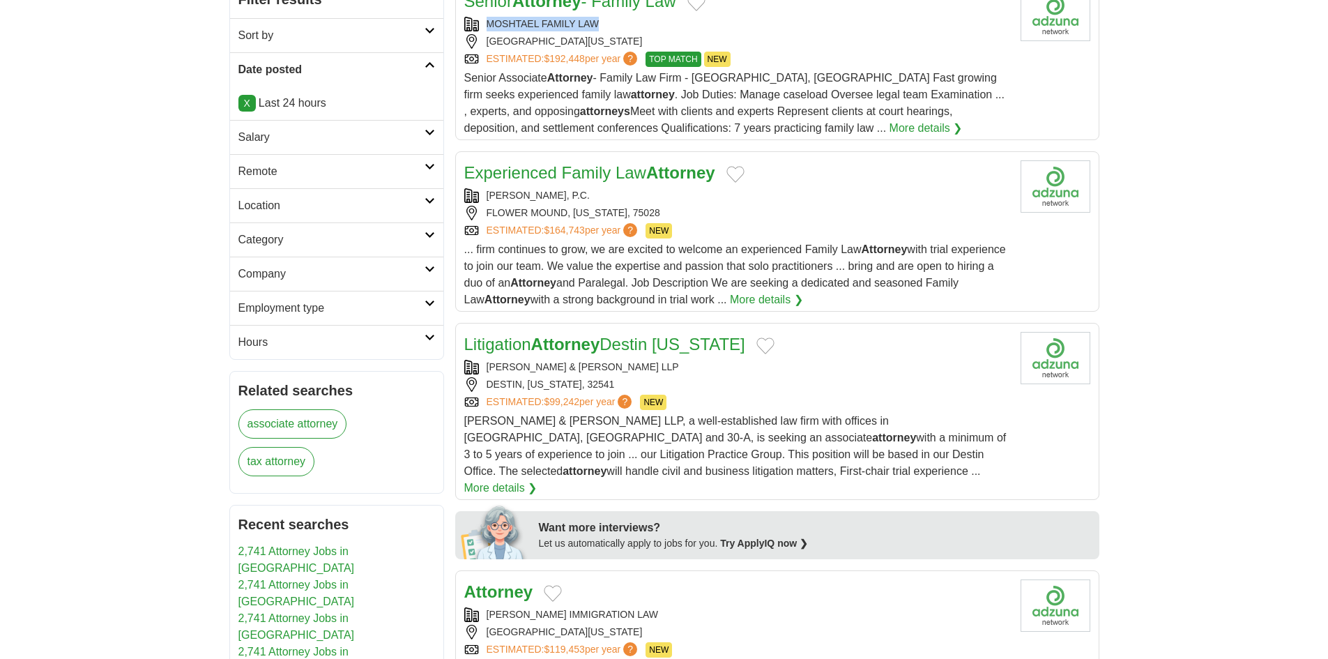
scroll to position [279, 0]
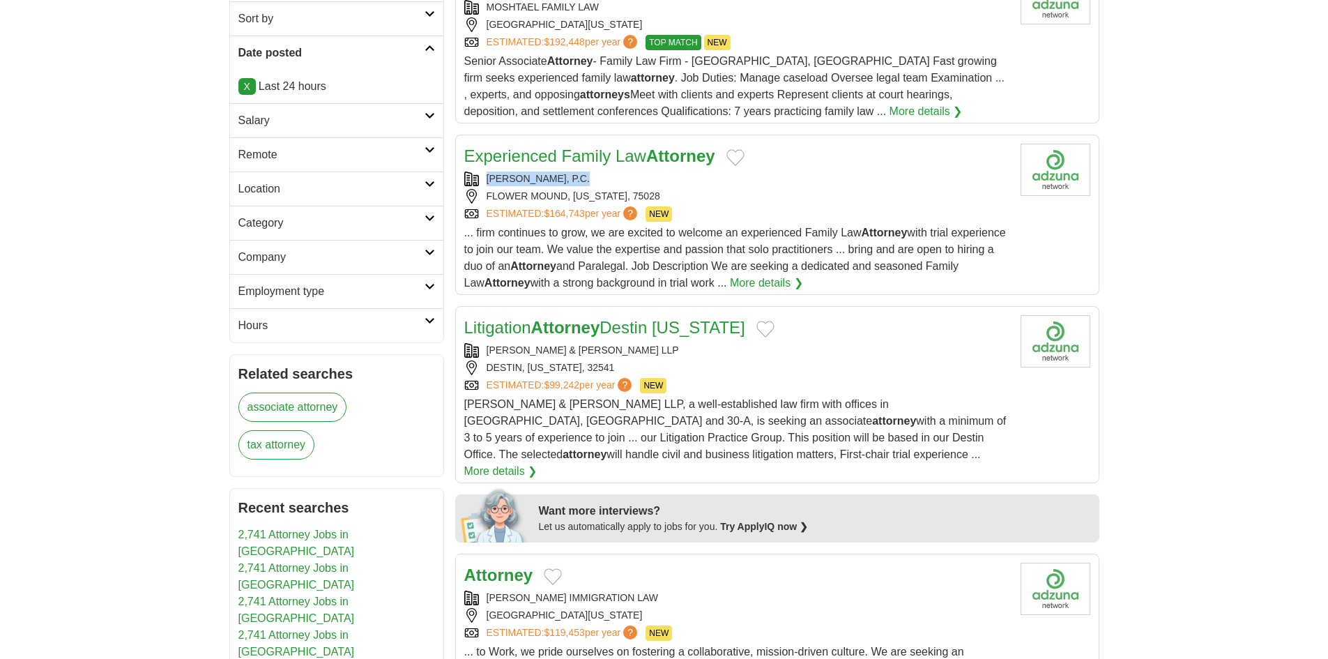
copy div "JULIANJOHNSON, P.C."
drag, startPoint x: 601, startPoint y: 169, endPoint x: 478, endPoint y: 177, distance: 122.9
click at [478, 177] on div "Experienced Family Law Attorney JULIANJOHNSON, P.C. FLOWER MOUND, TEXAS, 75028 …" at bounding box center [736, 218] width 545 height 148
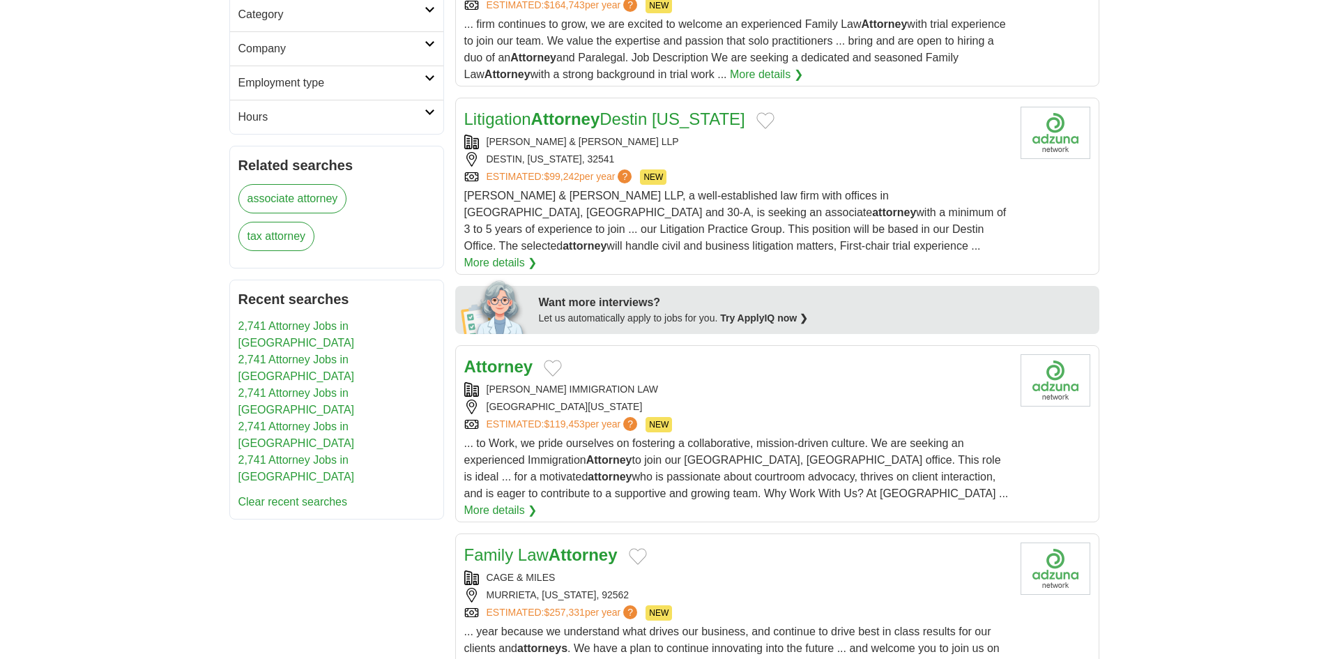
scroll to position [488, 0]
copy div "MATTHEWS & JONES LLP"
drag, startPoint x: 629, startPoint y: 133, endPoint x: 482, endPoint y: 148, distance: 148.6
click at [482, 148] on div "Litigation Attorney Destin Florida MATTHEWS & JONES LLP DESTIN, FLORIDA, 32541 …" at bounding box center [736, 188] width 545 height 164
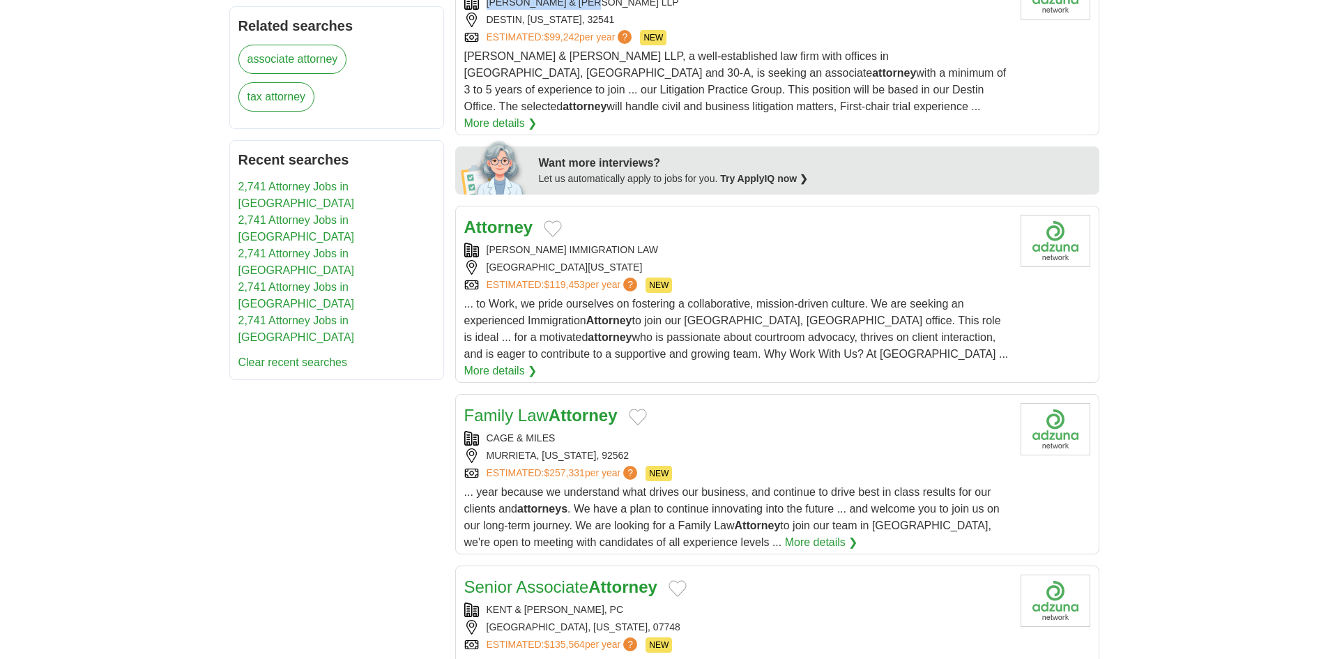
scroll to position [627, 0]
copy div "ROBERT BROWN IMMIGRATION LAW"
drag, startPoint x: 673, startPoint y: 231, endPoint x: 487, endPoint y: 232, distance: 185.4
click at [487, 242] on div "ROBERT BROWN IMMIGRATION LAW" at bounding box center [736, 249] width 545 height 15
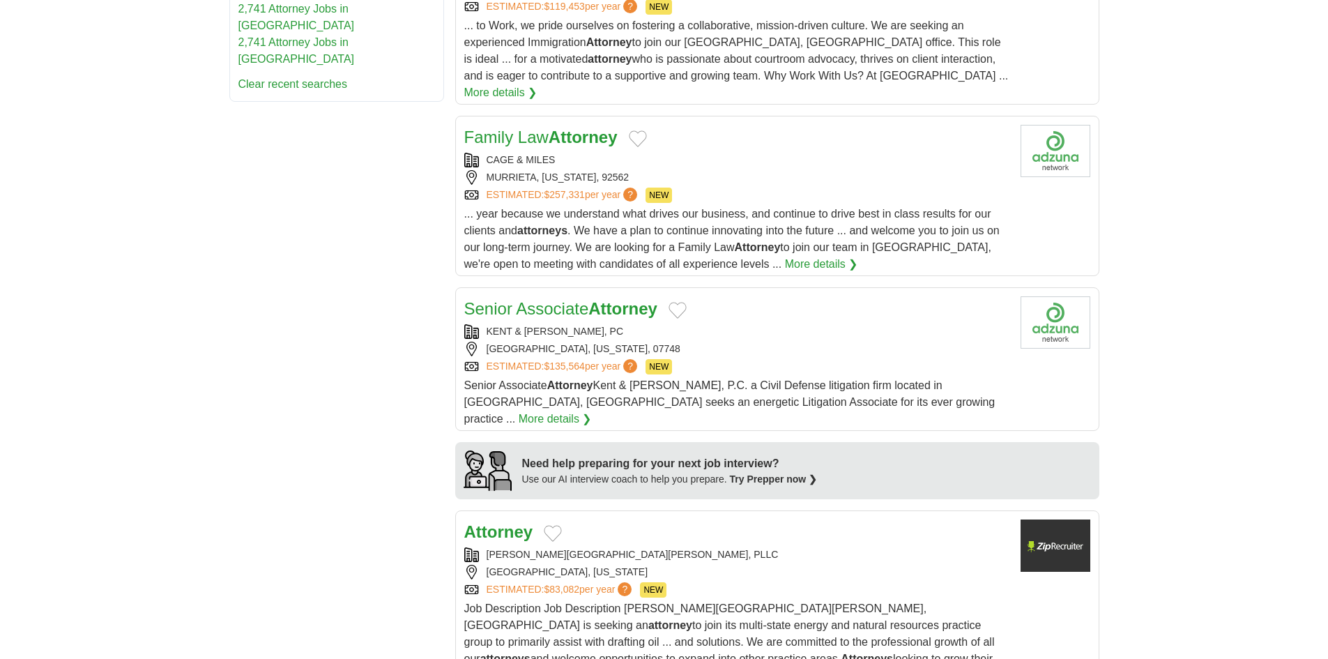
scroll to position [906, 0]
copy div "CAGE & MILES"
drag, startPoint x: 547, startPoint y: 123, endPoint x: 479, endPoint y: 126, distance: 68.4
click at [479, 126] on div "Family Law Attorney CAGE & MILES MURRIETA, CALIFORNIA, 92562 ESTIMATED: $257,33…" at bounding box center [736, 197] width 545 height 148
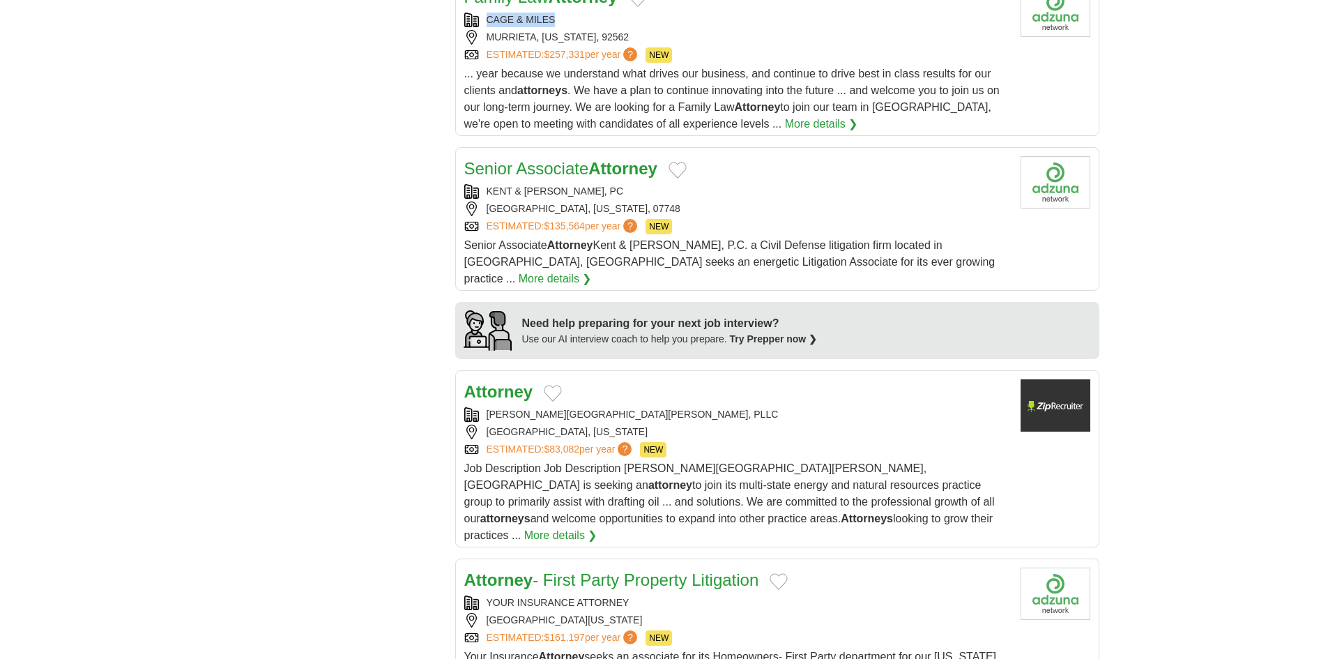
scroll to position [1046, 0]
copy div "KENT & MCBRIDE, PC"
drag, startPoint x: 599, startPoint y: 151, endPoint x: 470, endPoint y: 162, distance: 129.4
click at [470, 183] on div "KENT & MCBRIDE, PC" at bounding box center [736, 190] width 545 height 15
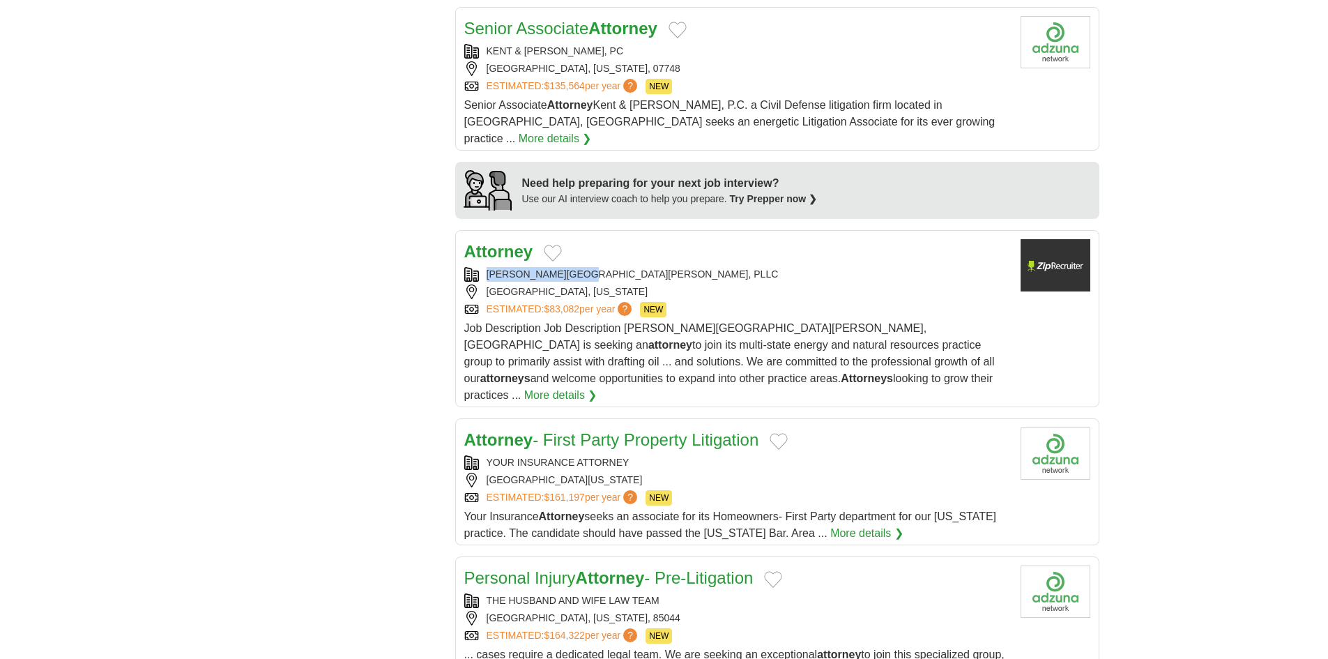
copy div "ATENCIO HALL, PLLC"
drag, startPoint x: 603, startPoint y: 227, endPoint x: 473, endPoint y: 227, distance: 129.6
click at [473, 267] on div "ATENCIO HALL, PLLC" at bounding box center [736, 274] width 545 height 15
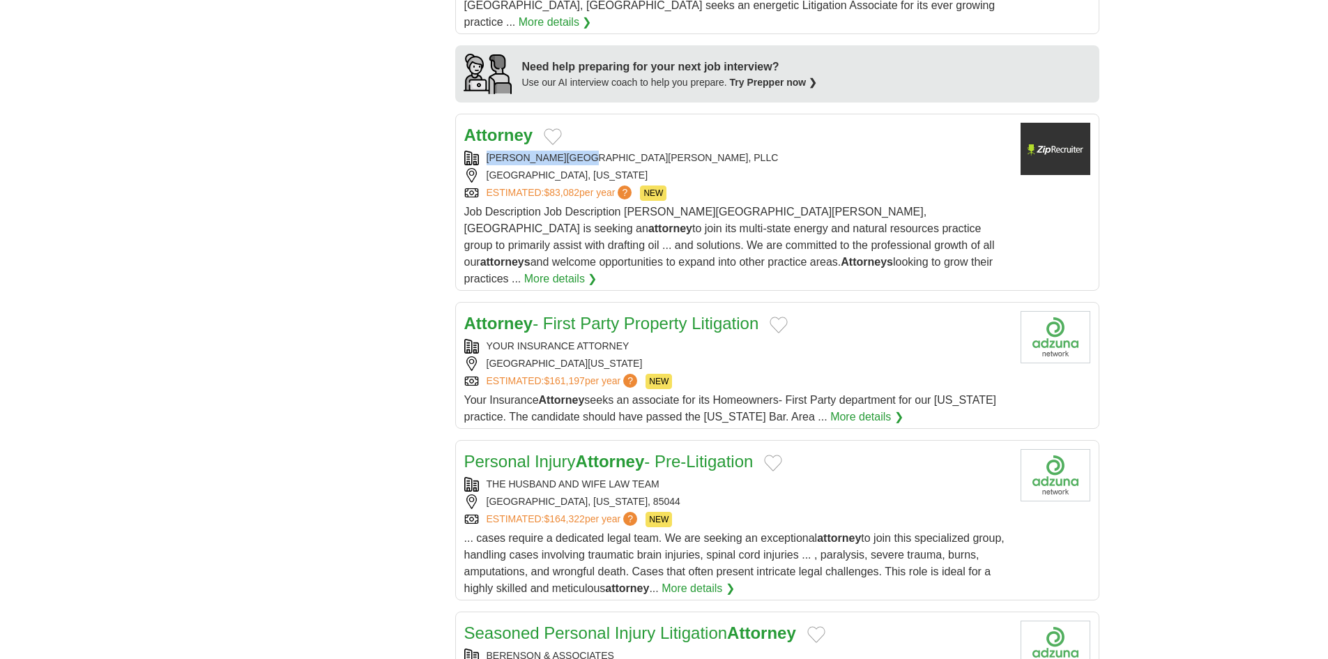
scroll to position [1324, 0]
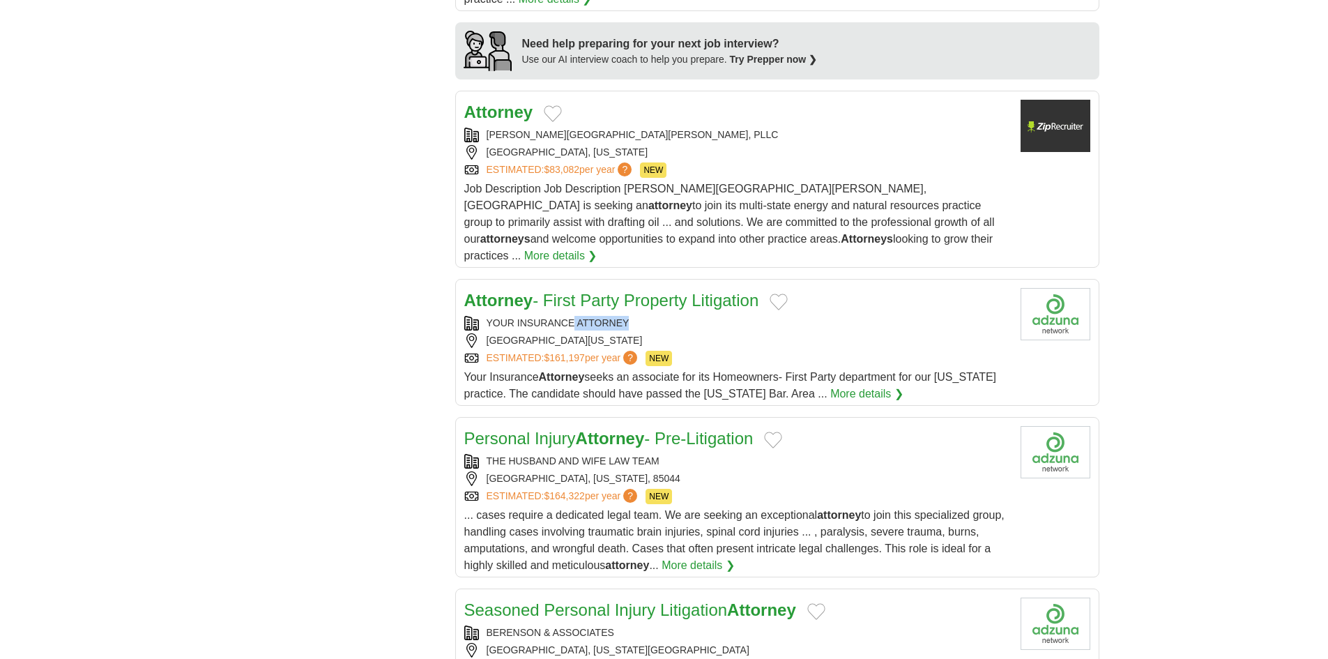
drag, startPoint x: 662, startPoint y: 256, endPoint x: 574, endPoint y: 260, distance: 87.9
click at [574, 316] on div "YOUR INSURANCE ATTORNEY" at bounding box center [736, 323] width 545 height 15
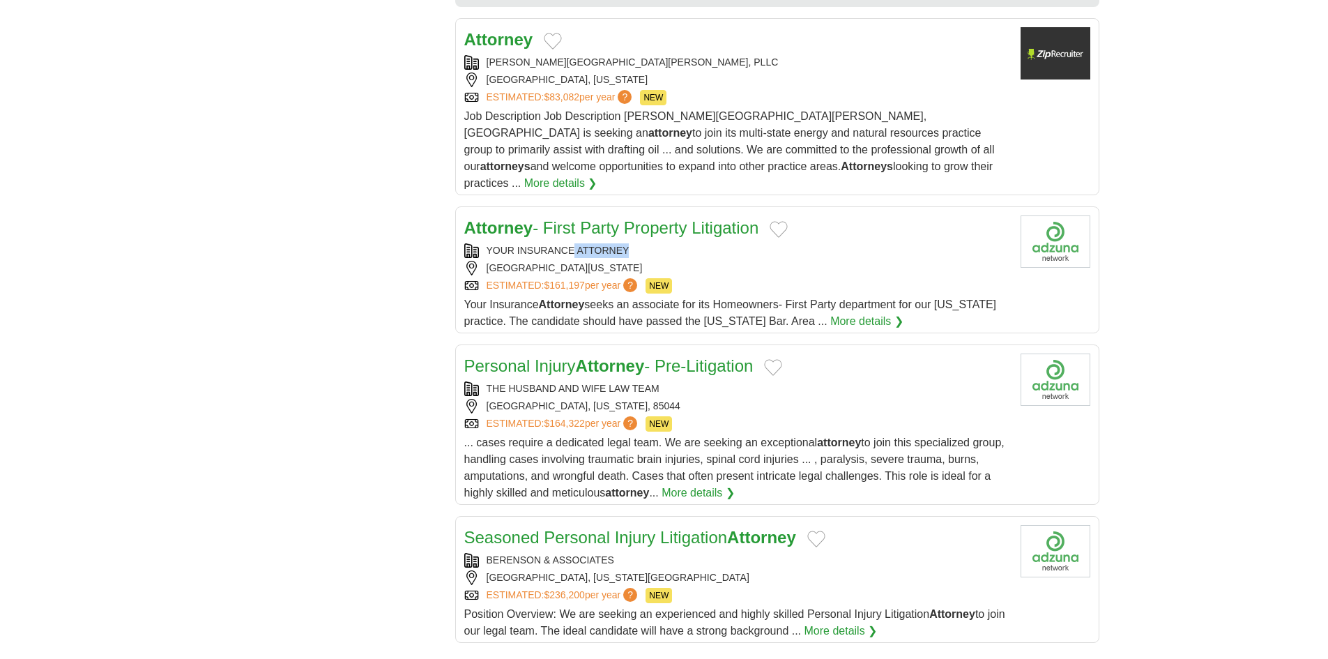
scroll to position [1603, 0]
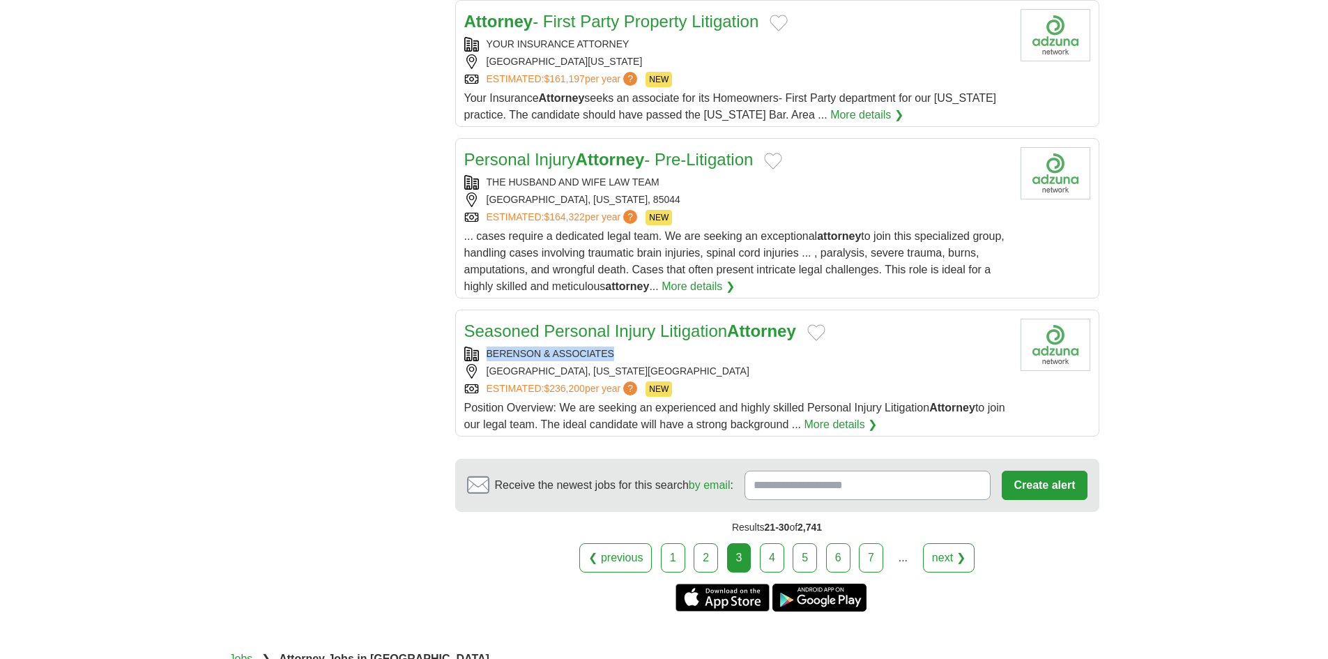
copy div "BERENSON & ASSOCIATES"
drag, startPoint x: 627, startPoint y: 289, endPoint x: 480, endPoint y: 289, distance: 147.1
click at [480, 346] on div "BERENSON & ASSOCIATES" at bounding box center [736, 353] width 545 height 15
click at [935, 543] on link "next ❯" at bounding box center [949, 557] width 52 height 29
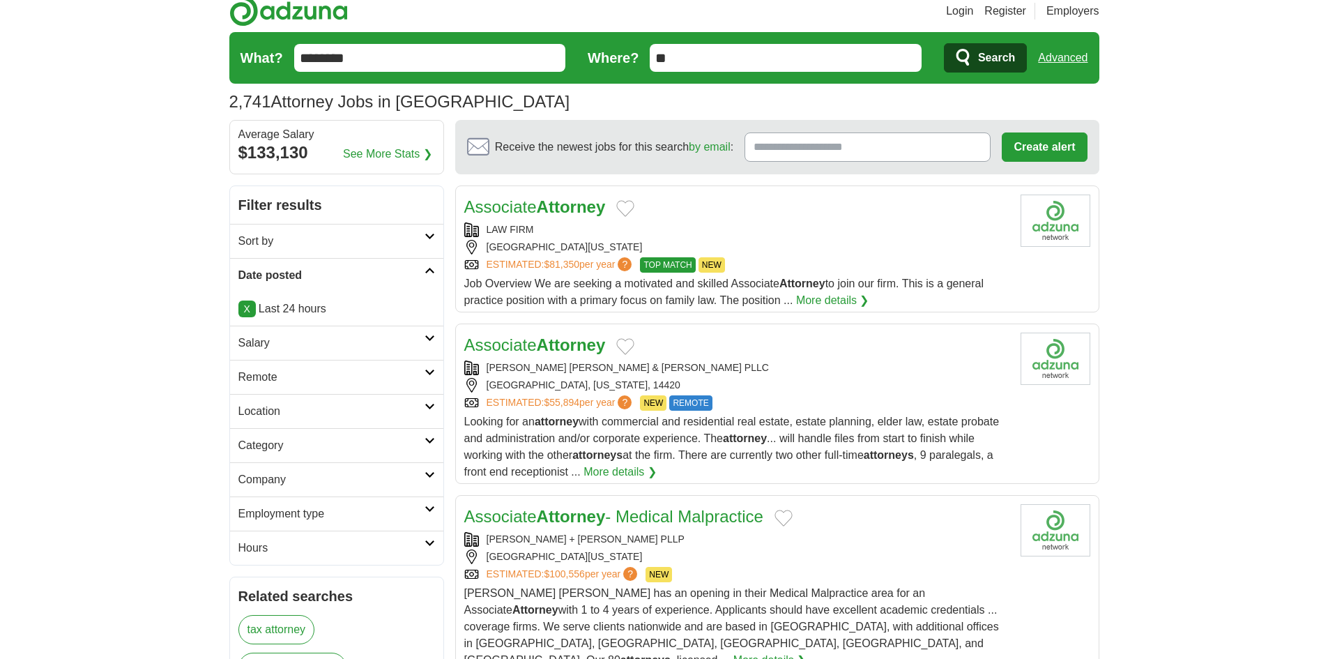
scroll to position [139, 0]
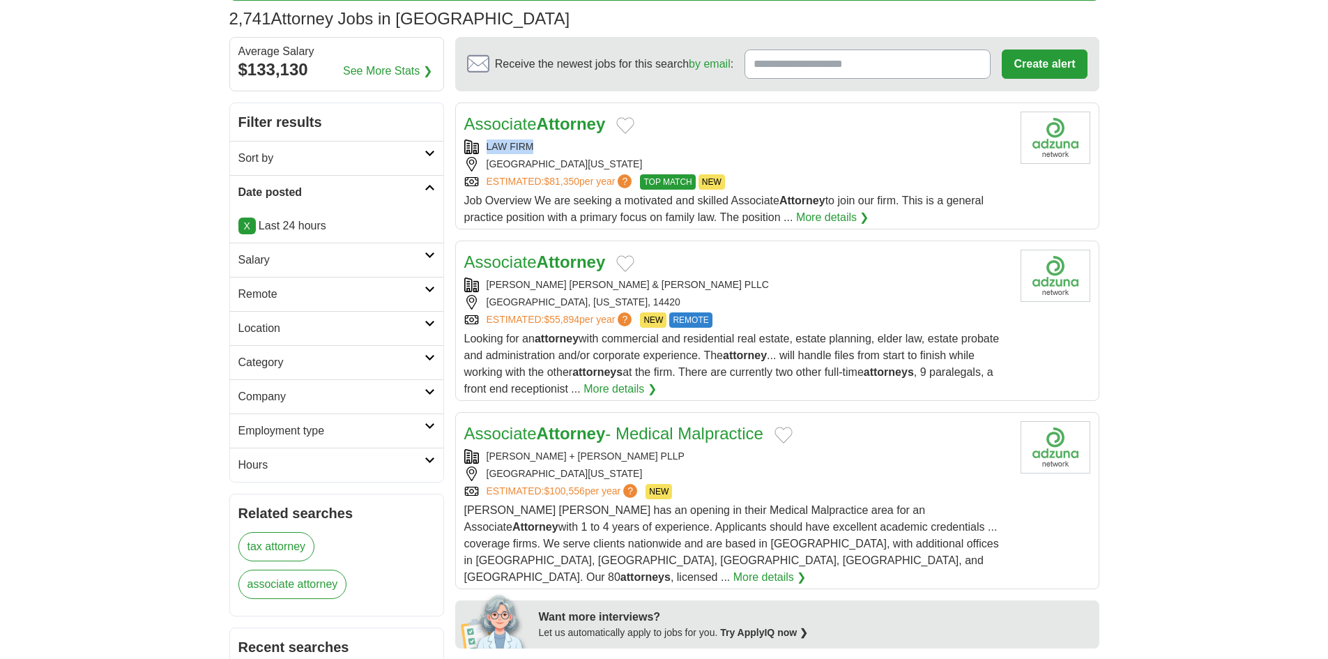
copy div "LAW FIRM"
drag, startPoint x: 548, startPoint y: 145, endPoint x: 483, endPoint y: 151, distance: 65.1
click at [483, 151] on div "LAW FIRM" at bounding box center [736, 146] width 545 height 15
copy div "[PERSON_NAME] [PERSON_NAME] & [PERSON_NAME] PLLC"
drag, startPoint x: 660, startPoint y: 275, endPoint x: 486, endPoint y: 282, distance: 174.4
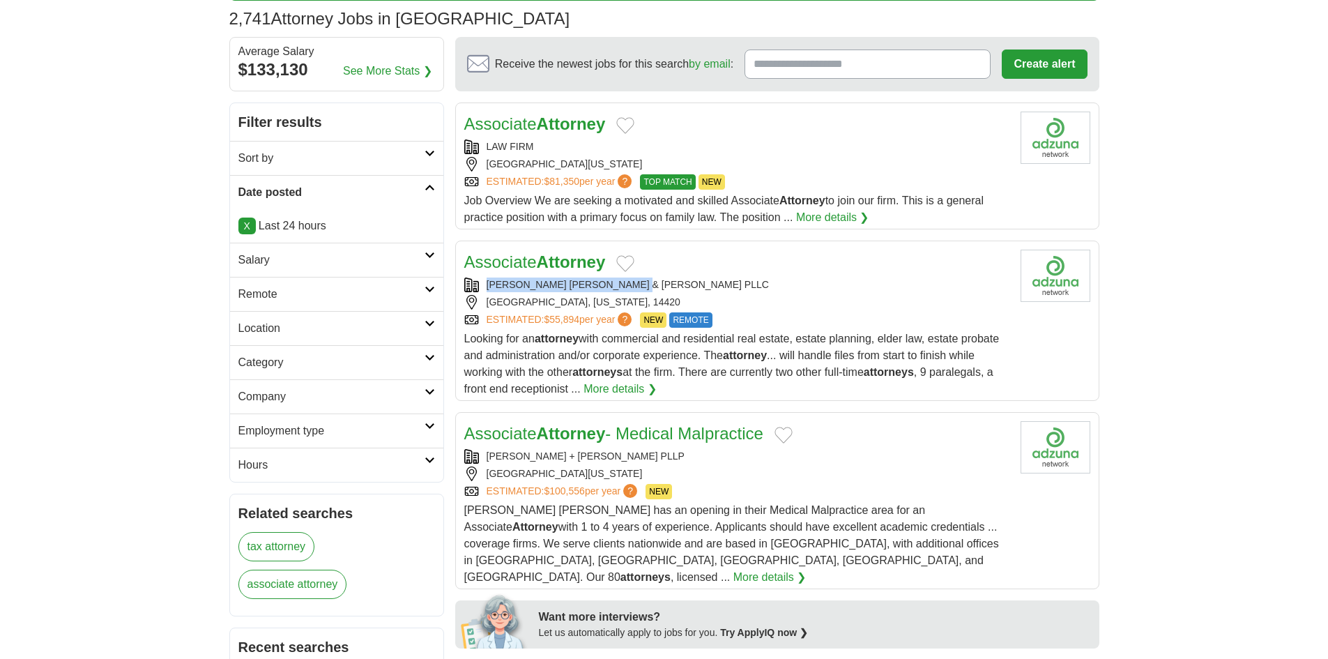
click at [486, 282] on div "Associate Attorney [PERSON_NAME] [PERSON_NAME] & [PERSON_NAME] PLLC [GEOGRAPHIC…" at bounding box center [736, 324] width 545 height 148
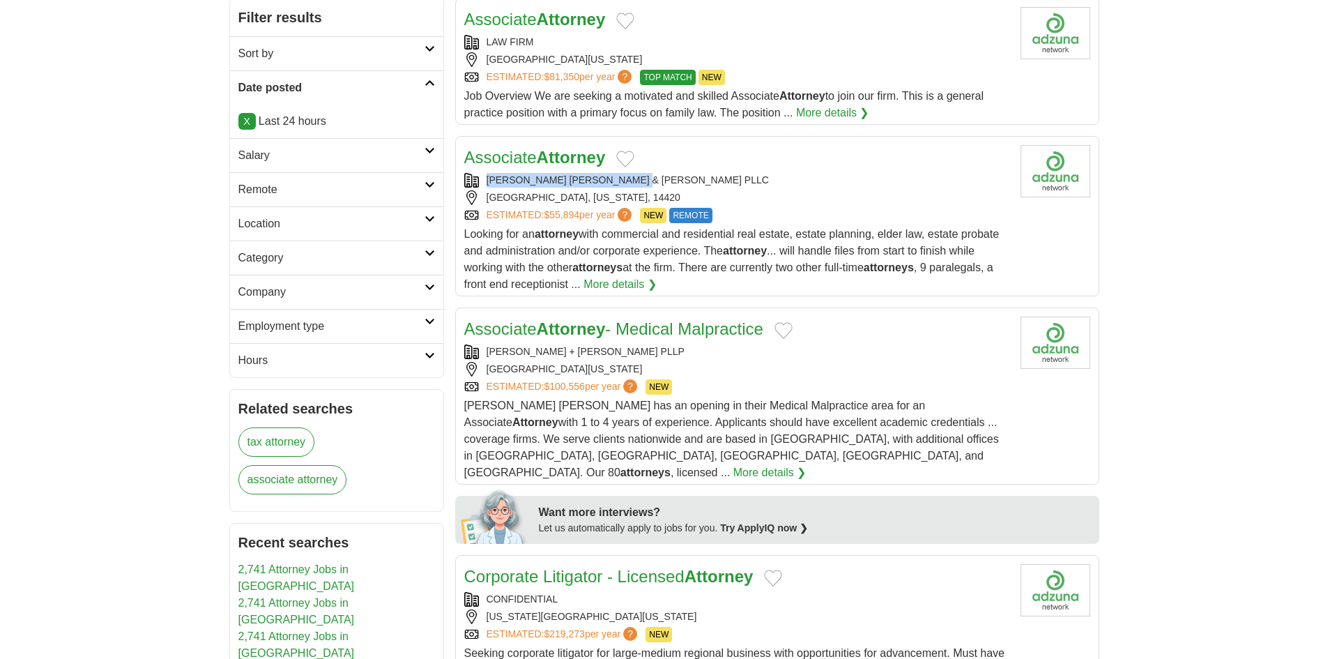
scroll to position [349, 0]
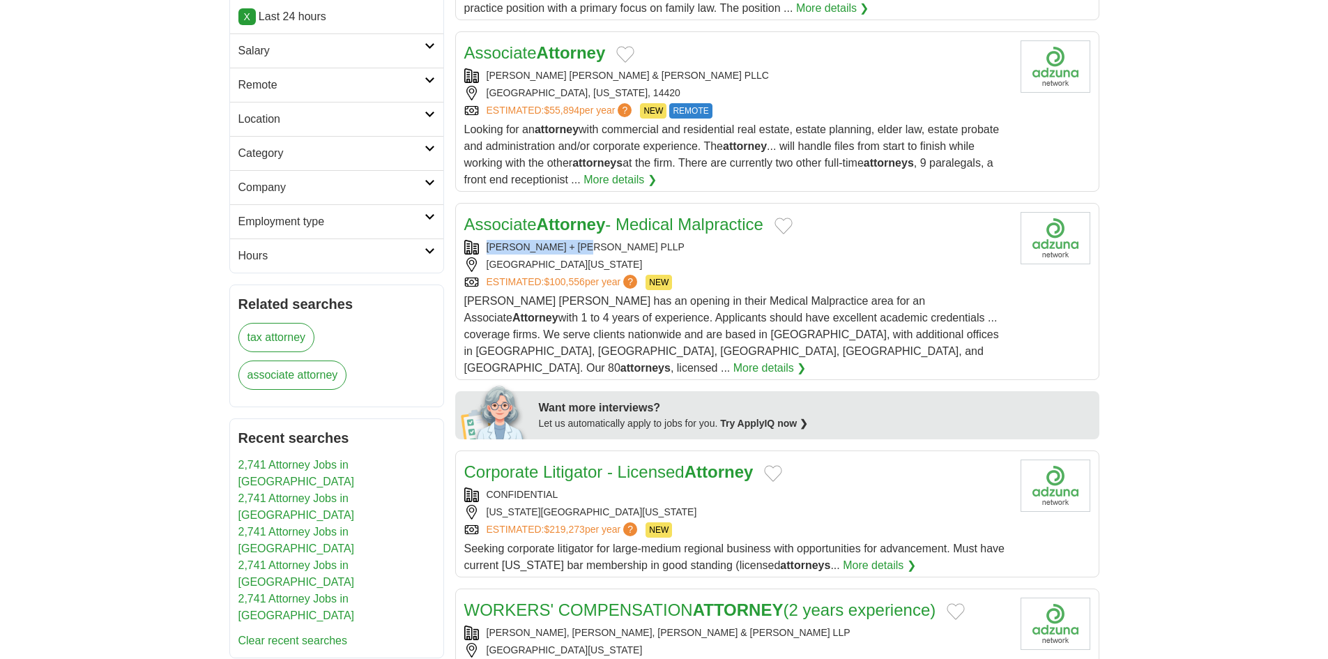
copy div "MEAGHER + GEER PLLP"
drag, startPoint x: 622, startPoint y: 240, endPoint x: 485, endPoint y: 245, distance: 137.4
click at [485, 245] on div "MEAGHER + GEER PLLP" at bounding box center [736, 247] width 545 height 15
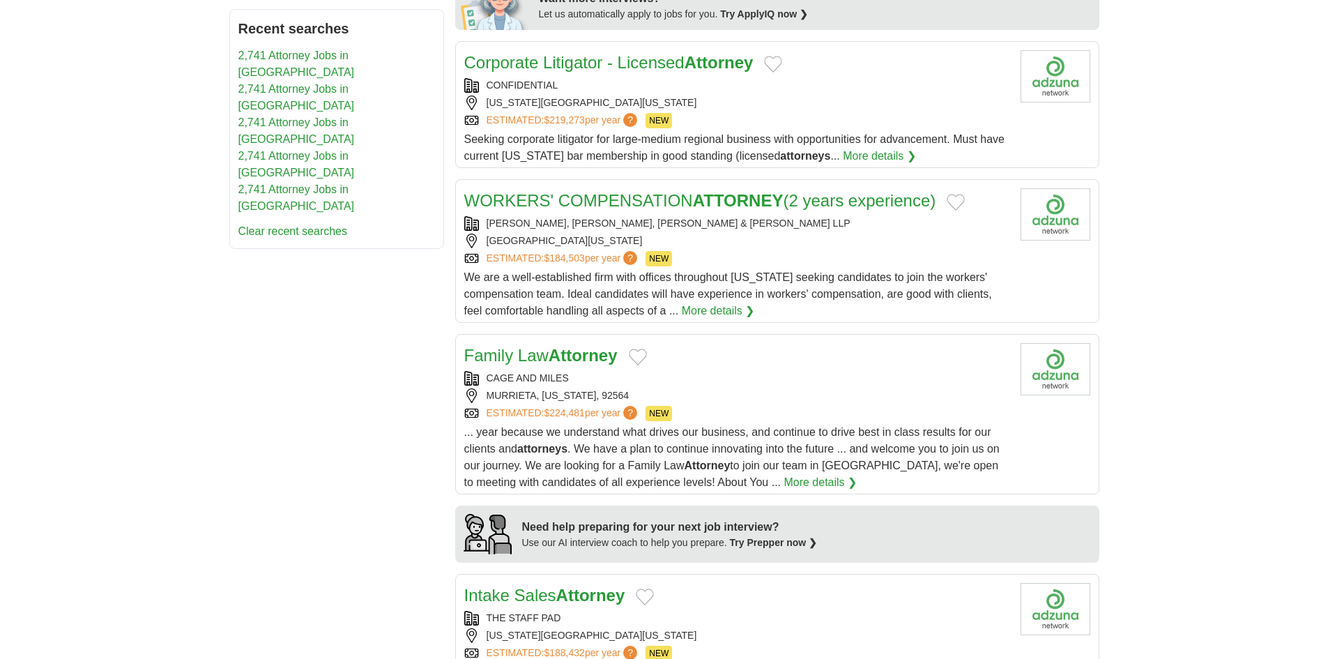
scroll to position [767, 0]
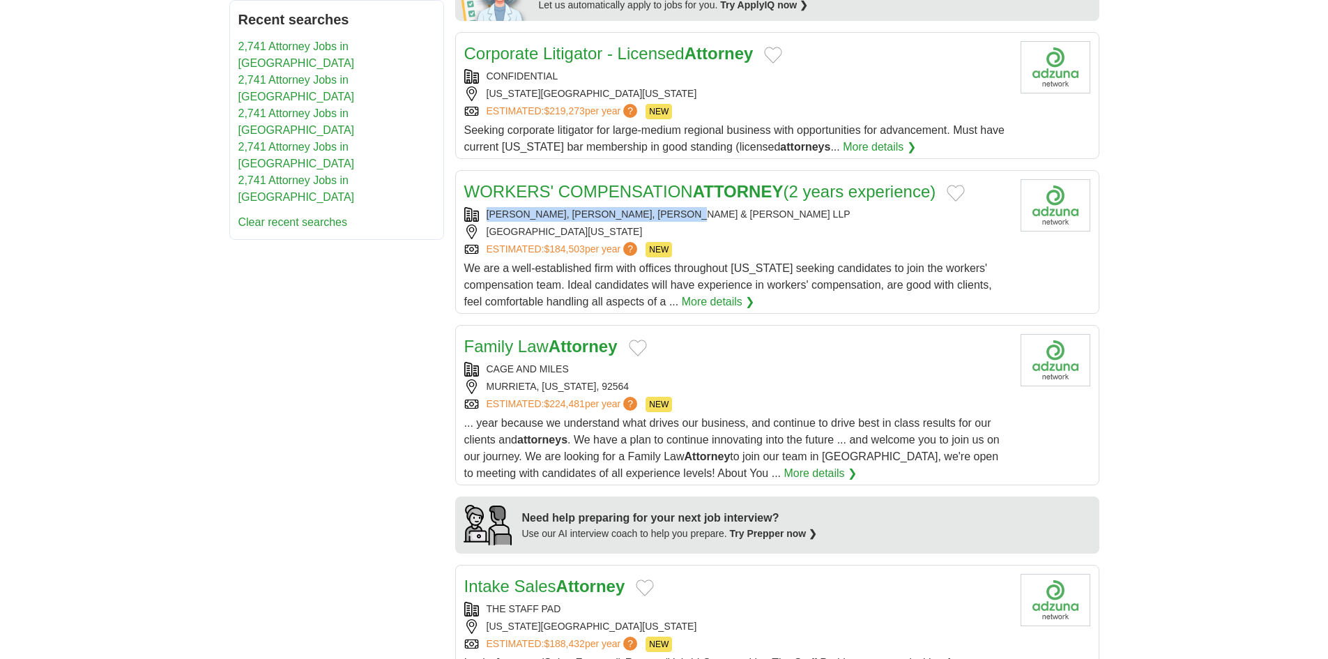
copy div "PRINDLE, GOETZ, BARNES & REINHOLTZ LLP"
drag, startPoint x: 714, startPoint y: 193, endPoint x: 480, endPoint y: 193, distance: 233.5
click at [480, 207] on div "PRINDLE, GOETZ, BARNES & REINHOLTZ LLP" at bounding box center [736, 214] width 545 height 15
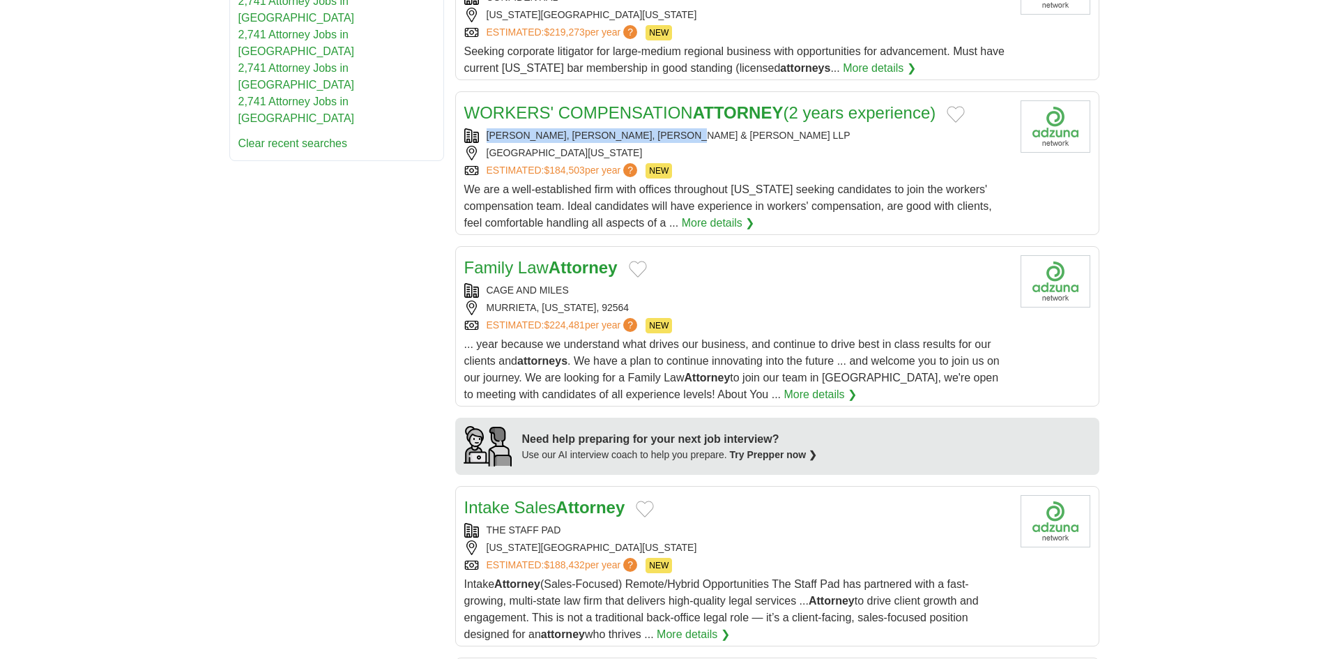
scroll to position [906, 0]
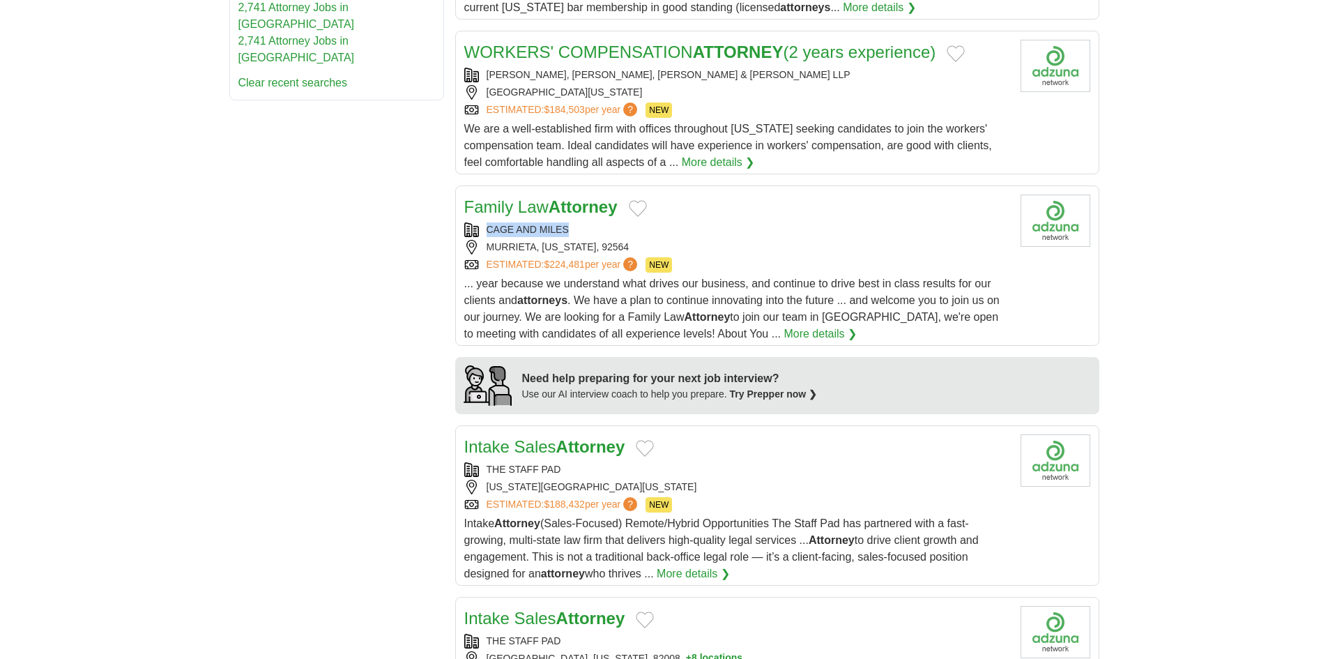
copy div "CAGE AND MILES"
drag, startPoint x: 579, startPoint y: 212, endPoint x: 467, endPoint y: 215, distance: 111.6
click at [467, 222] on div "CAGE AND MILES" at bounding box center [736, 229] width 545 height 15
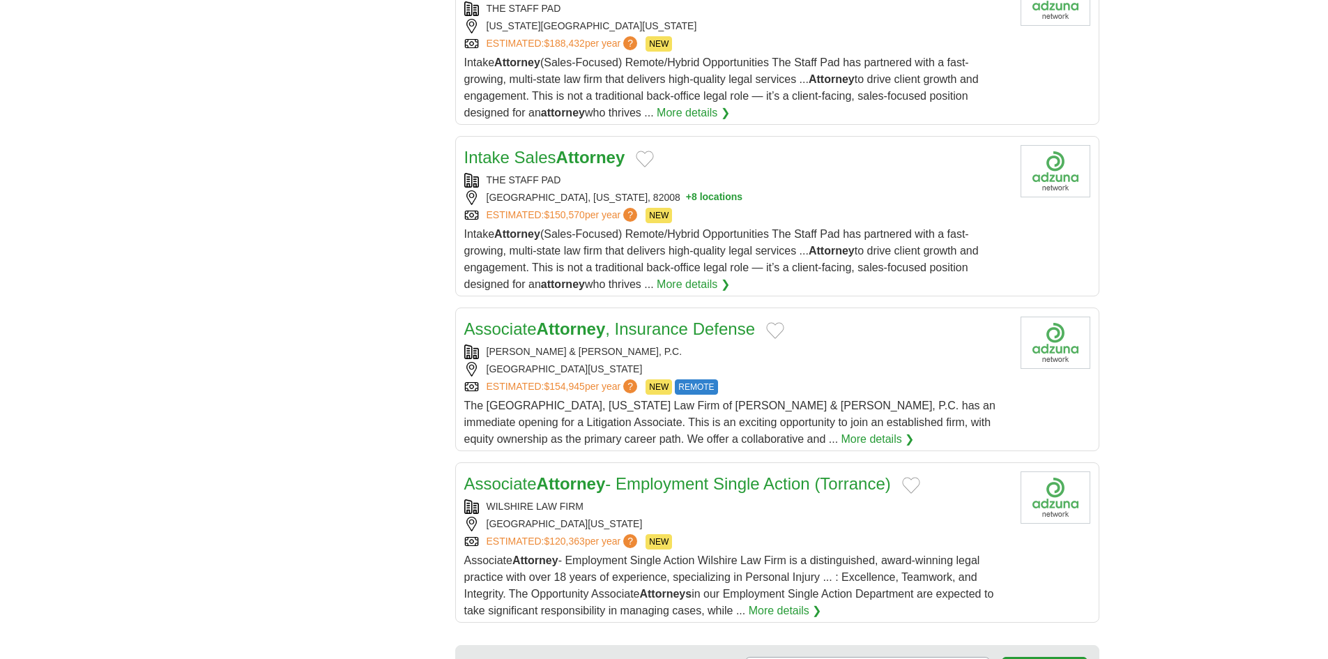
scroll to position [1533, 0]
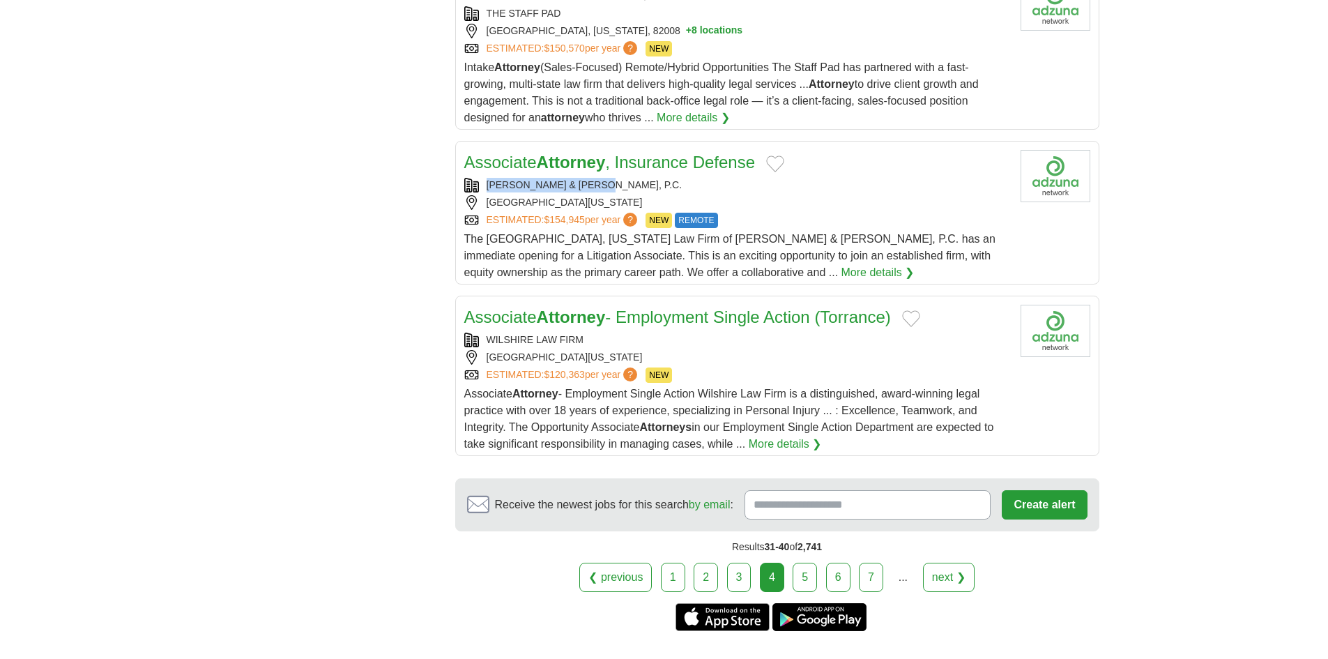
copy div "BRACKETT & ELLIS, P.C."
drag, startPoint x: 603, startPoint y: 163, endPoint x: 480, endPoint y: 171, distance: 122.9
click at [480, 178] on div "BRACKETT & ELLIS, P.C." at bounding box center [736, 185] width 545 height 15
click at [717, 332] on div "WILSHIRE LAW FIRM" at bounding box center [736, 339] width 545 height 15
drag, startPoint x: 940, startPoint y: 553, endPoint x: 933, endPoint y: 549, distance: 8.7
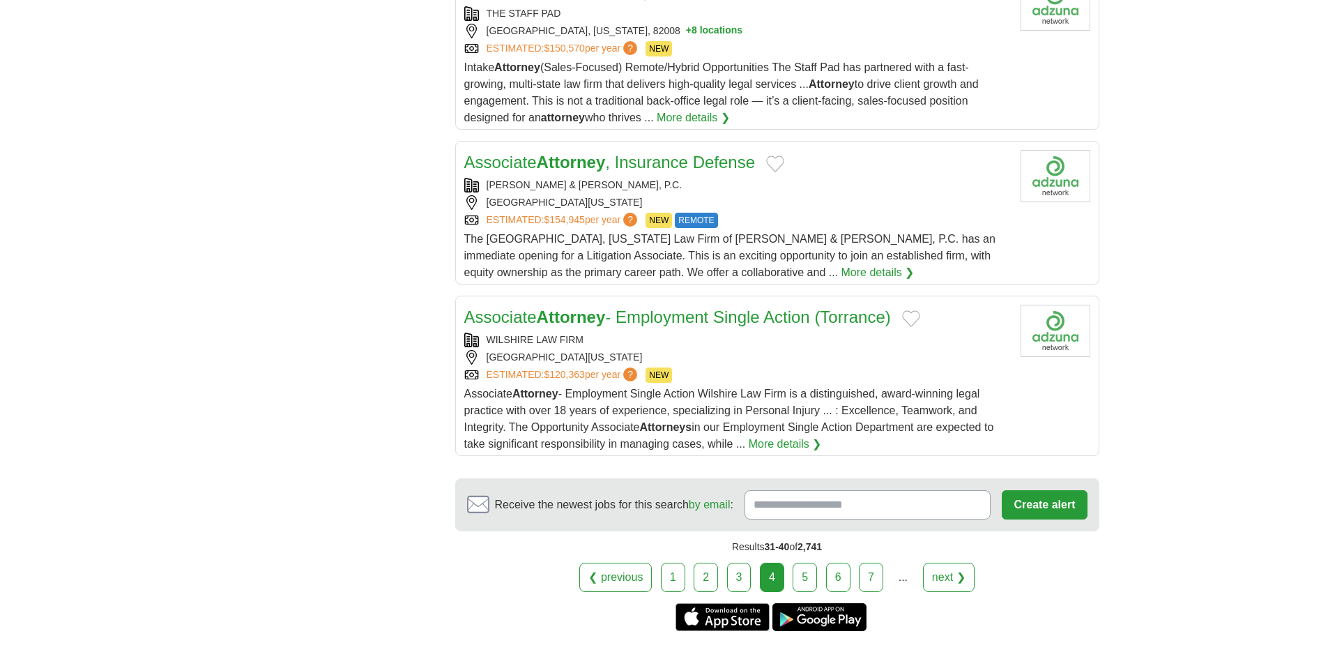
click at [940, 563] on link "next ❯" at bounding box center [949, 577] width 52 height 29
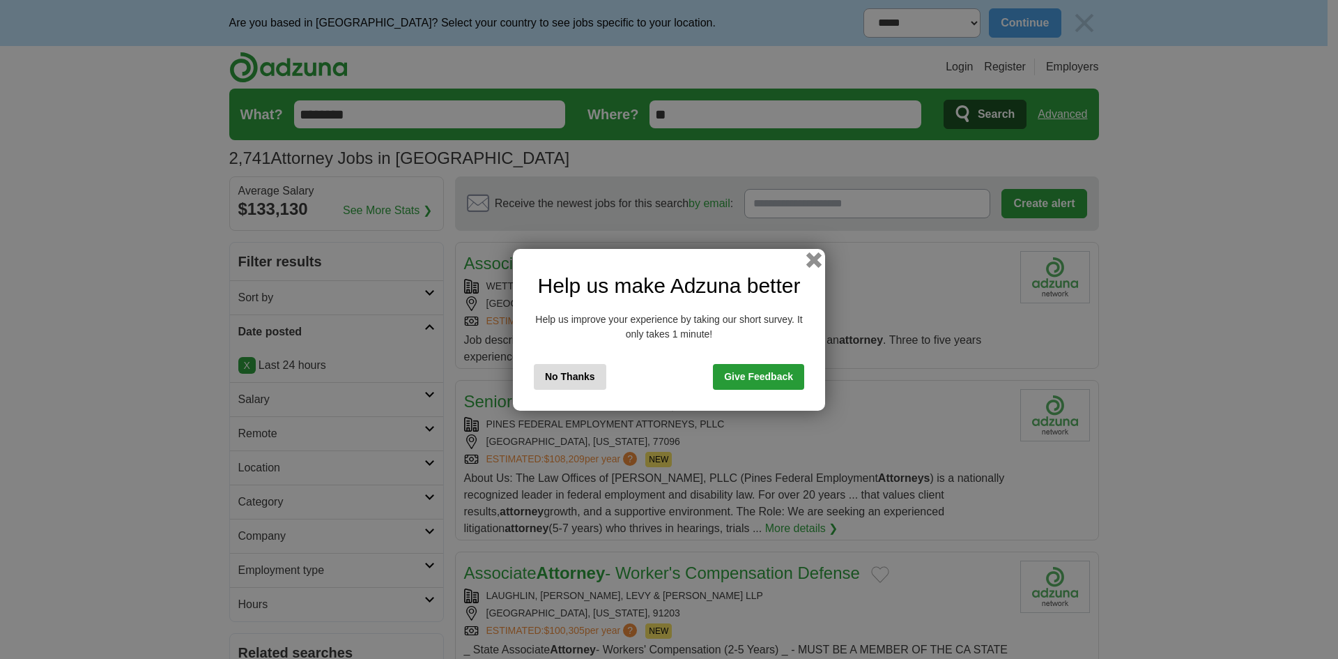
click at [814, 261] on button "button" at bounding box center [813, 259] width 15 height 15
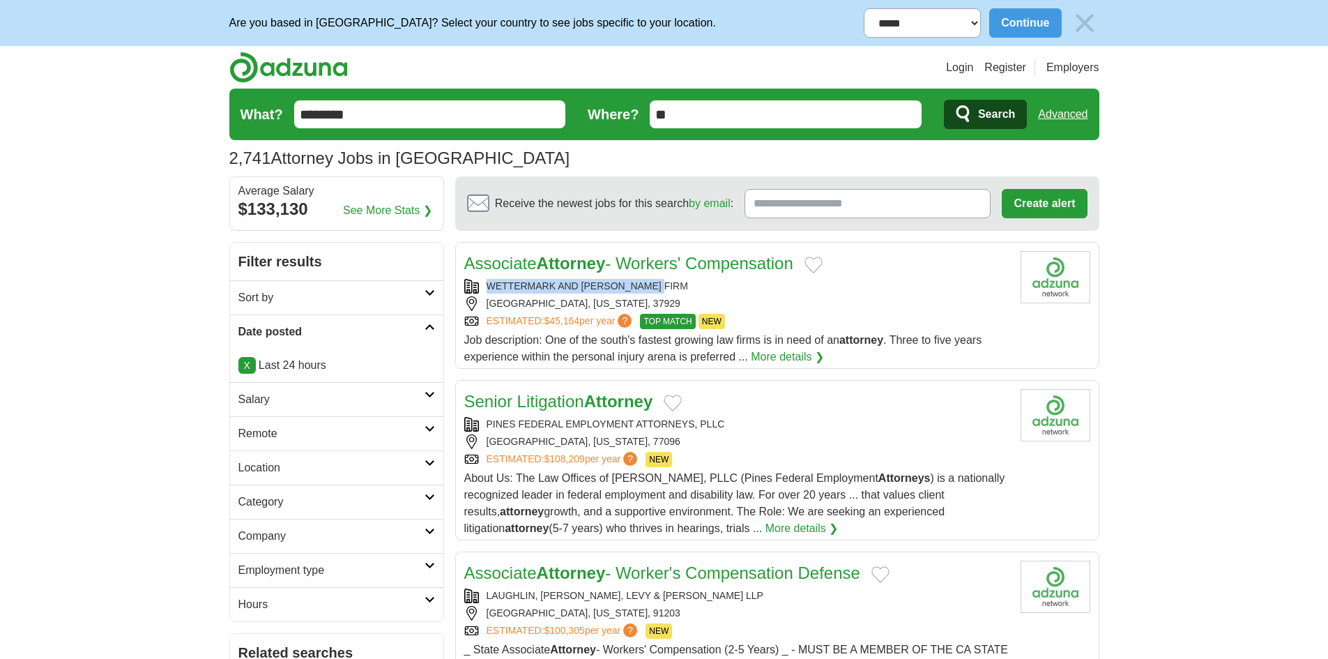
copy div "WETTERMARK AND [PERSON_NAME] FIRM"
drag, startPoint x: 670, startPoint y: 287, endPoint x: 489, endPoint y: 287, distance: 181.2
click at [489, 287] on div "WETTERMARK AND [PERSON_NAME] FIRM" at bounding box center [736, 286] width 545 height 15
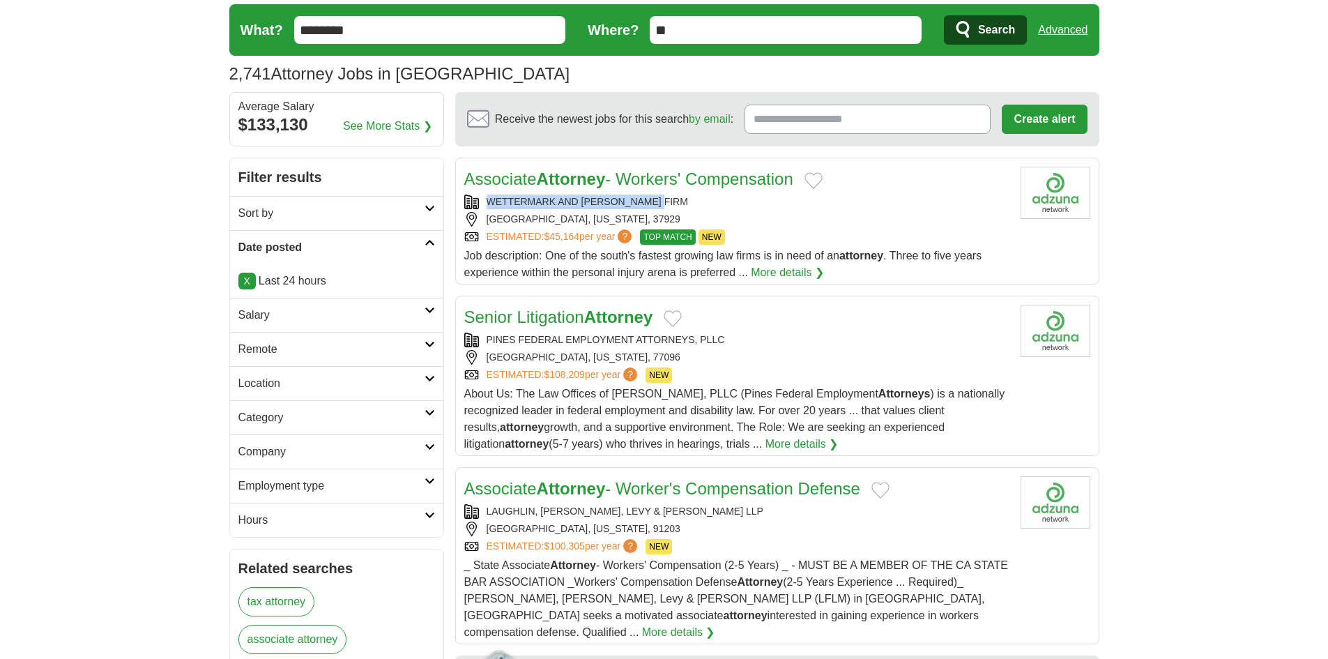
scroll to position [279, 0]
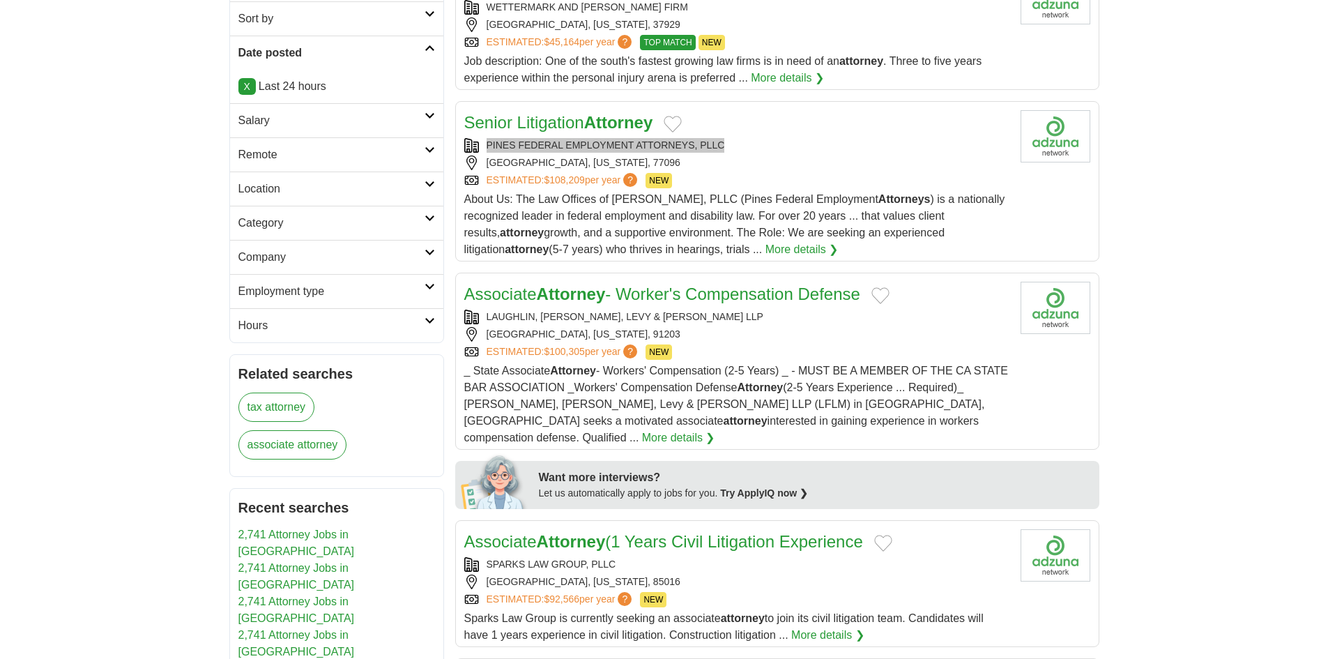
drag, startPoint x: 726, startPoint y: 143, endPoint x: 507, endPoint y: 156, distance: 220.0
click at [507, 156] on div "PINES FEDERAL EMPLOYMENT ATTORNEYS, PLLC [GEOGRAPHIC_DATA], [US_STATE], 77096 E…" at bounding box center [736, 163] width 545 height 50
copy div "PINES FEDERAL EMPLOYMENT ATTORNEYS, PLLC"
drag, startPoint x: 735, startPoint y: 147, endPoint x: 487, endPoint y: 148, distance: 248.1
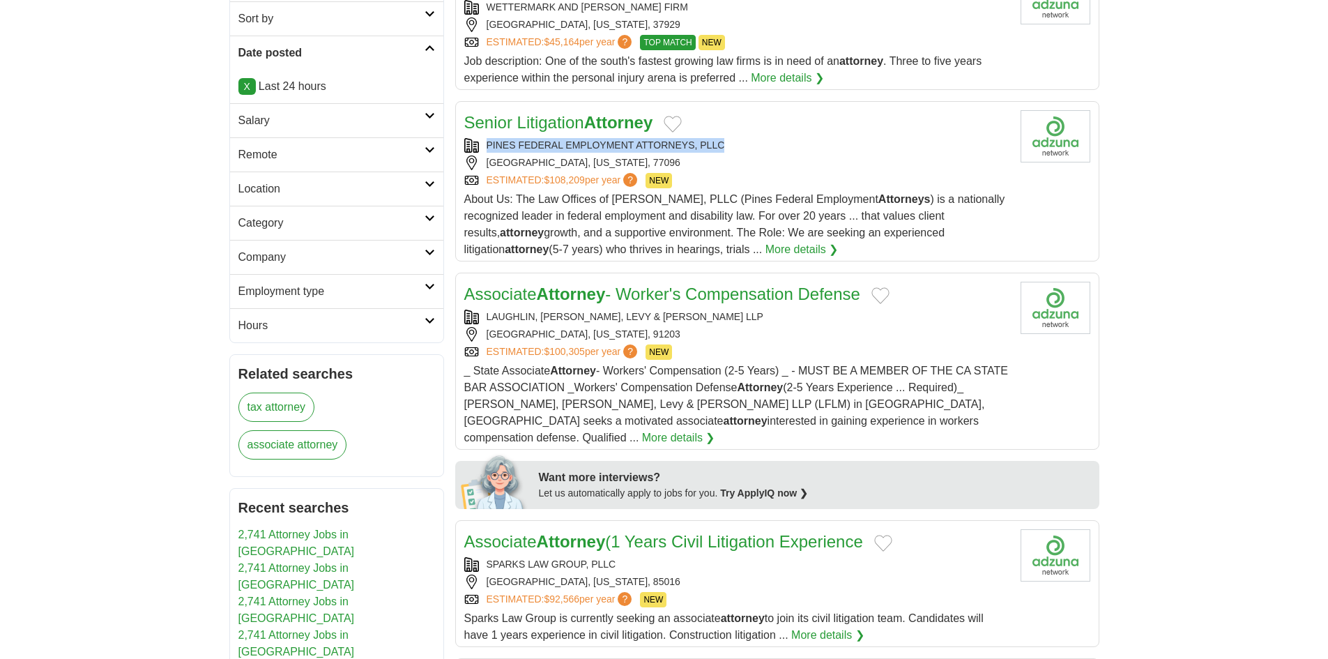
click at [487, 148] on div "PINES FEDERAL EMPLOYMENT ATTORNEYS, PLLC" at bounding box center [736, 145] width 545 height 15
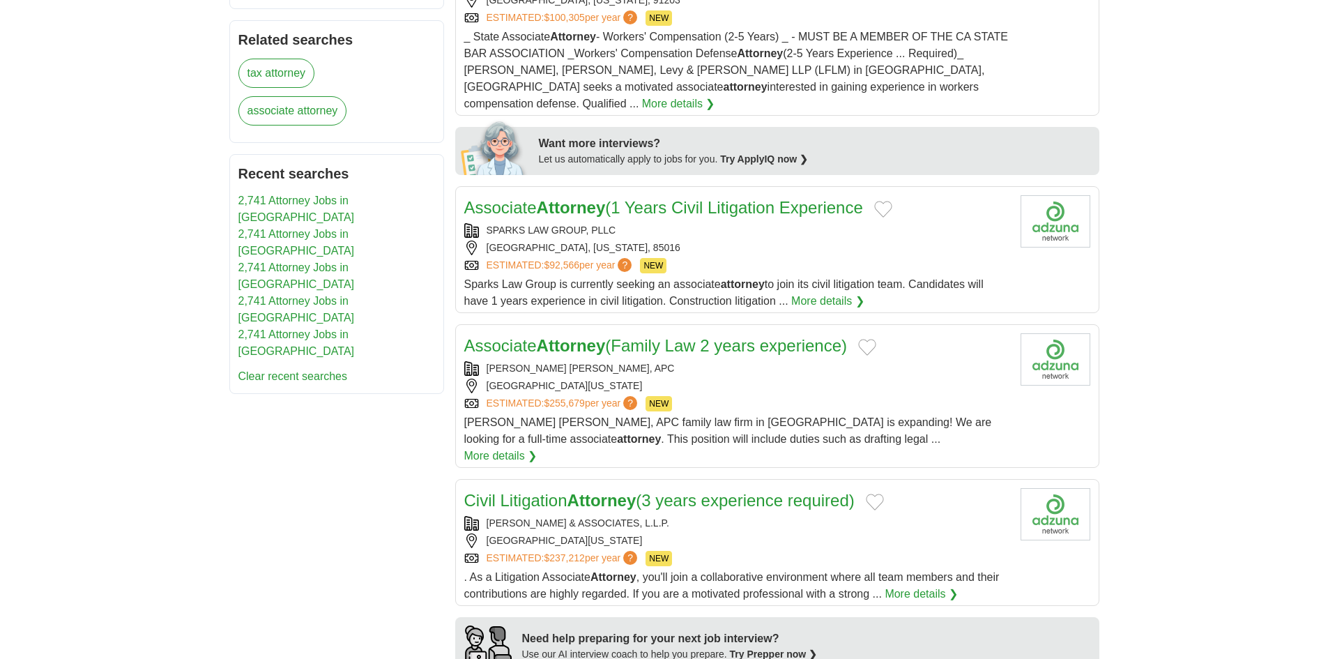
scroll to position [627, 0]
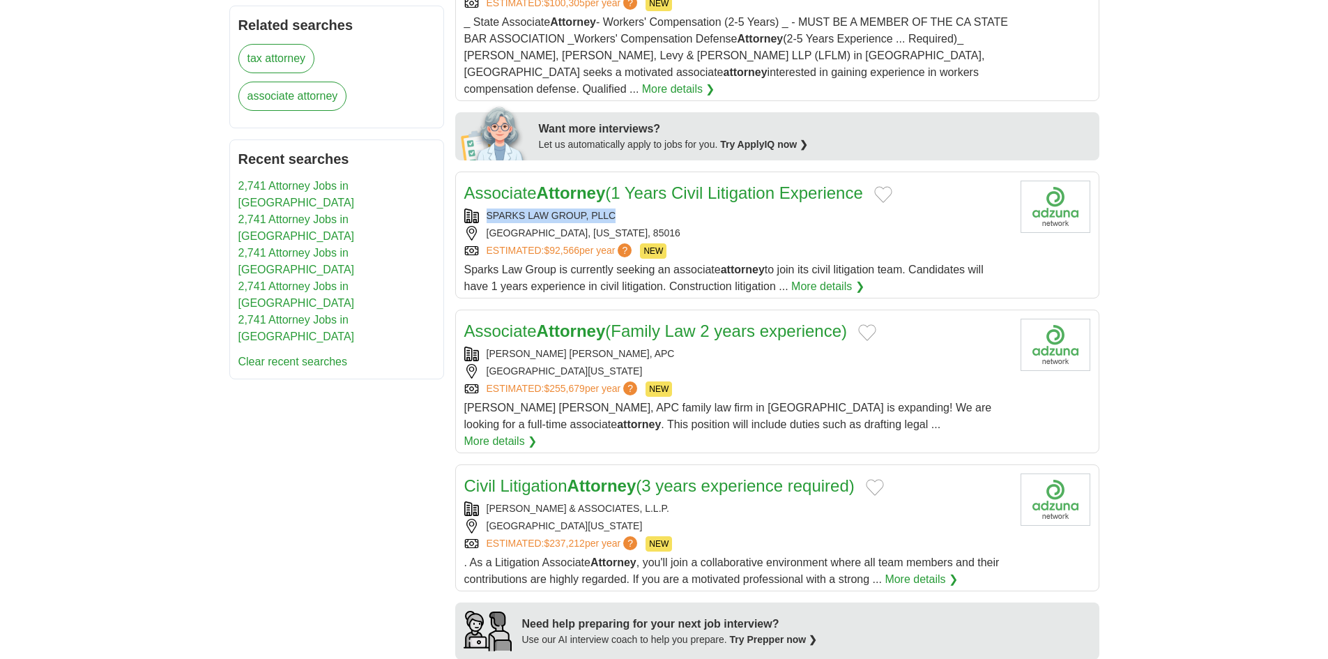
copy div "SPARKS LAW GROUP, PLLC"
drag, startPoint x: 622, startPoint y: 200, endPoint x: 480, endPoint y: 203, distance: 141.5
click at [480, 208] on div "SPARKS LAW GROUP, PLLC" at bounding box center [736, 215] width 545 height 15
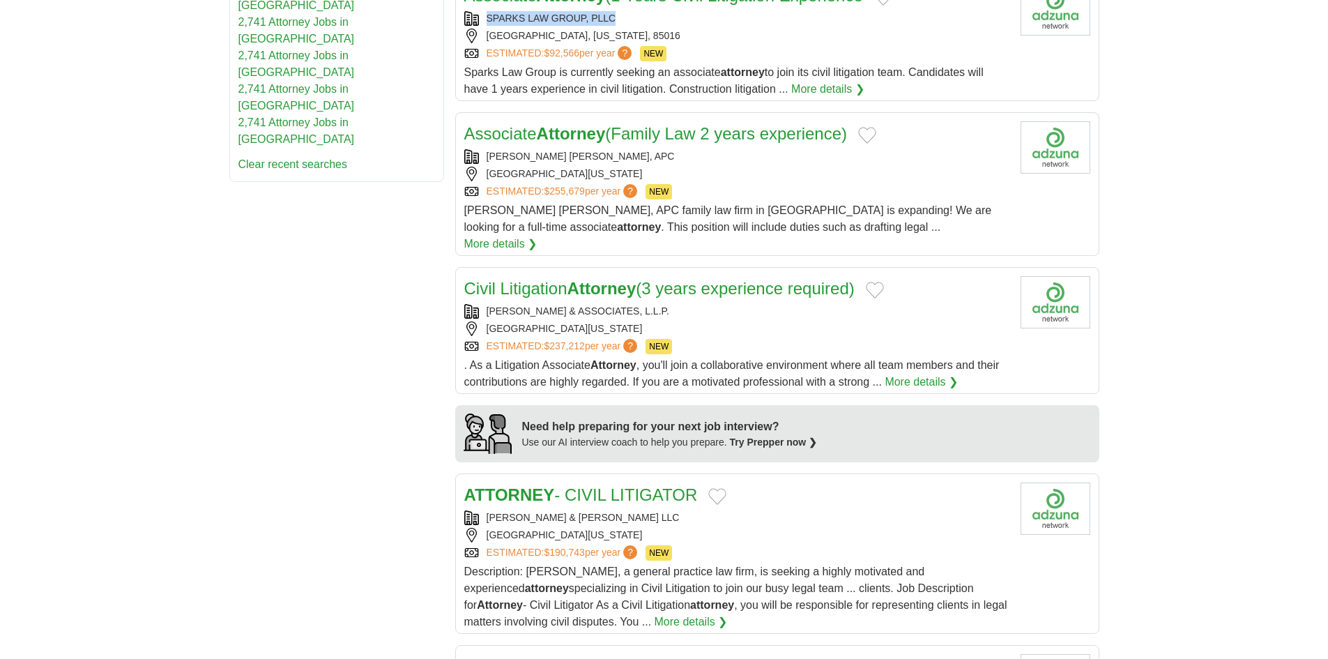
scroll to position [836, 0]
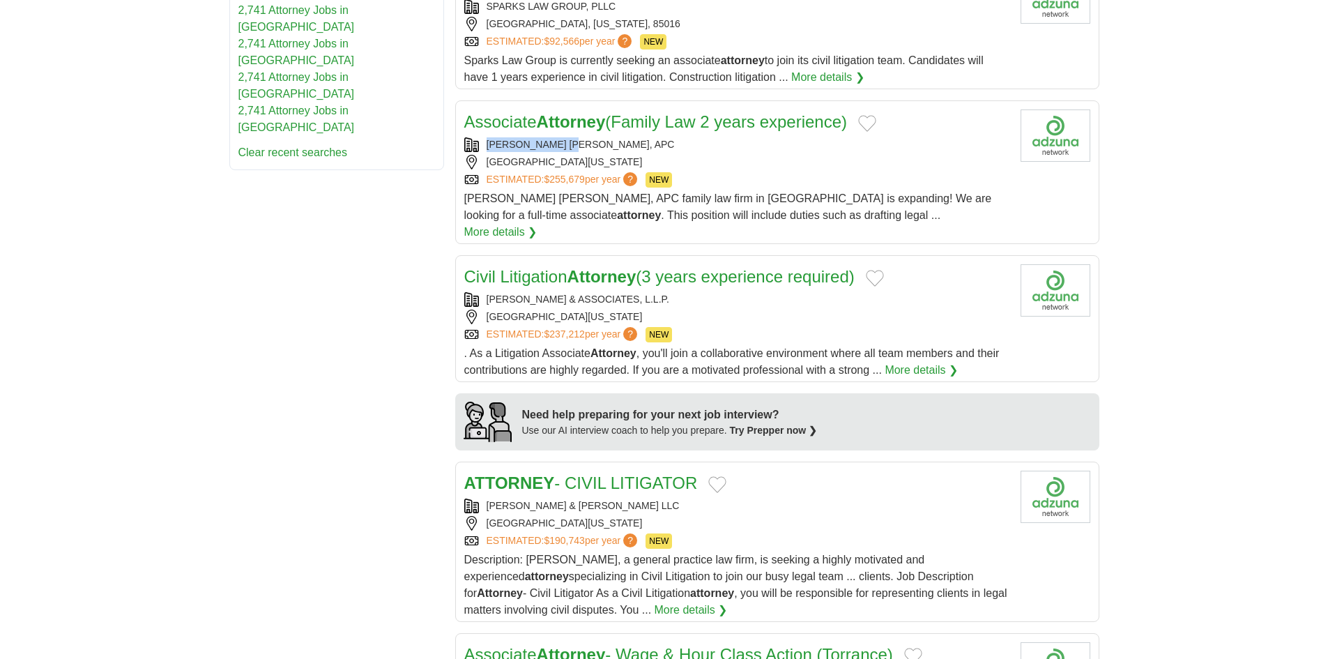
copy div "STRUNK LOOS, APC"
drag, startPoint x: 590, startPoint y: 125, endPoint x: 489, endPoint y: 127, distance: 101.1
click at [489, 137] on div "STRUNK LOOS, APC" at bounding box center [736, 144] width 545 height 15
copy div "RUDMAN & WINCHELL LLC"
drag, startPoint x: 572, startPoint y: 464, endPoint x: 479, endPoint y: 466, distance: 93.4
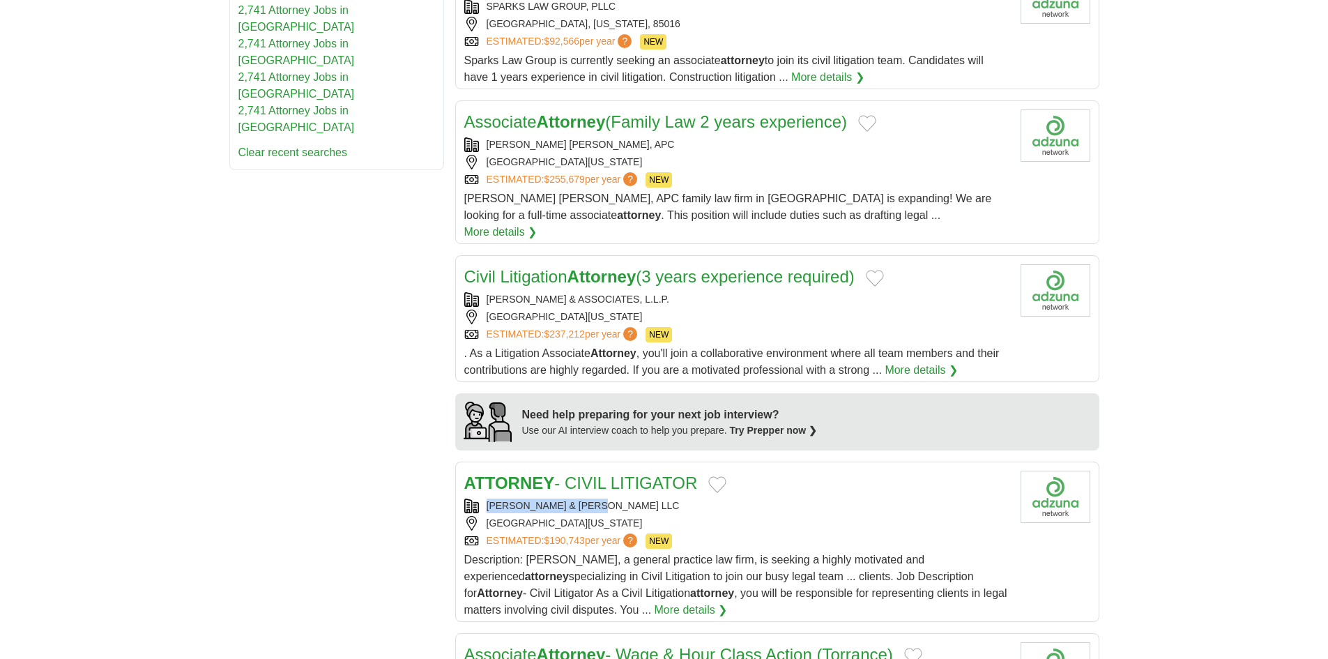
click at [479, 498] on div "RUDMAN & WINCHELL LLC" at bounding box center [736, 505] width 545 height 15
copy div "BURT BARR & ASSOCIATES, L.L.P."
drag, startPoint x: 666, startPoint y: 259, endPoint x: 486, endPoint y: 268, distance: 180.8
click at [486, 292] on div "BURT BARR & ASSOCIATES, L.L.P." at bounding box center [736, 299] width 545 height 15
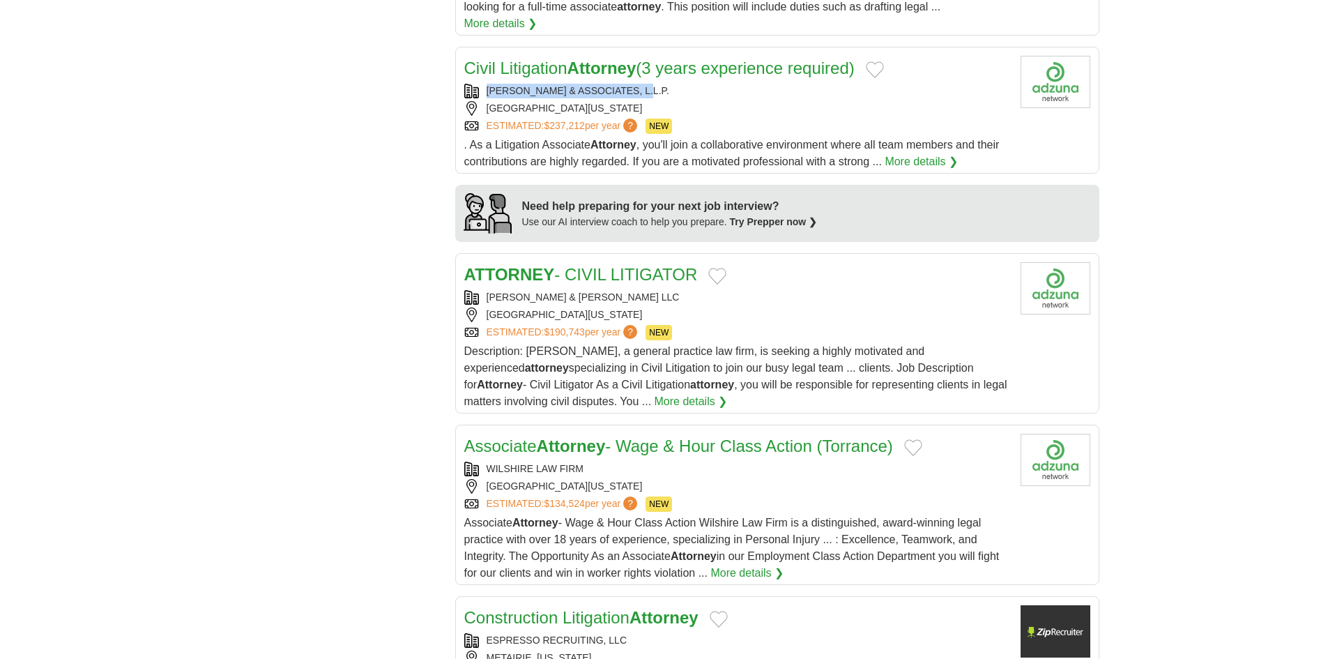
scroll to position [1046, 0]
copy div "RUDMAN & WINCHELL LLC"
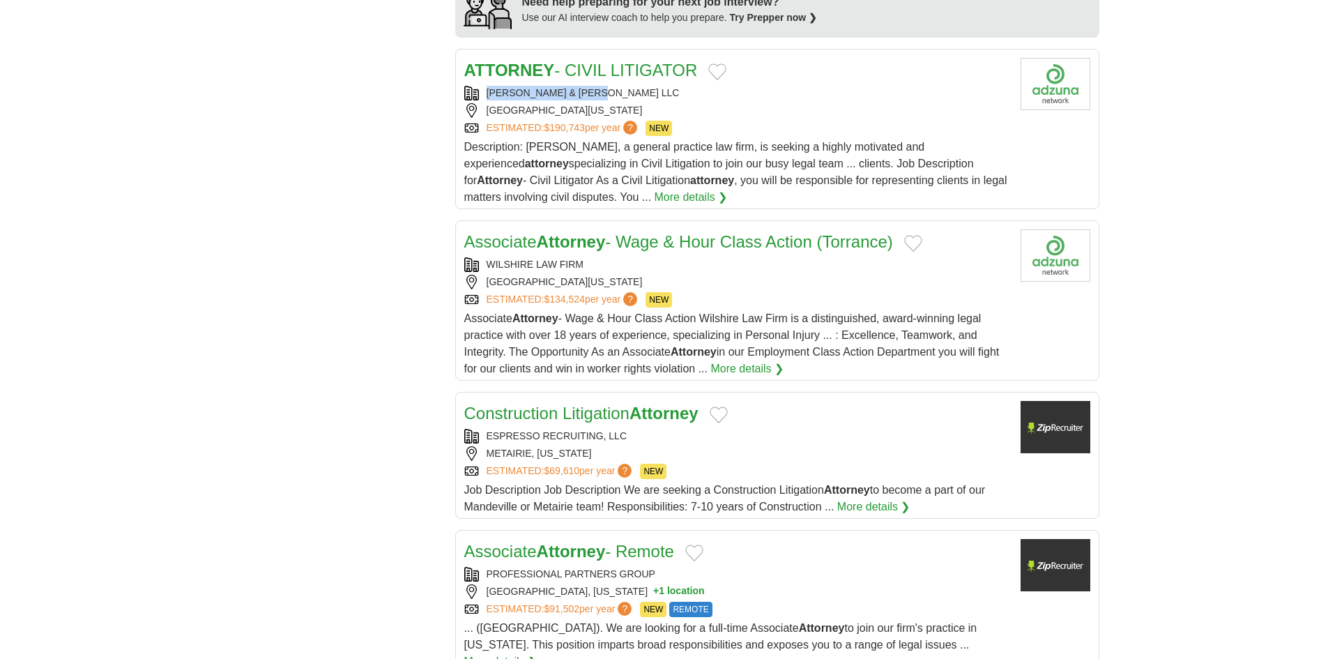
scroll to position [1394, 0]
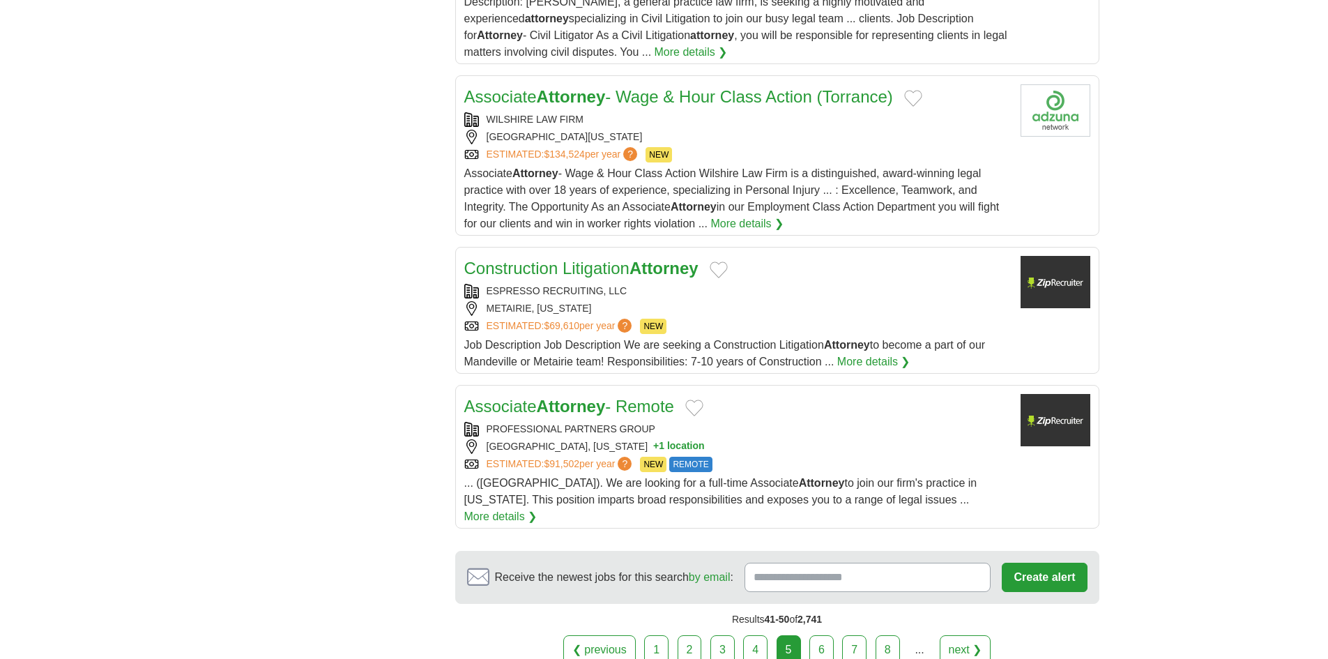
drag, startPoint x: 280, startPoint y: 462, endPoint x: 302, endPoint y: 92, distance: 370.8
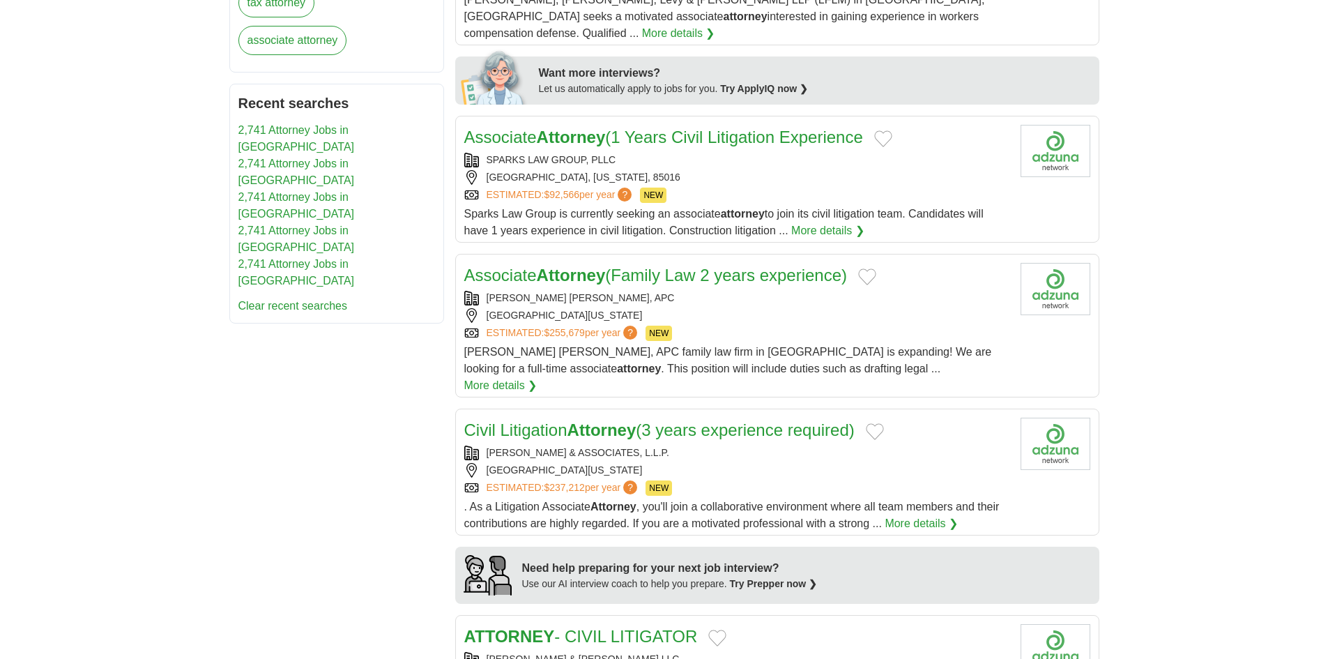
scroll to position [0, 0]
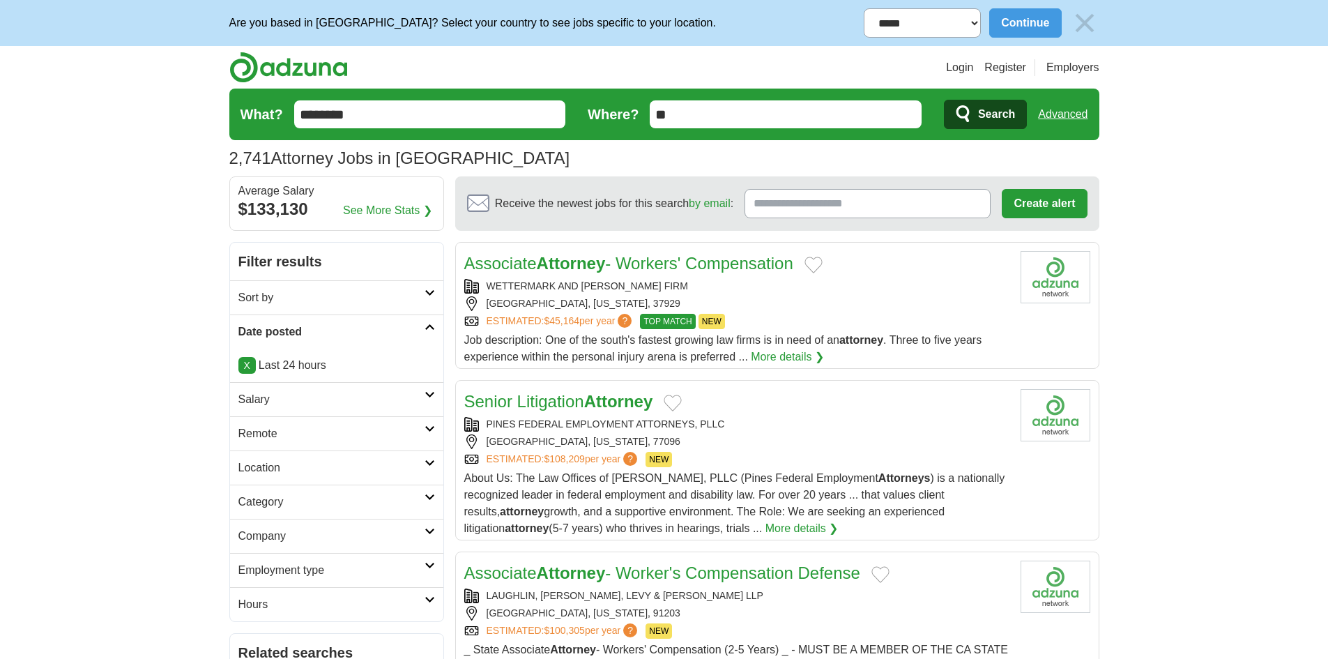
click at [358, 114] on input "********" at bounding box center [430, 114] width 272 height 28
type input "*********"
click at [944, 100] on button "Search" at bounding box center [985, 114] width 83 height 29
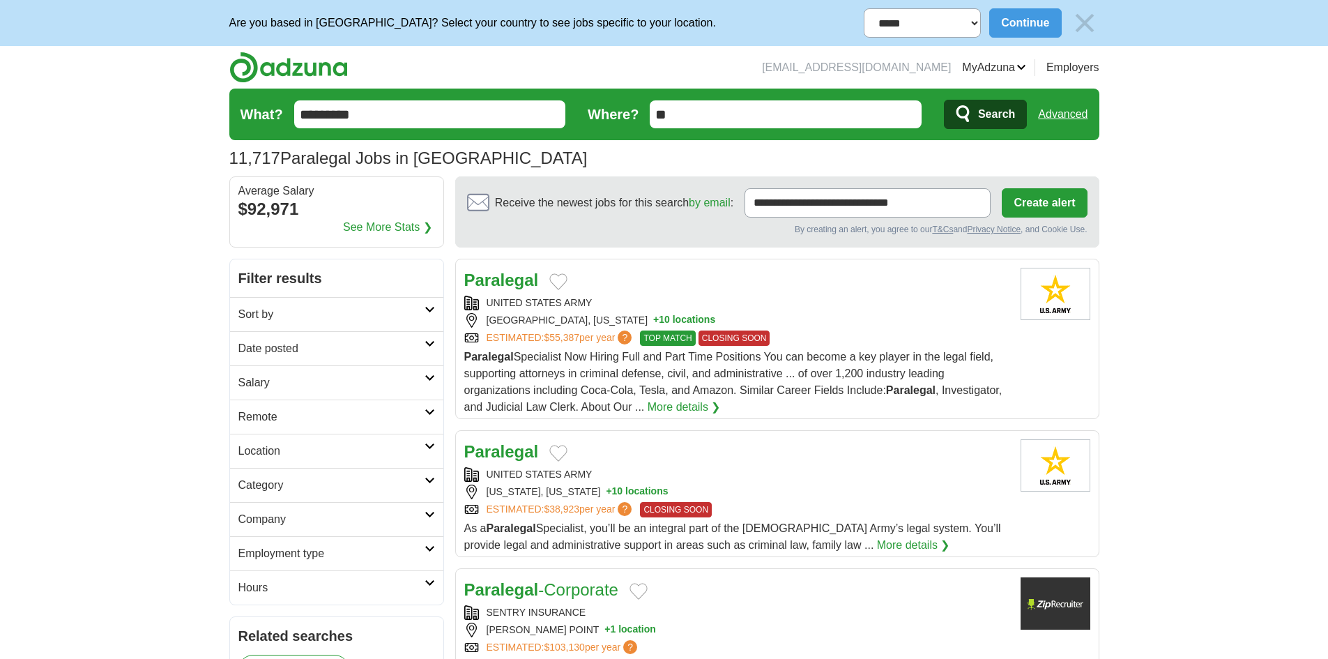
click at [418, 344] on h2 "Date posted" at bounding box center [331, 348] width 186 height 17
click at [277, 381] on link "Last 24 hours" at bounding box center [336, 382] width 197 height 17
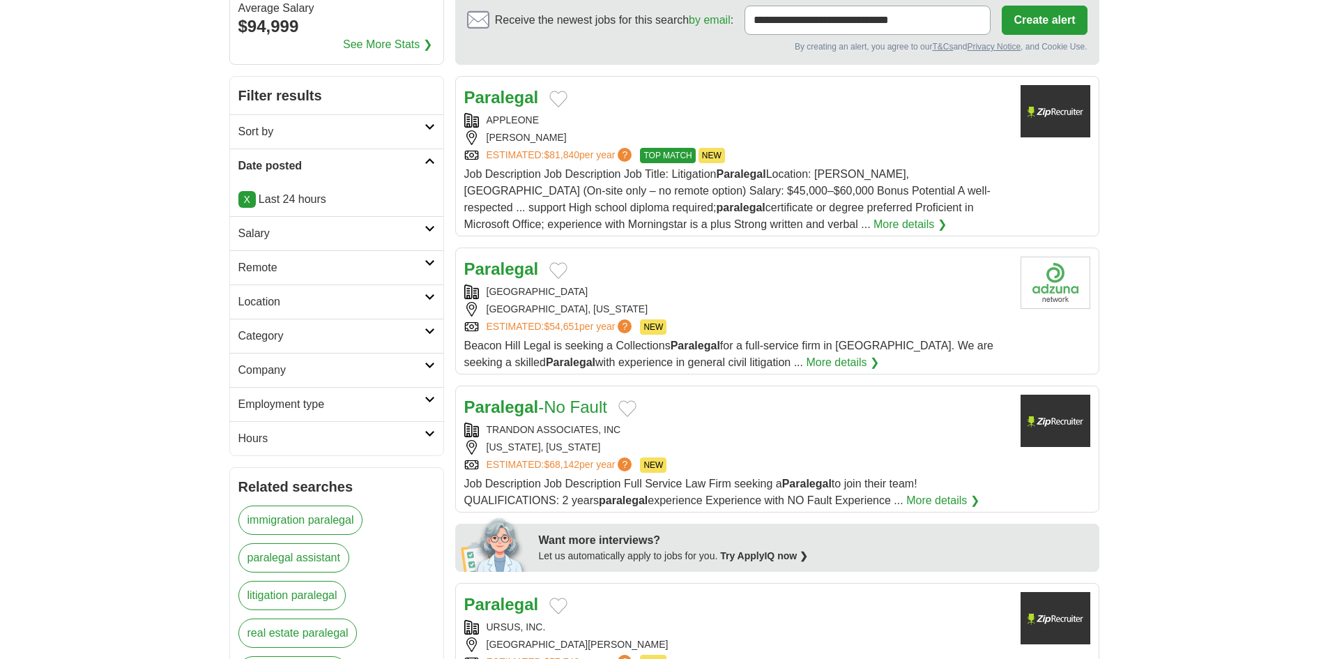
scroll to position [209, 0]
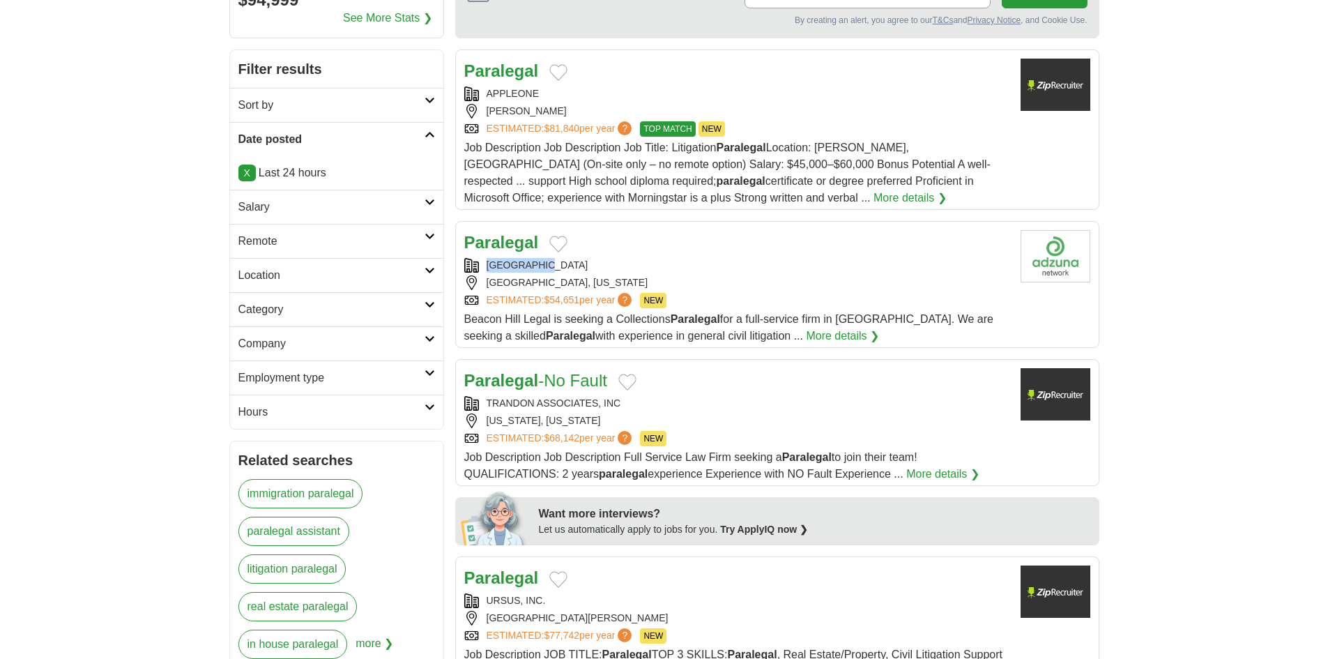
copy div "[GEOGRAPHIC_DATA]"
drag, startPoint x: 553, startPoint y: 261, endPoint x: 483, endPoint y: 268, distance: 70.1
click at [483, 268] on div "[GEOGRAPHIC_DATA]" at bounding box center [736, 265] width 545 height 15
copy div "TRANDON ASSOCIATES, INC"
drag, startPoint x: 549, startPoint y: 411, endPoint x: 478, endPoint y: 411, distance: 70.4
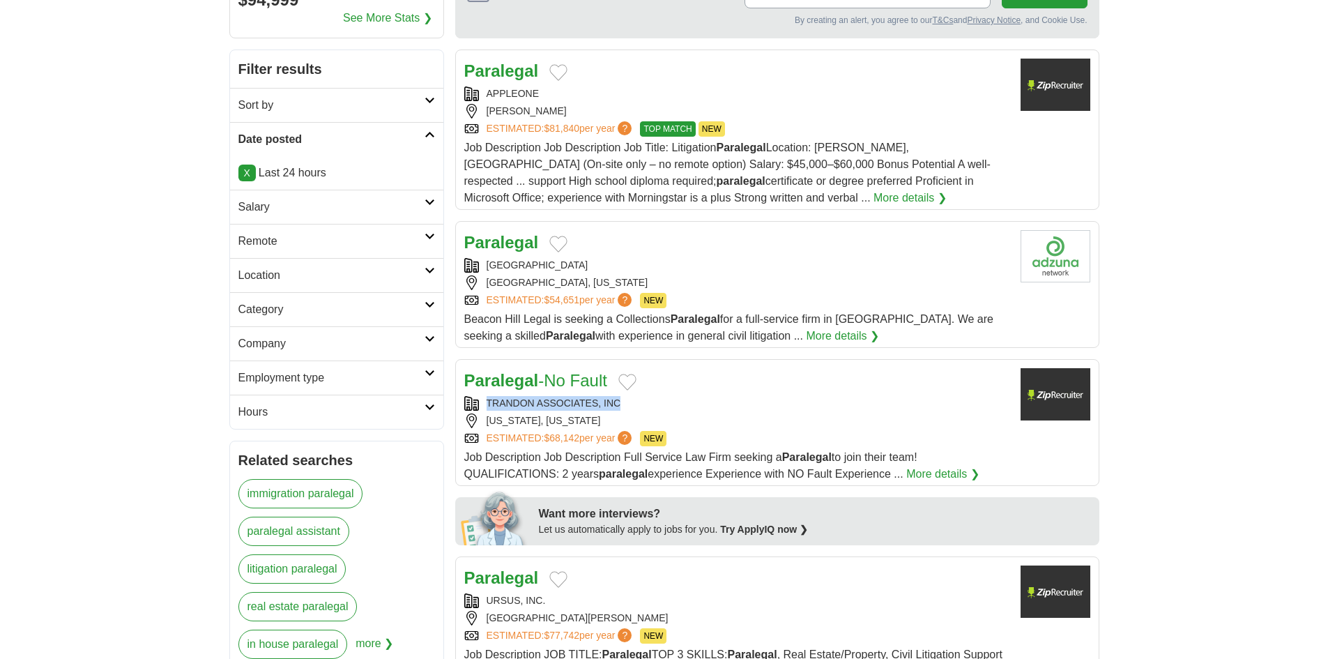
click at [478, 411] on div "TRANDON ASSOCIATES, INC [US_STATE], [US_STATE] ESTIMATED: $68,142 per year ? NEW" at bounding box center [736, 421] width 545 height 50
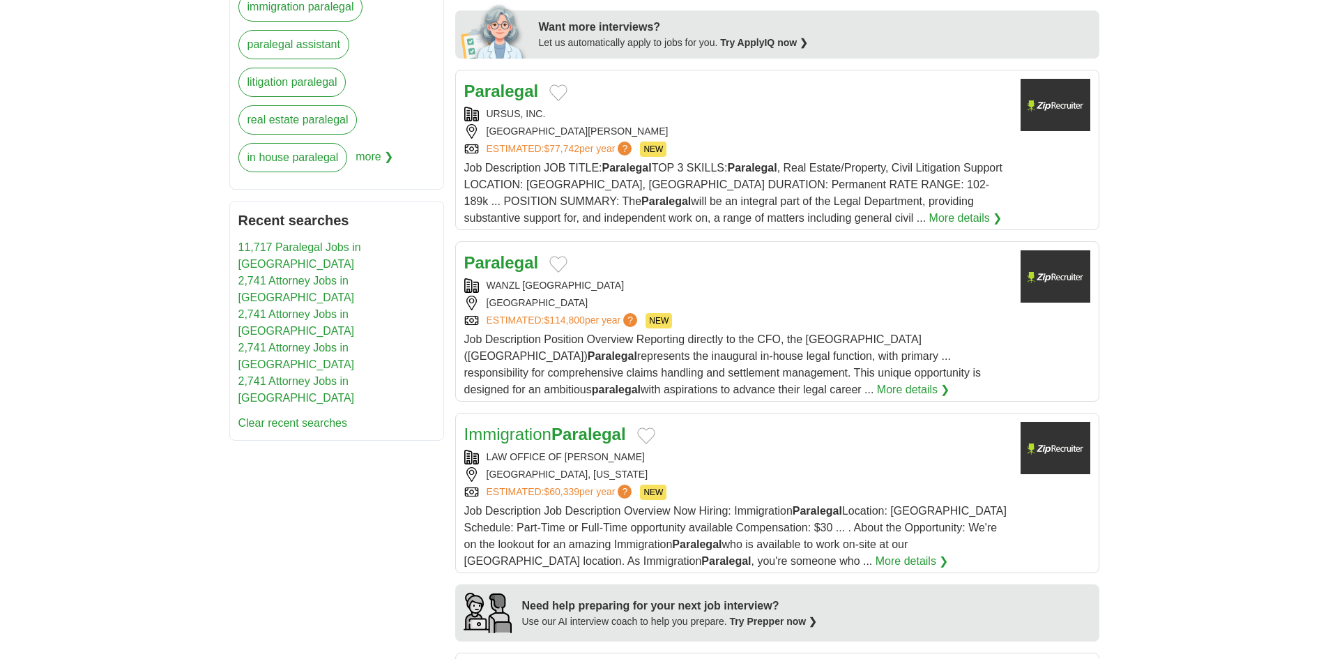
scroll to position [906, 0]
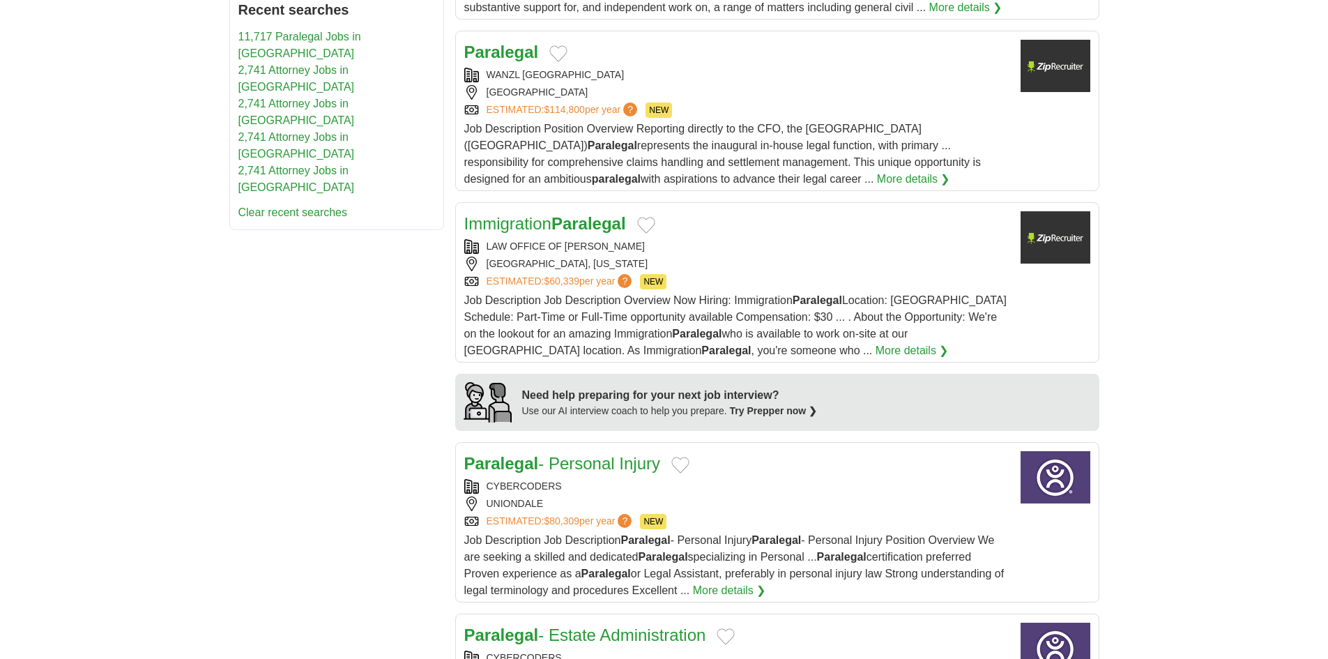
copy div "LAW OFFICE OF [PERSON_NAME]"
drag, startPoint x: 599, startPoint y: 249, endPoint x: 484, endPoint y: 252, distance: 115.8
click at [484, 253] on div "LAW OFFICE OF [PERSON_NAME]" at bounding box center [736, 246] width 545 height 15
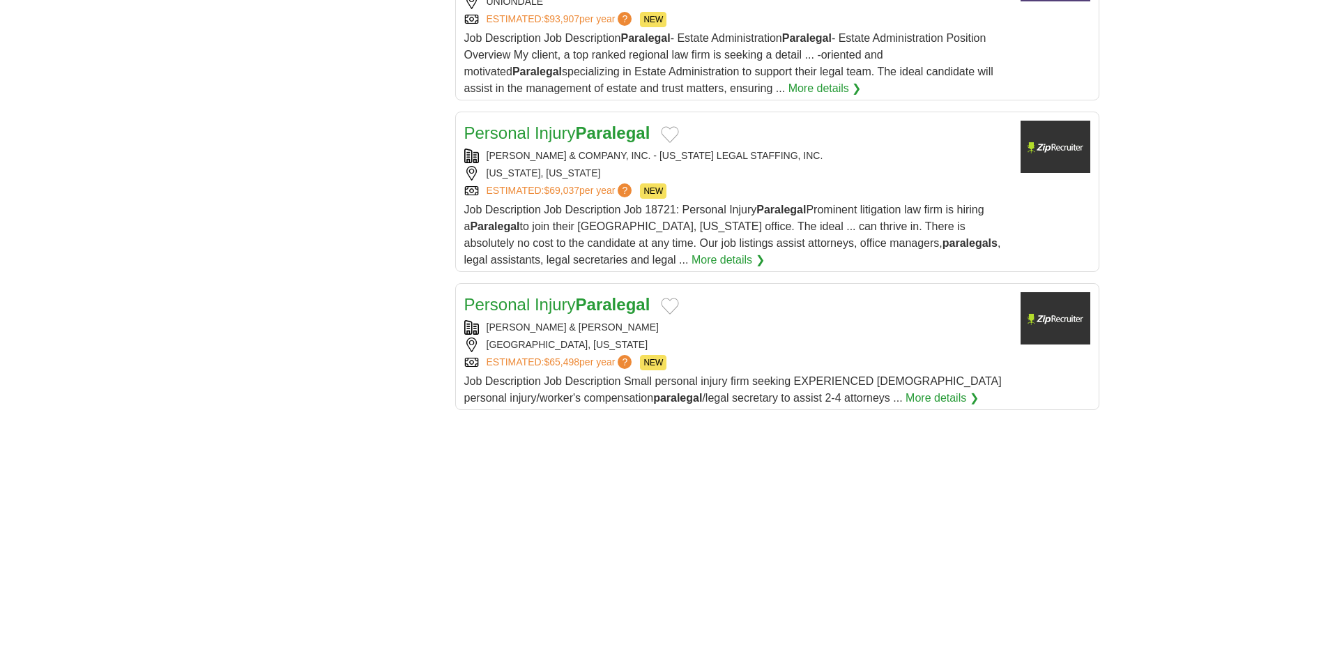
scroll to position [1603, 0]
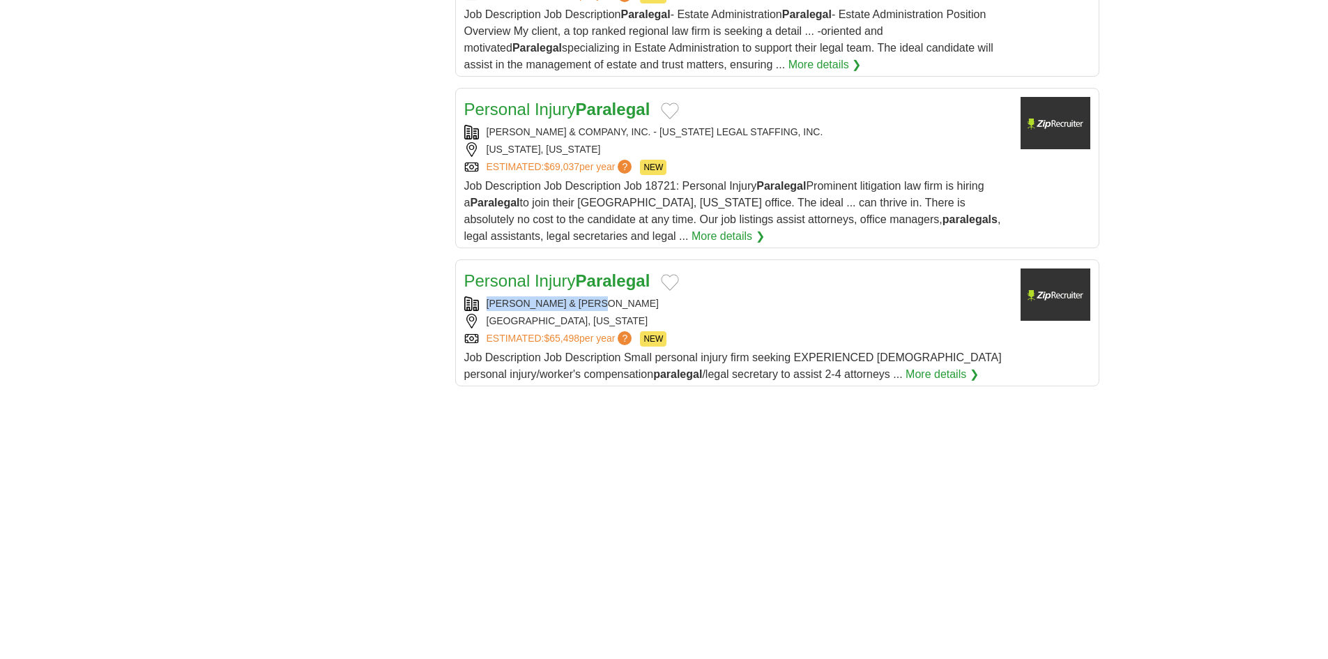
copy div "[PERSON_NAME] & [PERSON_NAME]"
drag, startPoint x: 622, startPoint y: 300, endPoint x: 482, endPoint y: 309, distance: 139.7
click at [482, 309] on div "[PERSON_NAME] & [PERSON_NAME]" at bounding box center [736, 303] width 545 height 15
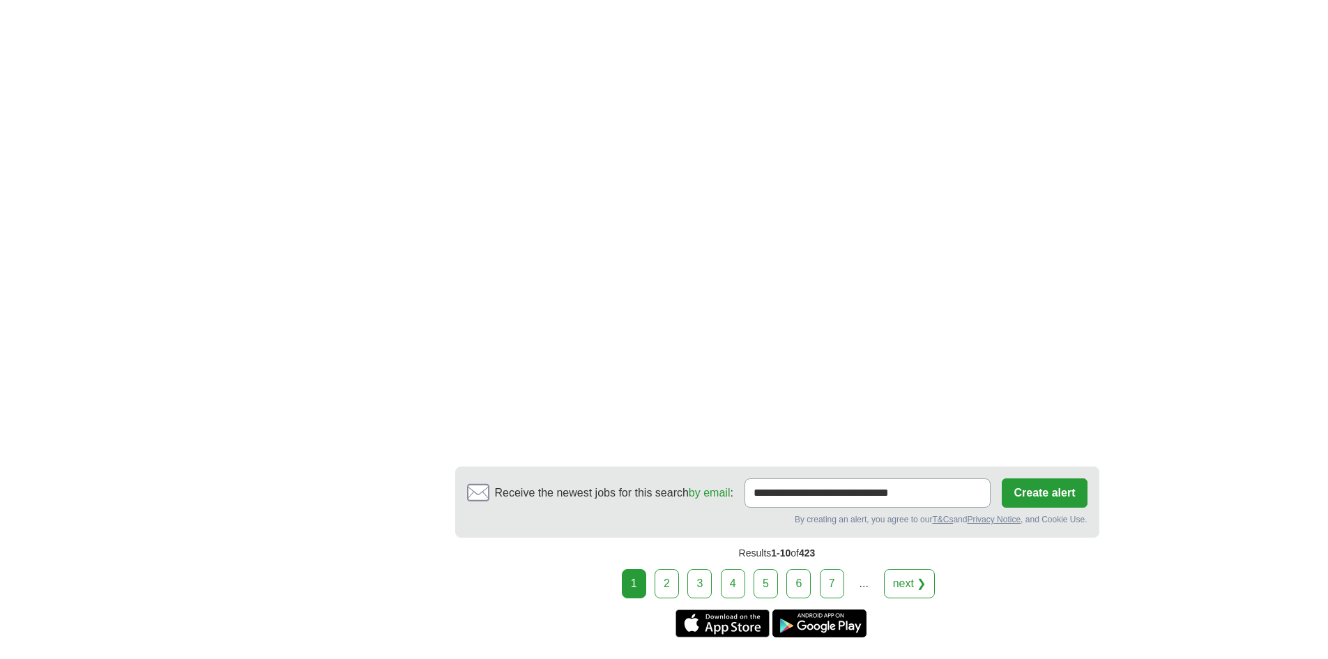
scroll to position [2370, 0]
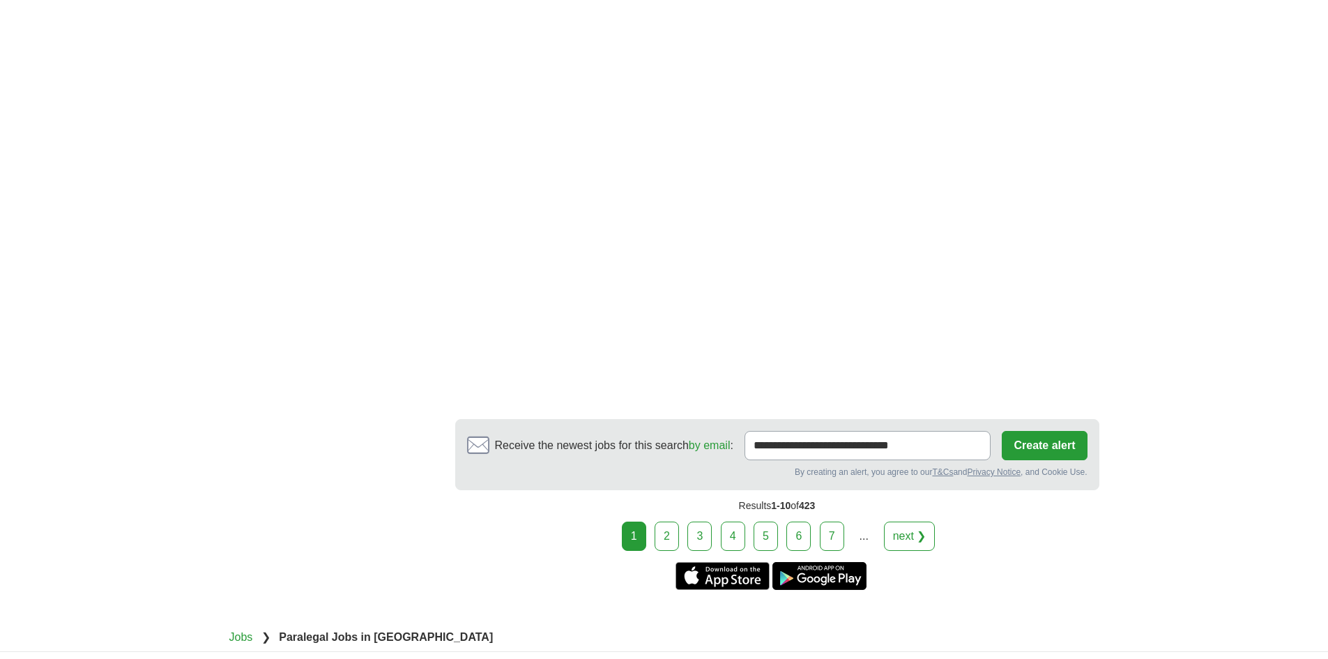
click at [901, 535] on link "next ❯" at bounding box center [910, 535] width 52 height 29
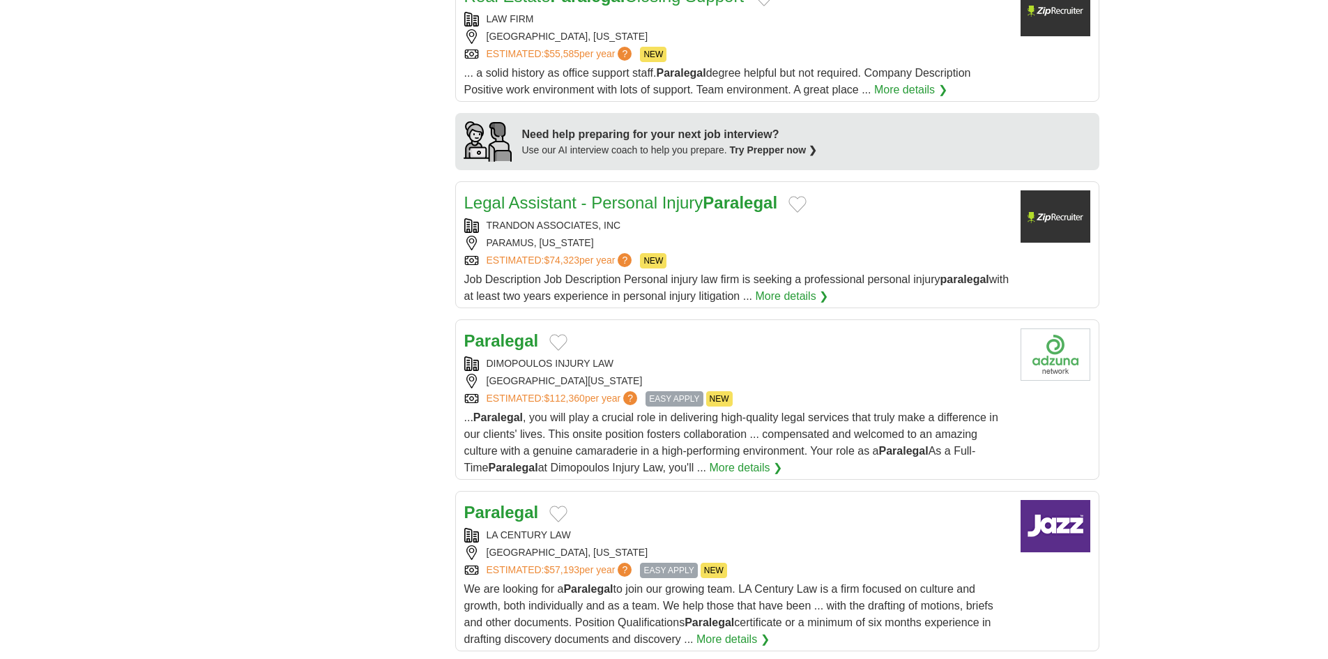
scroll to position [1185, 0]
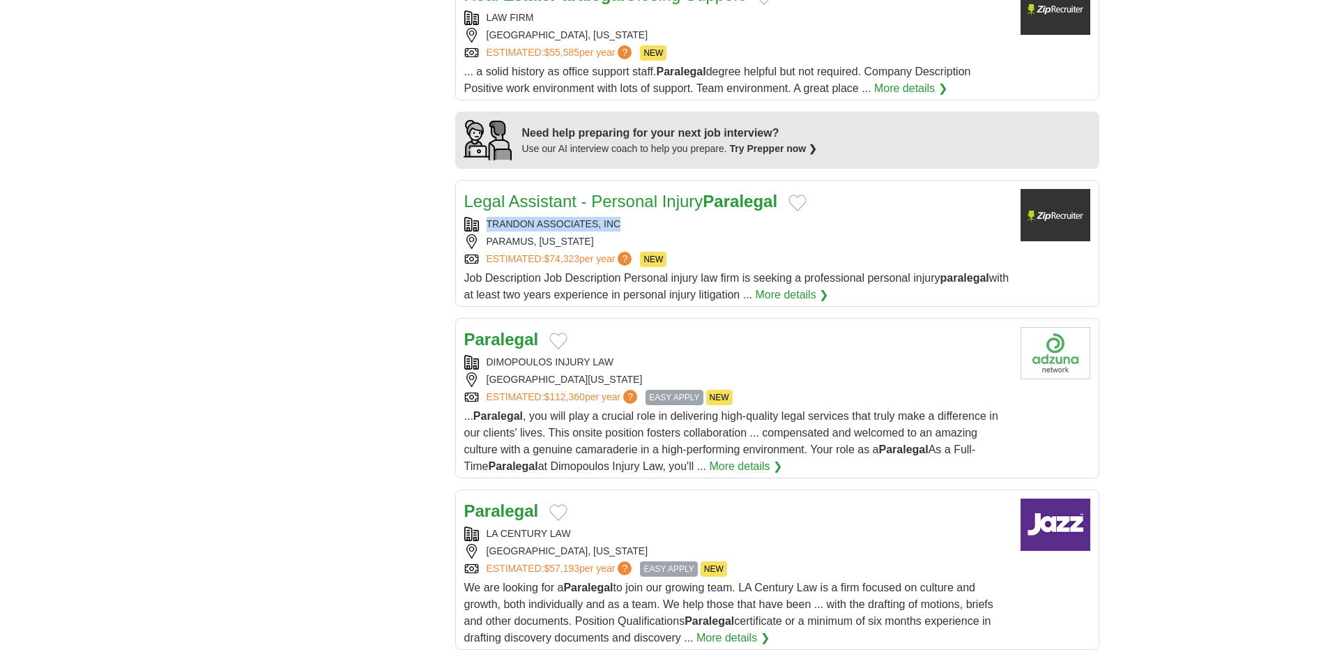
copy div "TRANDON ASSOCIATES, INC"
drag, startPoint x: 635, startPoint y: 203, endPoint x: 483, endPoint y: 210, distance: 152.1
click at [483, 217] on div "TRANDON ASSOCIATES, INC" at bounding box center [736, 224] width 545 height 15
